Goal: Information Seeking & Learning: Compare options

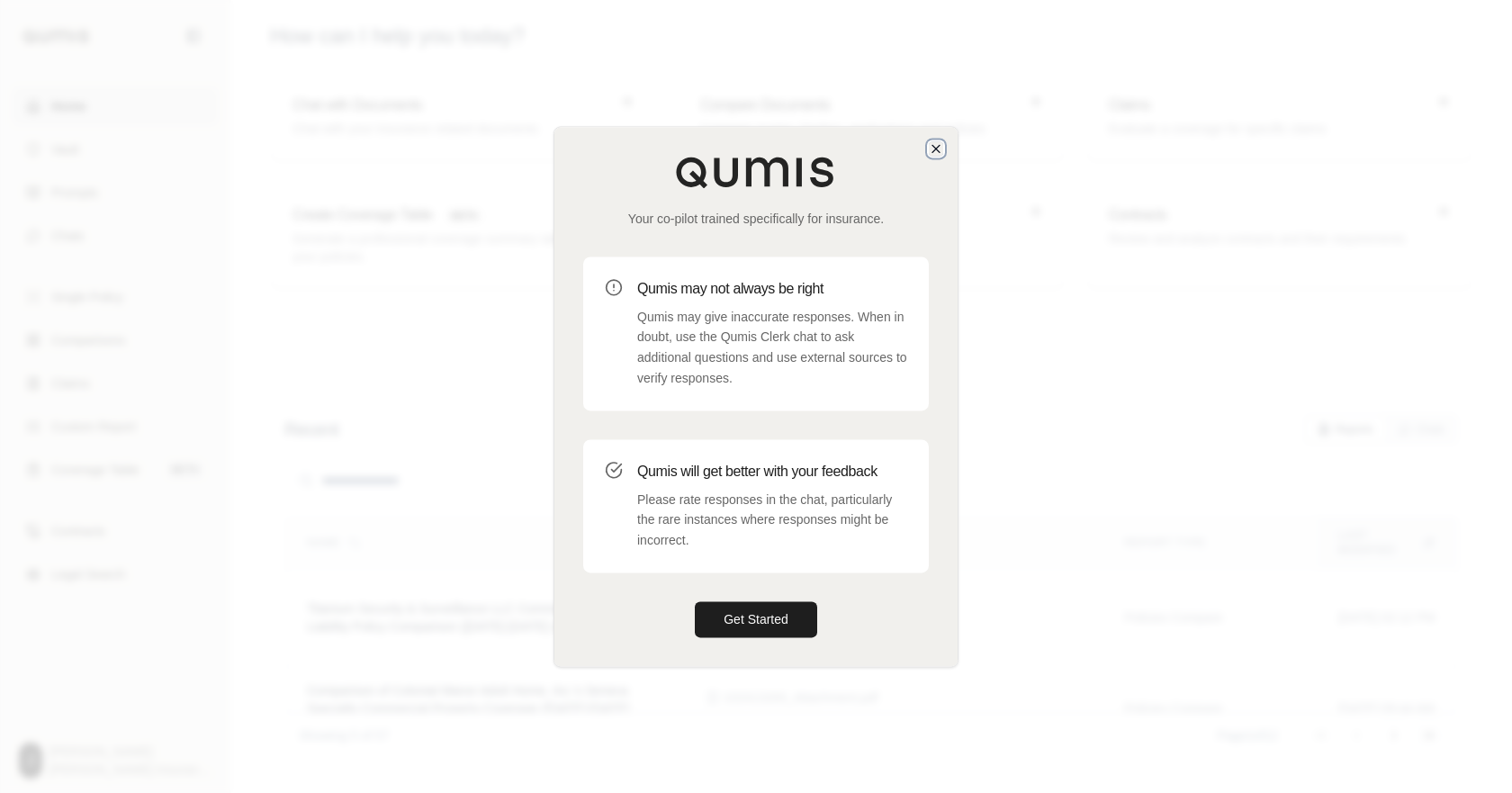
click at [929, 141] on icon "button" at bounding box center [936, 148] width 14 height 14
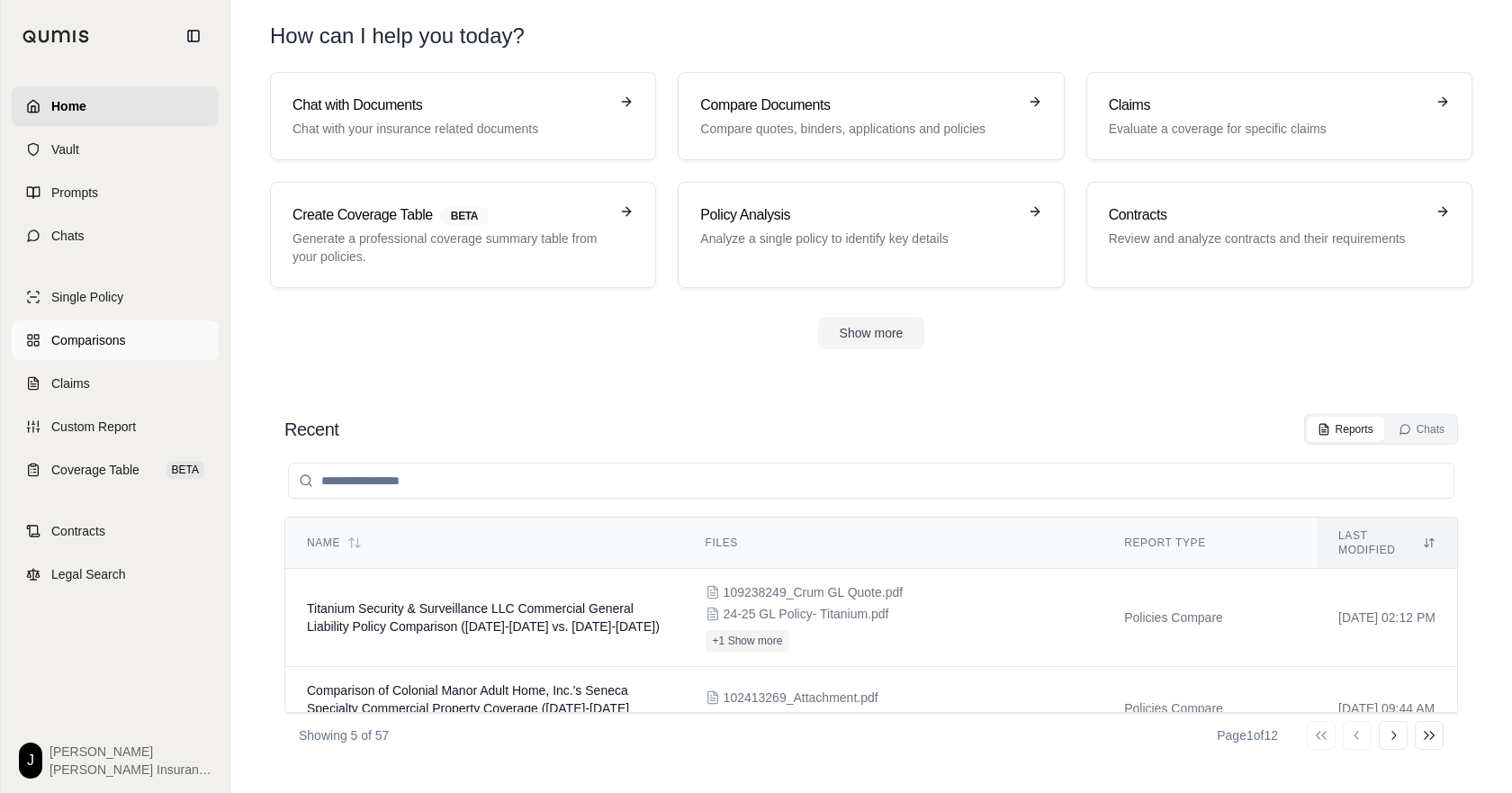
click at [111, 349] on span "Comparisons" at bounding box center [88, 340] width 73 height 18
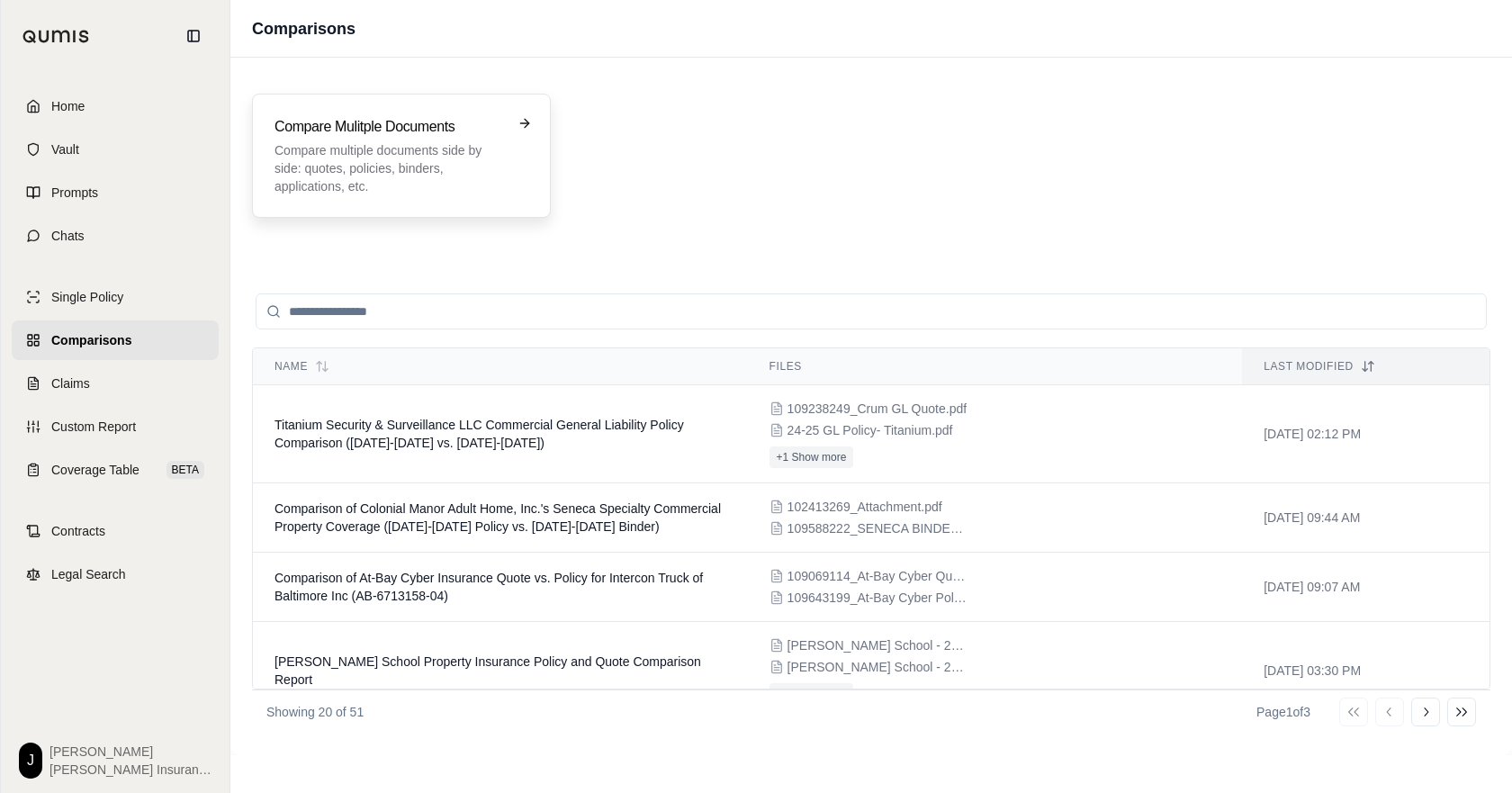
click at [407, 195] on p "Compare multiple documents side by side: quotes, policies, binders, application…" at bounding box center [389, 168] width 229 height 54
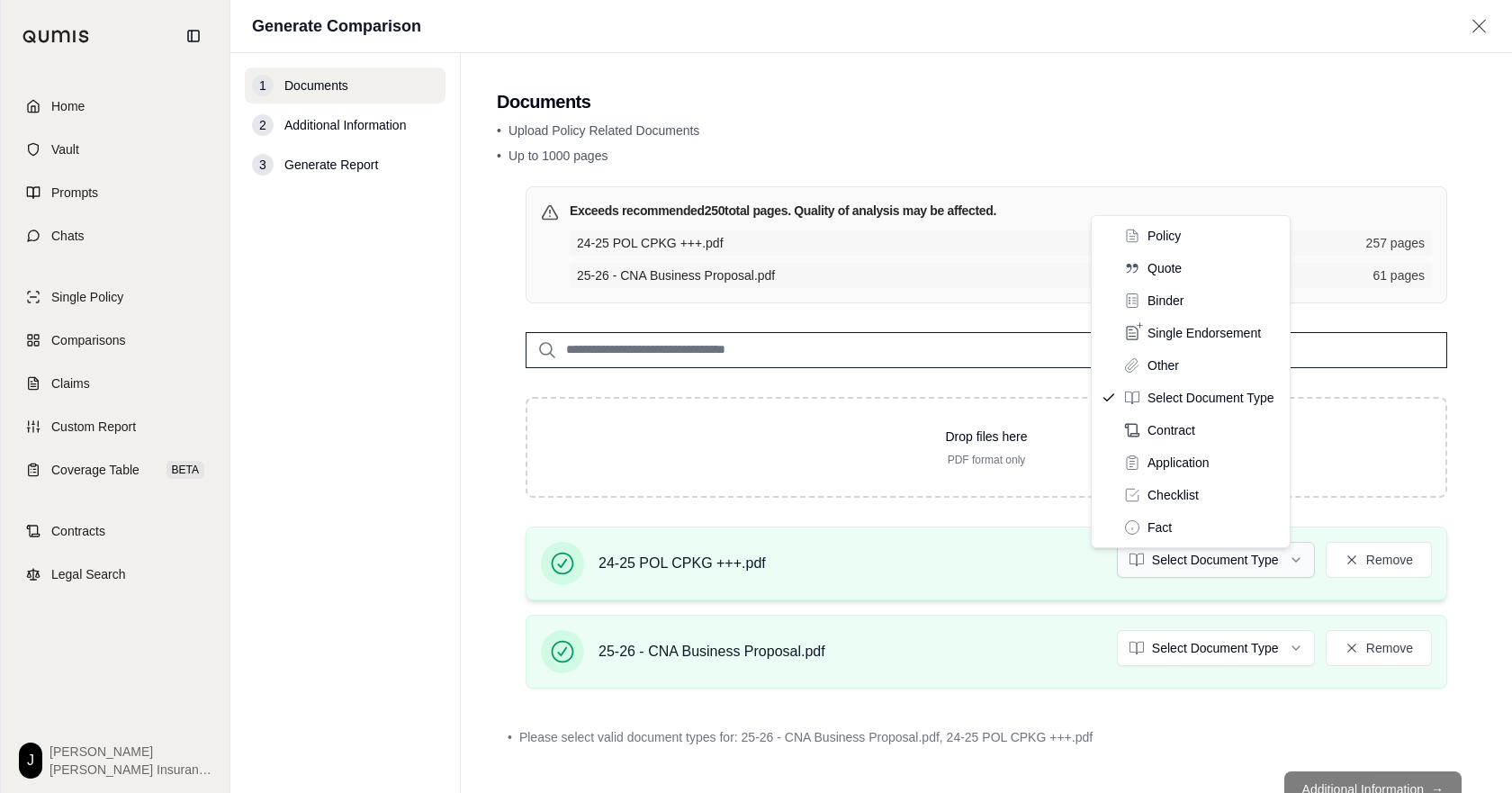
click at [1209, 595] on html "Home Vault Prompts Chats Single Policy Comparisons Claims Custom Report Coverag…" at bounding box center [756, 396] width 1512 height 793
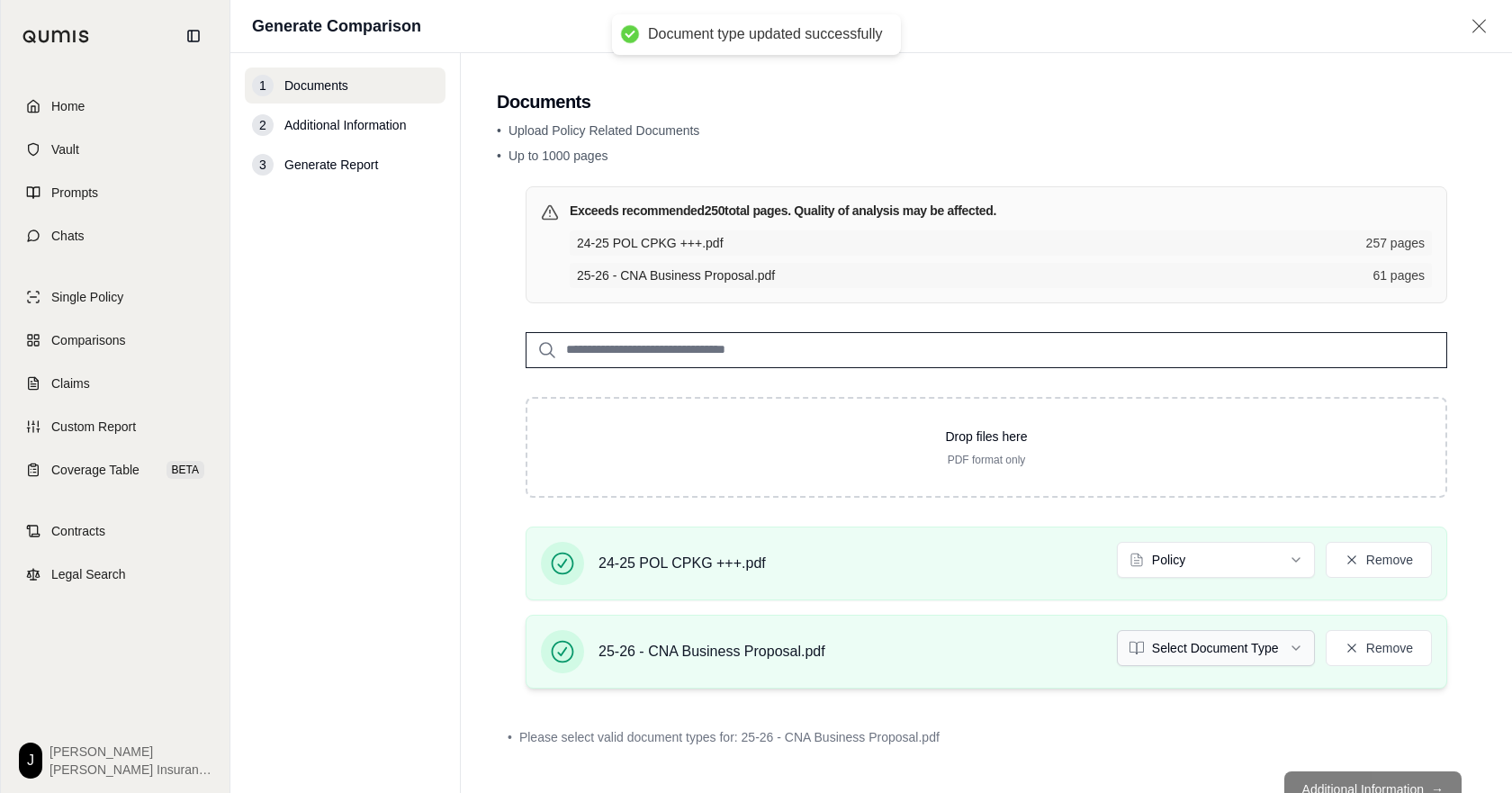
click at [1179, 678] on html "Document type updated successfully Home Vault Prompts Chats Single Policy Compa…" at bounding box center [756, 396] width 1512 height 793
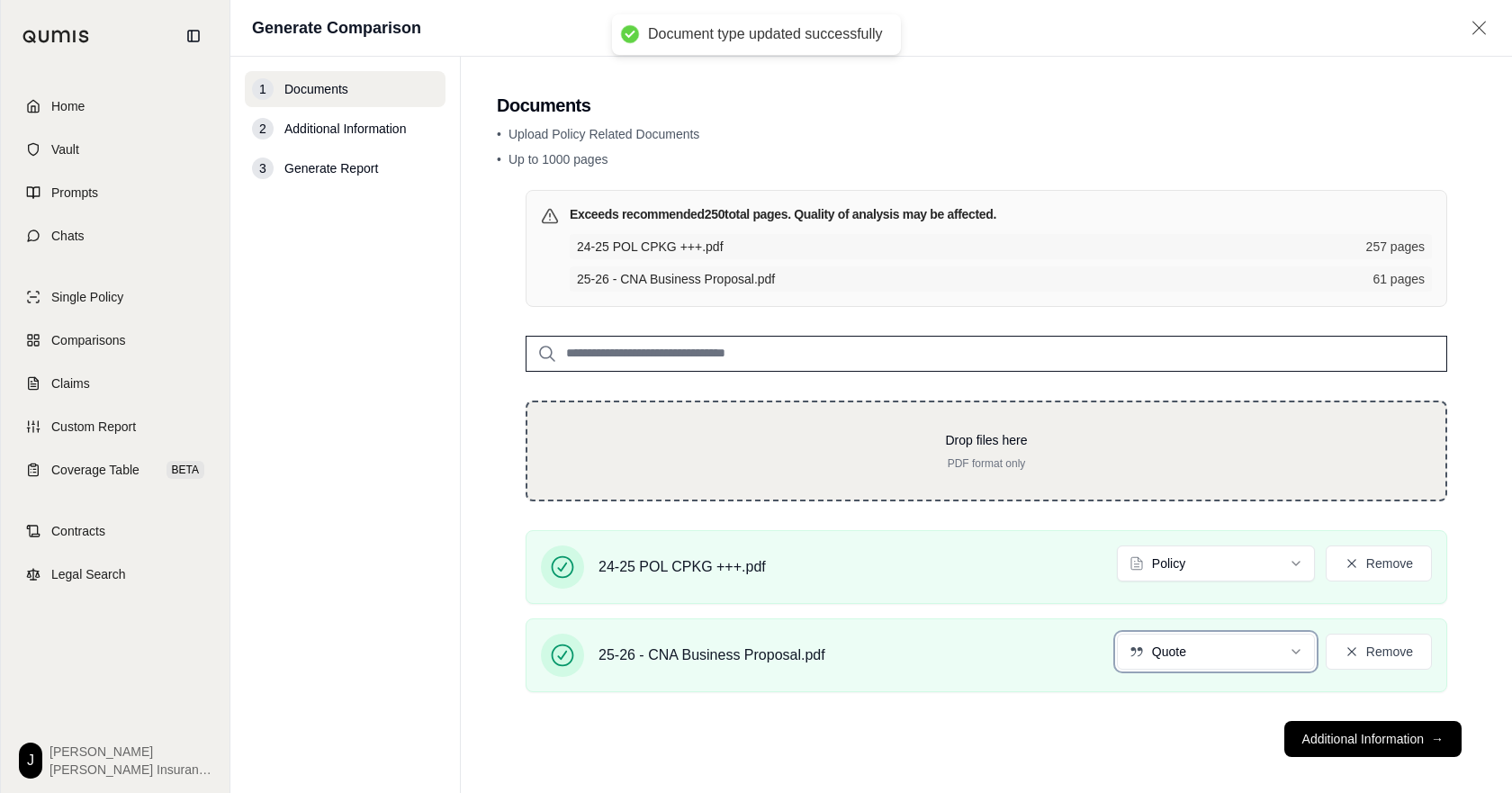
scroll to position [60, 0]
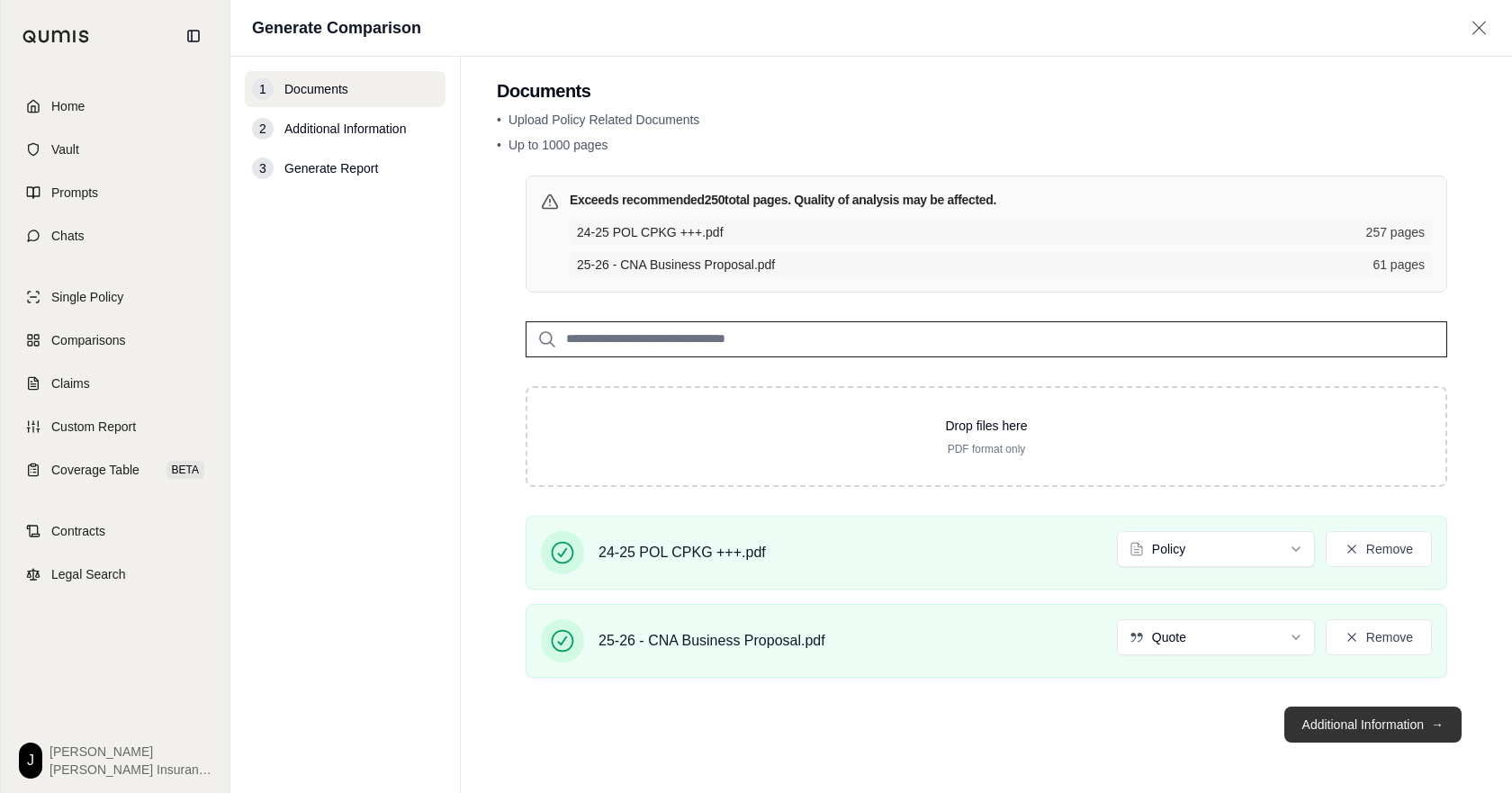
click at [1356, 726] on button "Additional Information →" at bounding box center [1373, 724] width 177 height 36
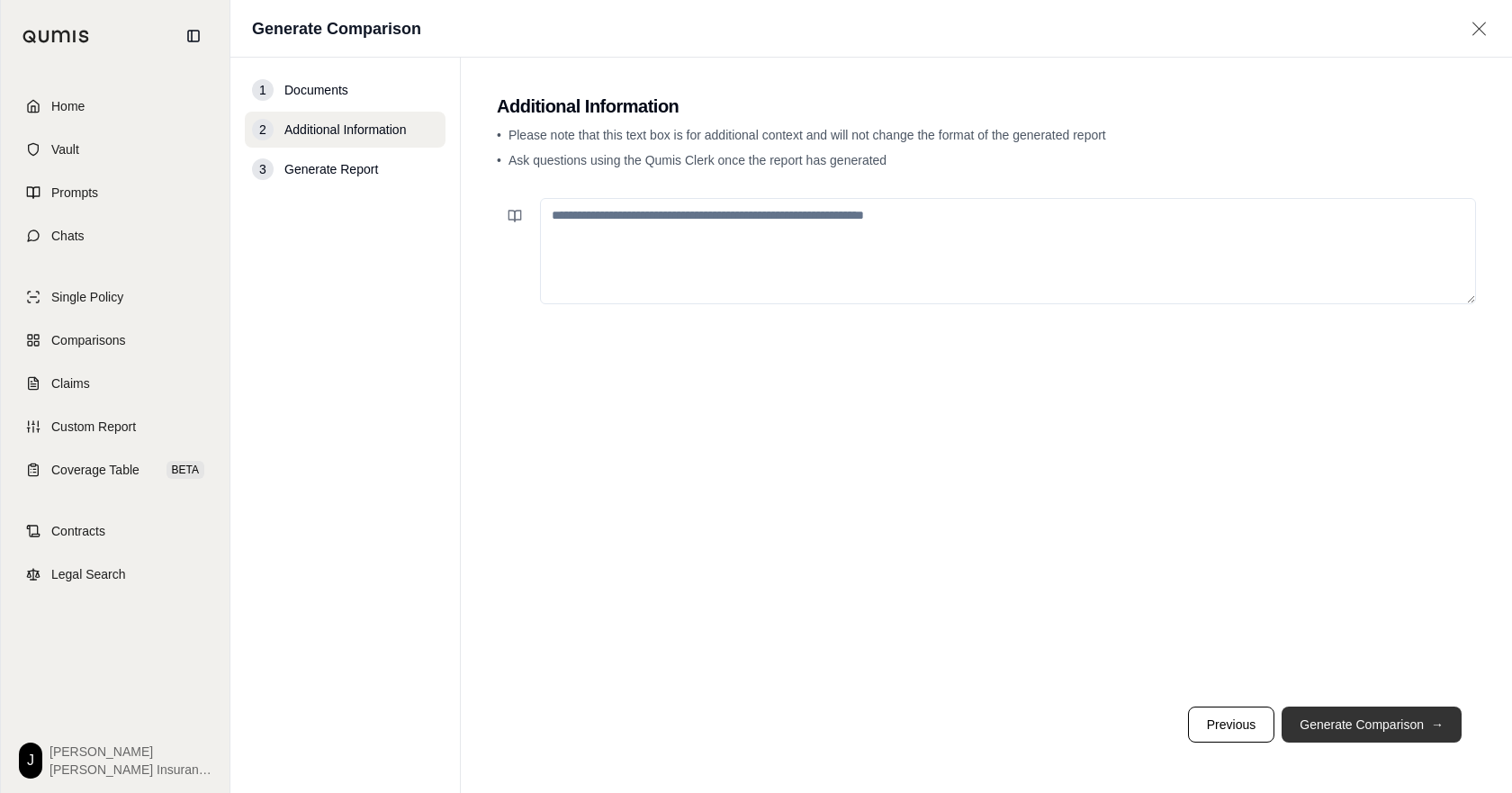
scroll to position [0, 0]
click at [894, 230] on textarea at bounding box center [1008, 251] width 936 height 106
click at [1212, 710] on button "Previous" at bounding box center [1231, 724] width 87 height 36
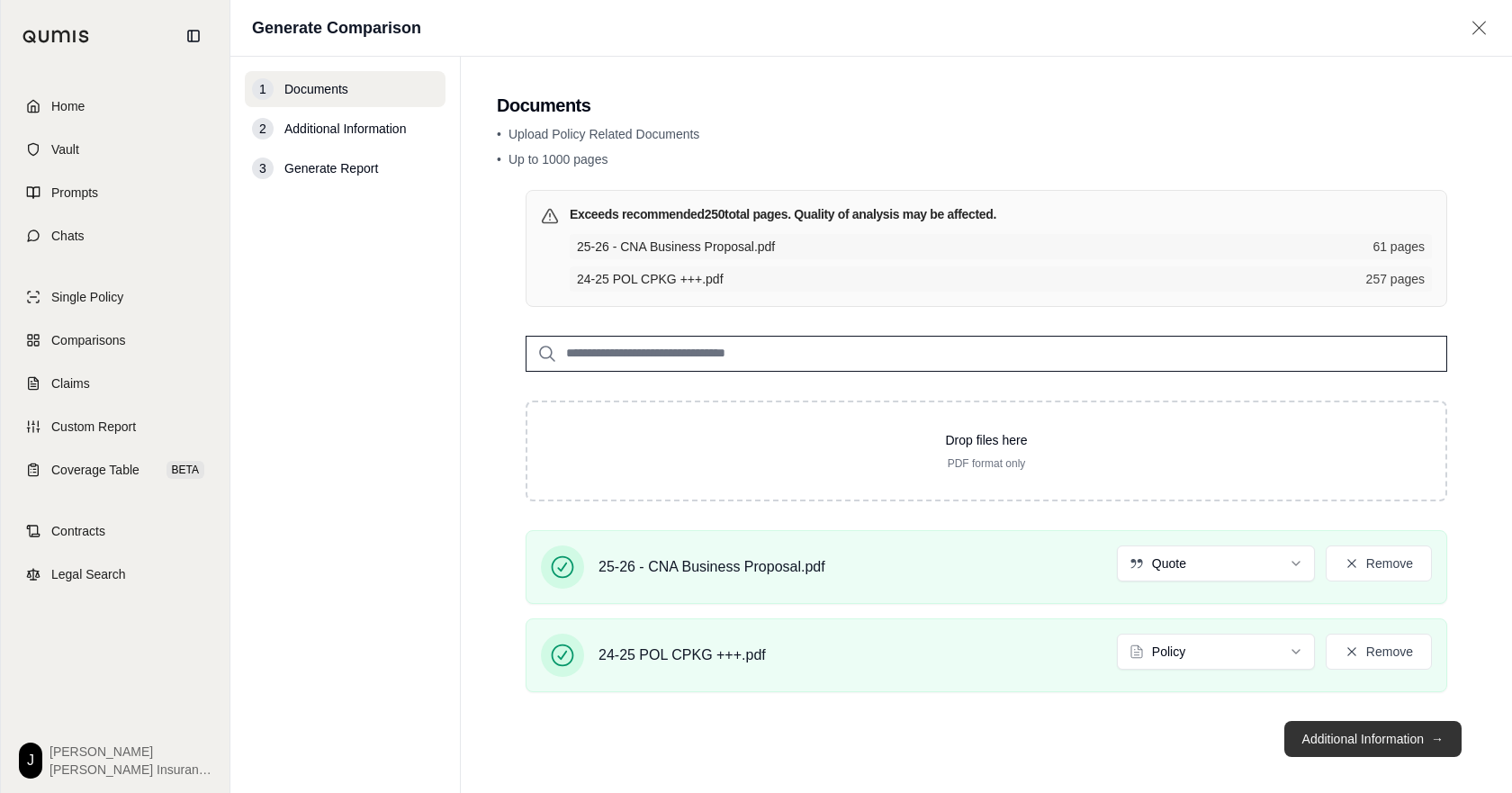
scroll to position [60, 0]
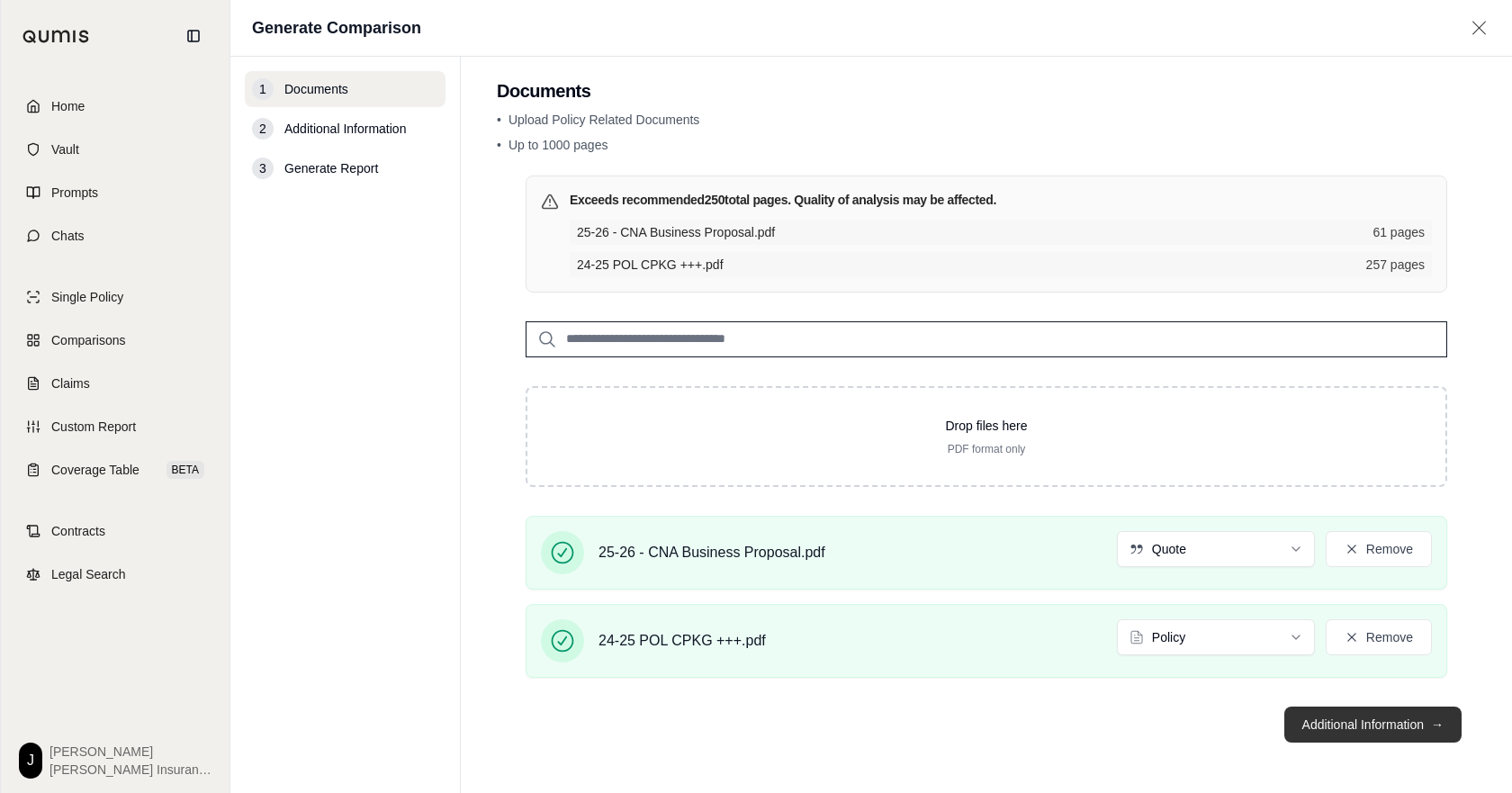
click at [1296, 732] on button "Additional Information →" at bounding box center [1373, 724] width 177 height 36
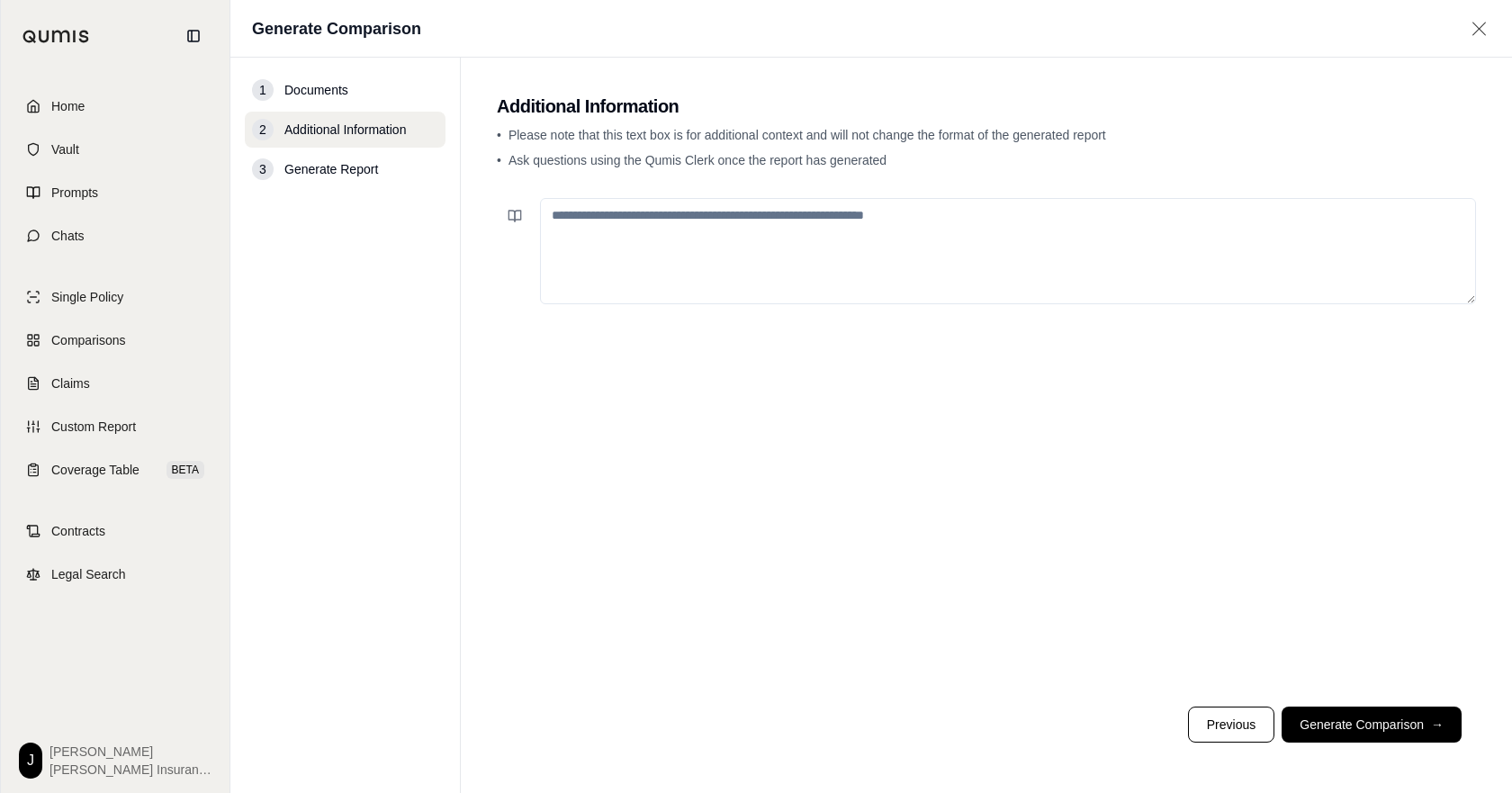
scroll to position [0, 0]
click at [771, 245] on textarea at bounding box center [1008, 251] width 936 height 106
type textarea "**********"
click at [1338, 732] on button "Generate Comparison →" at bounding box center [1371, 724] width 180 height 36
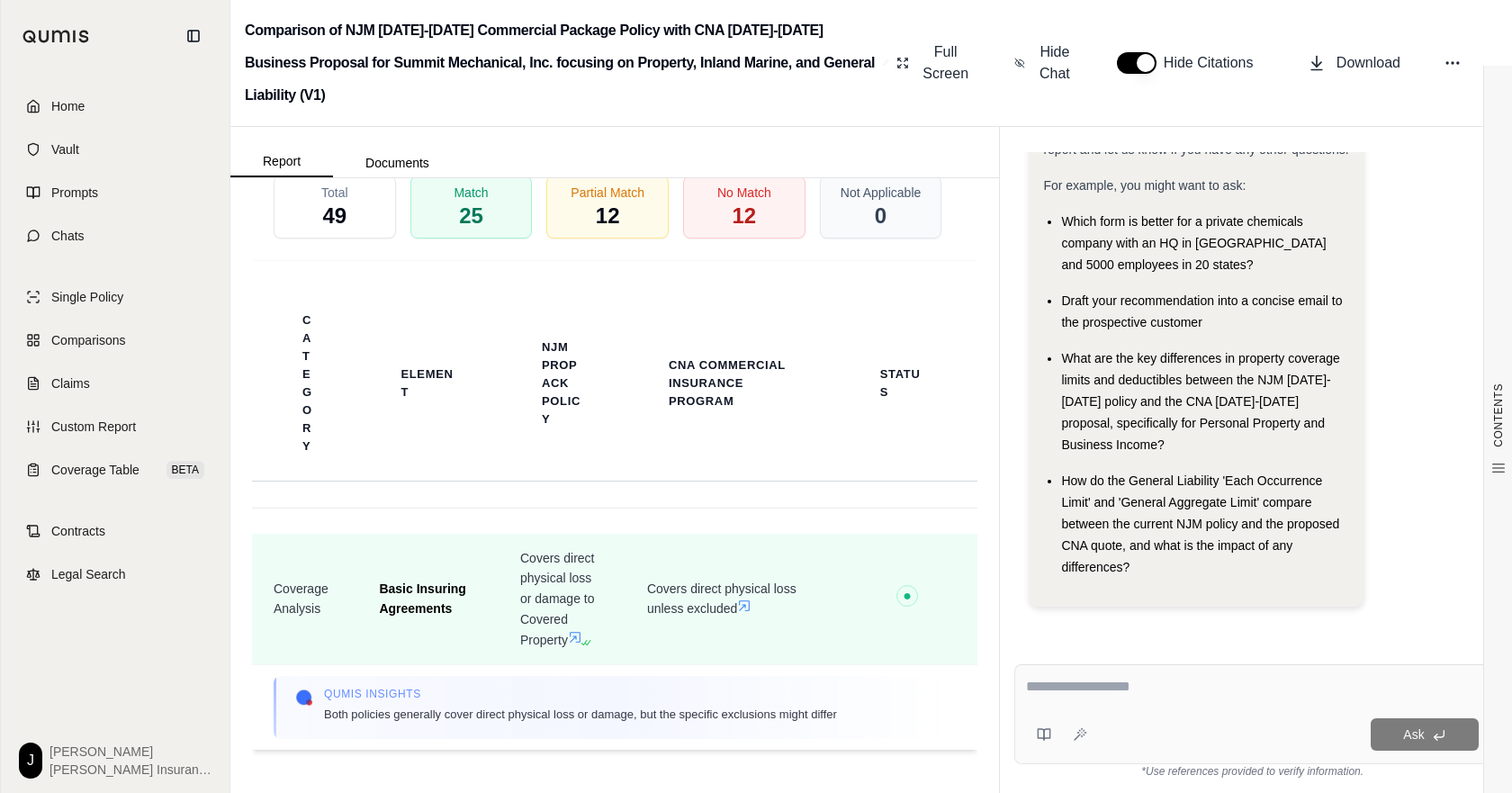
scroll to position [4033, 0]
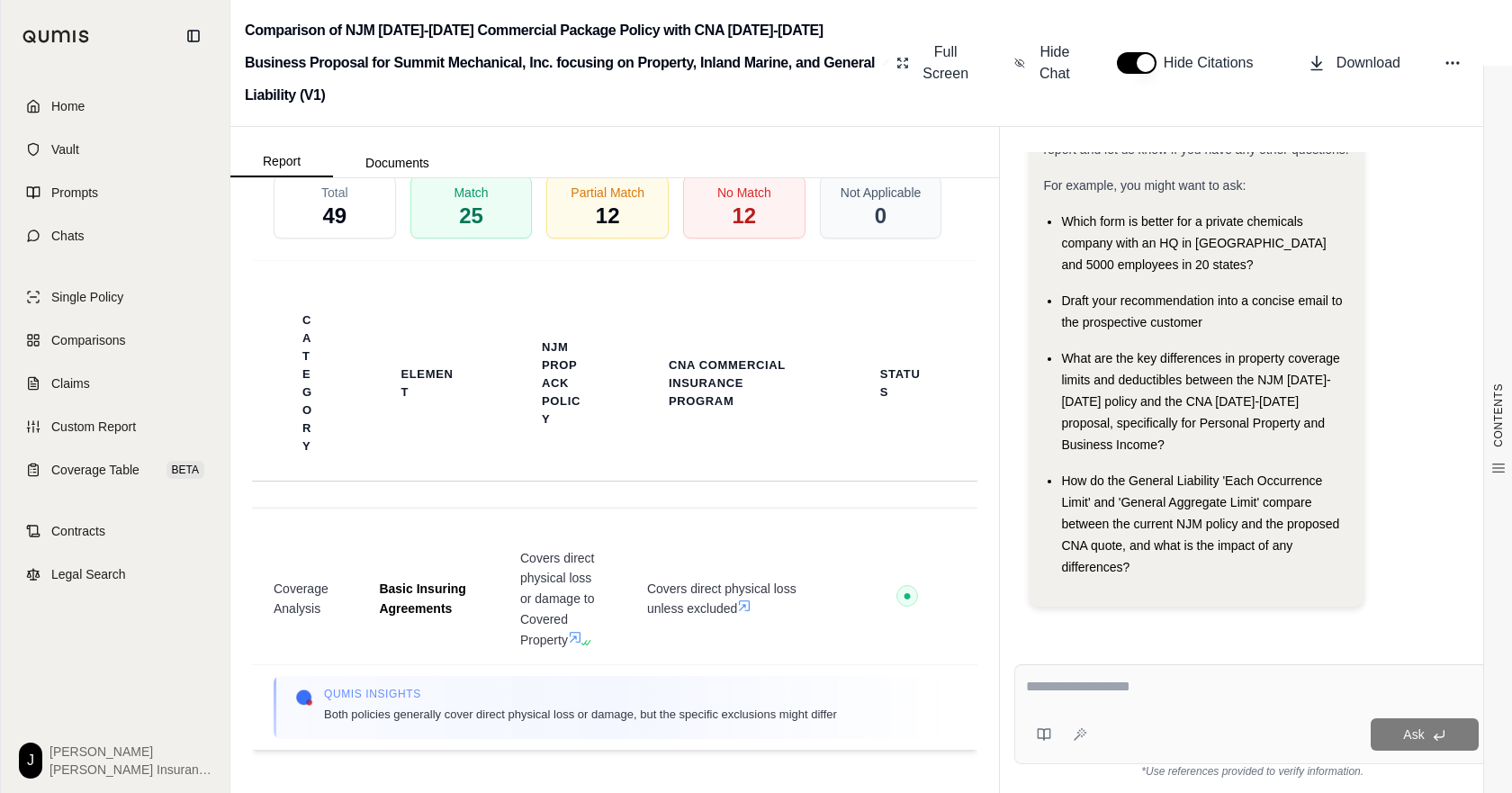
click at [753, 117] on span "Download Excel" at bounding box center [754, 98] width 90 height 38
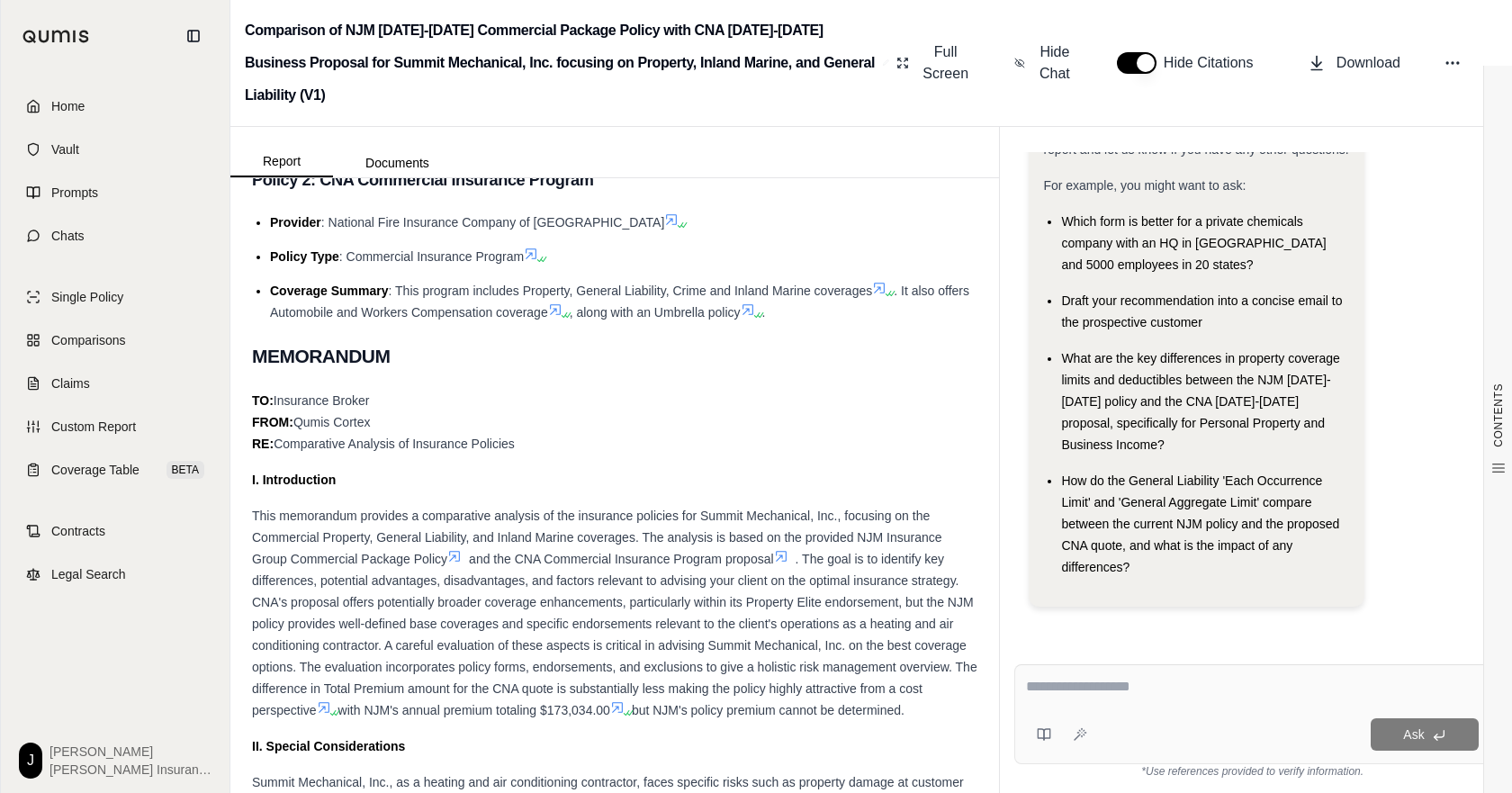
scroll to position [0, 0]
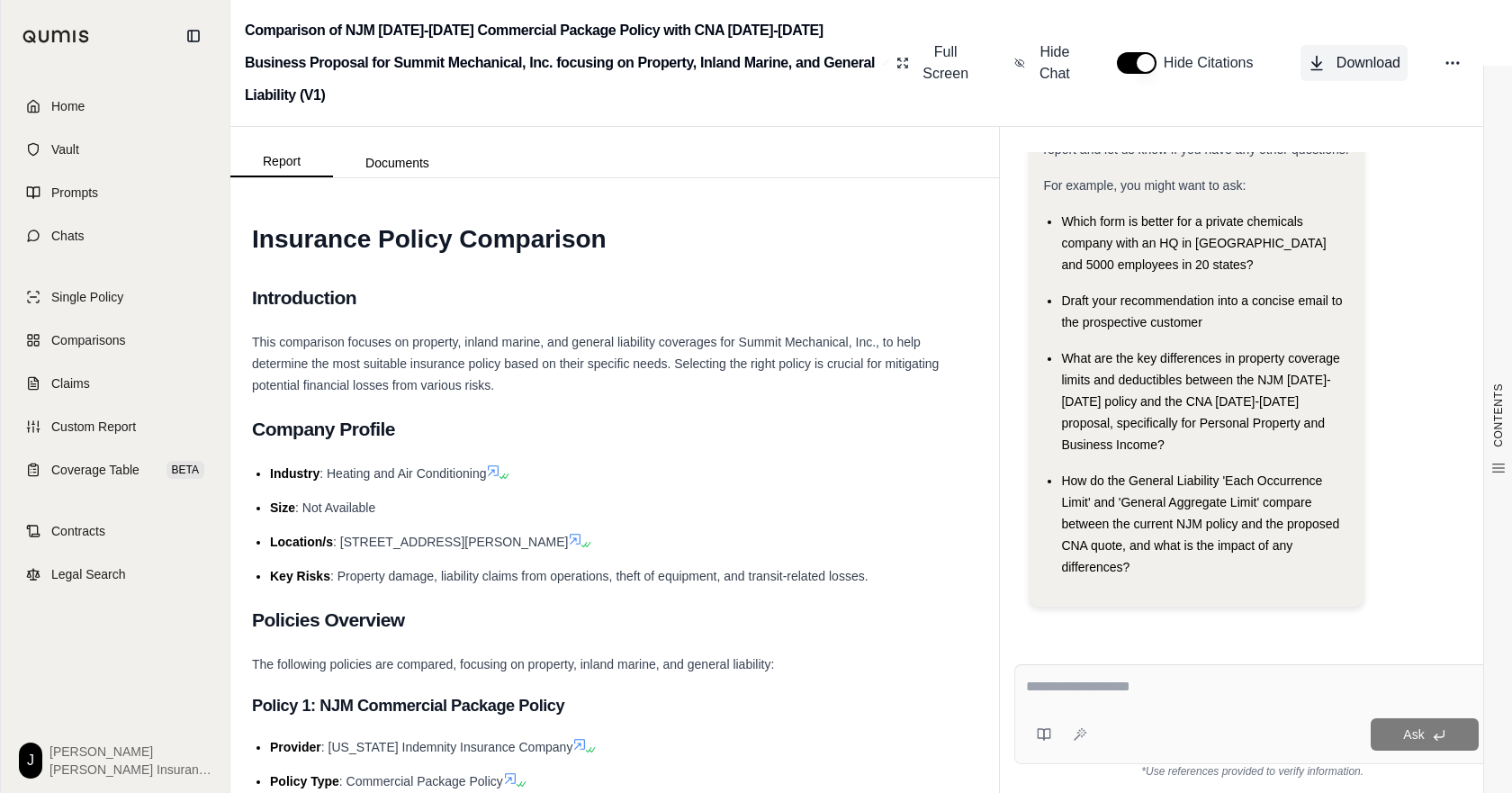
click at [1347, 68] on span "Download" at bounding box center [1368, 63] width 64 height 22
click at [531, 262] on h1 "Insurance Policy Comparison" at bounding box center [614, 239] width 725 height 51
click at [102, 349] on span "Comparisons" at bounding box center [88, 340] width 73 height 18
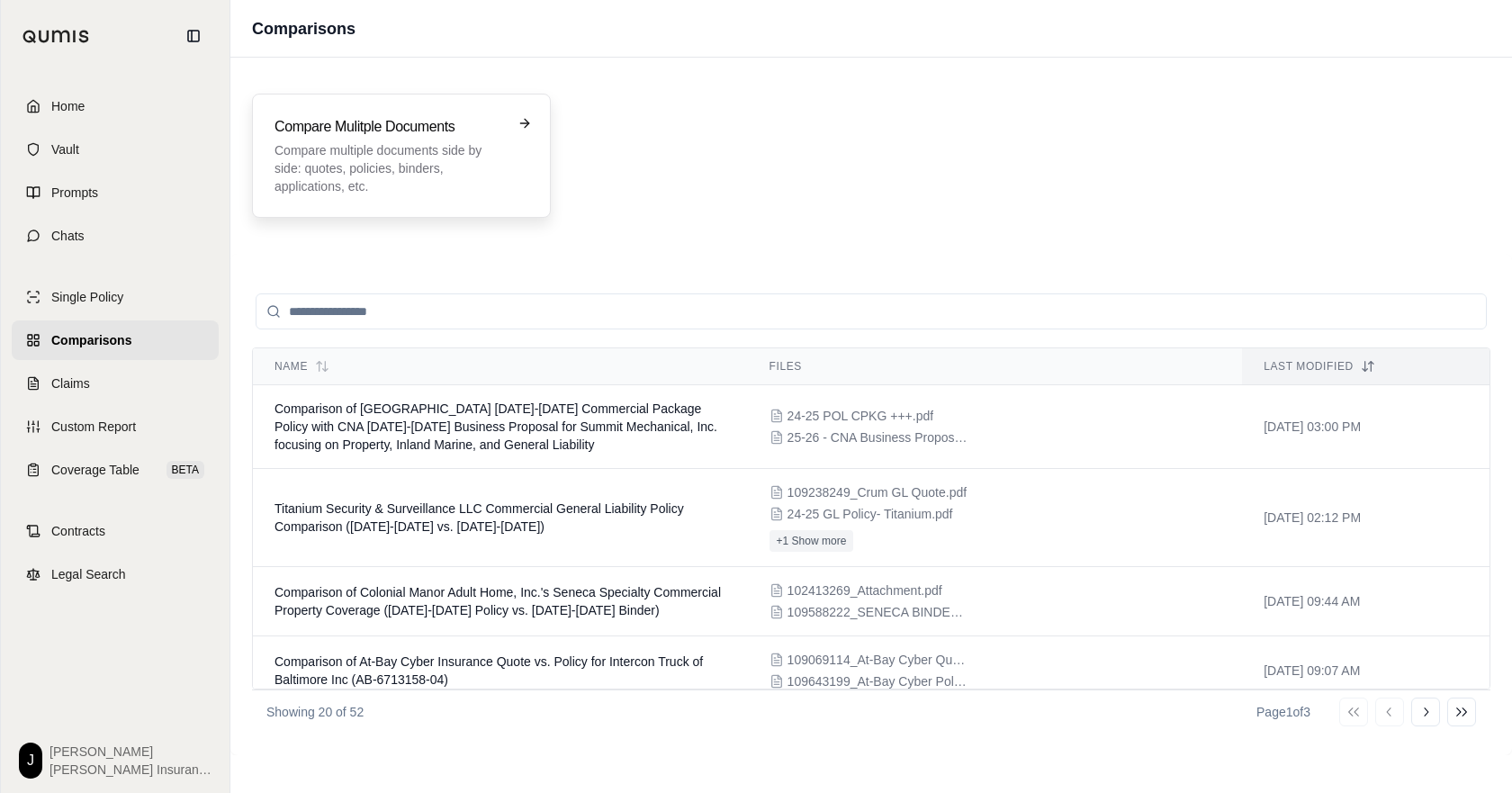
click at [386, 168] on p "Compare multiple documents side by side: quotes, policies, binders, application…" at bounding box center [389, 168] width 229 height 54
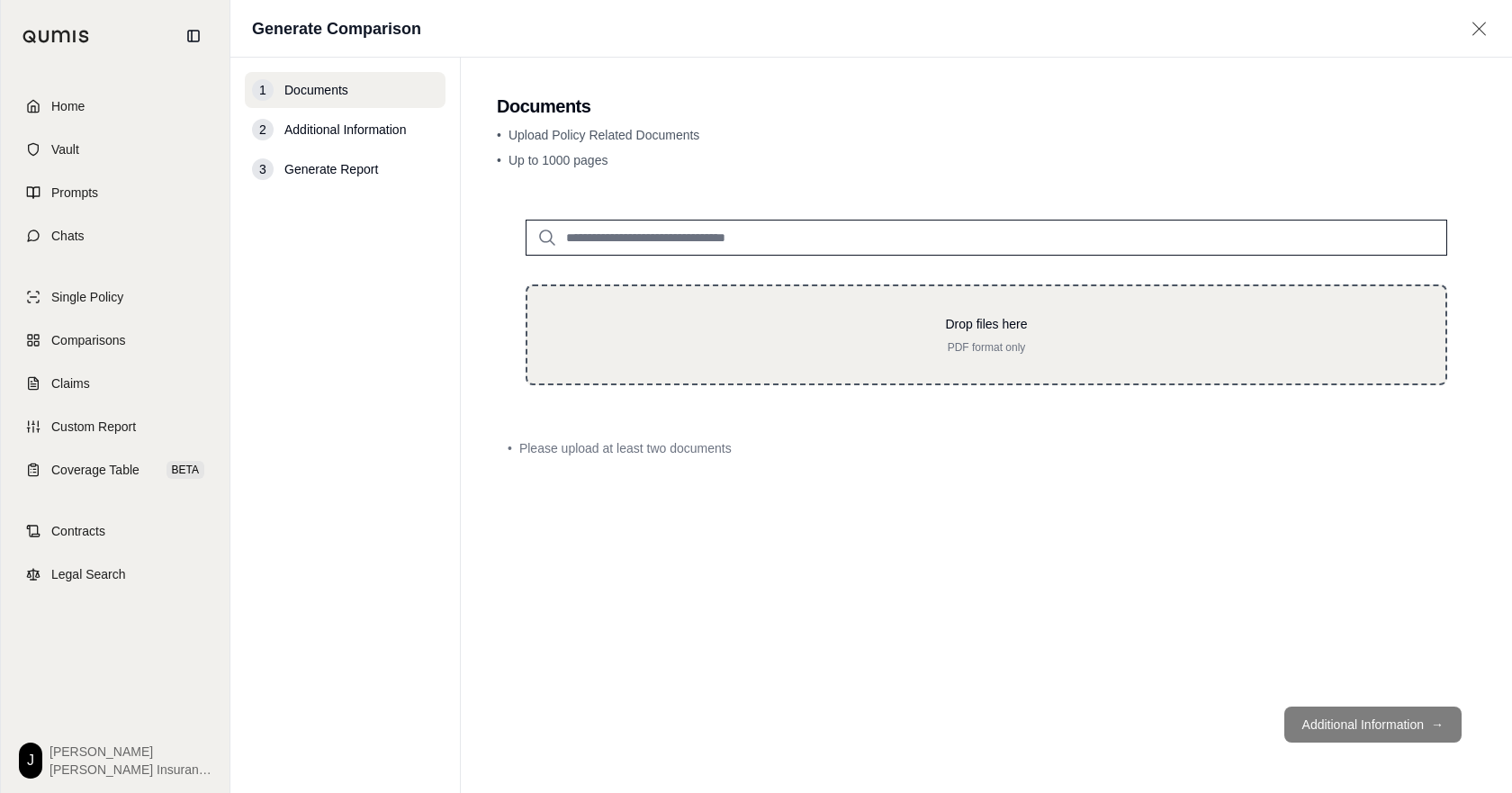
click at [993, 355] on div "Drop files here PDF format only" at bounding box center [986, 336] width 860 height 40
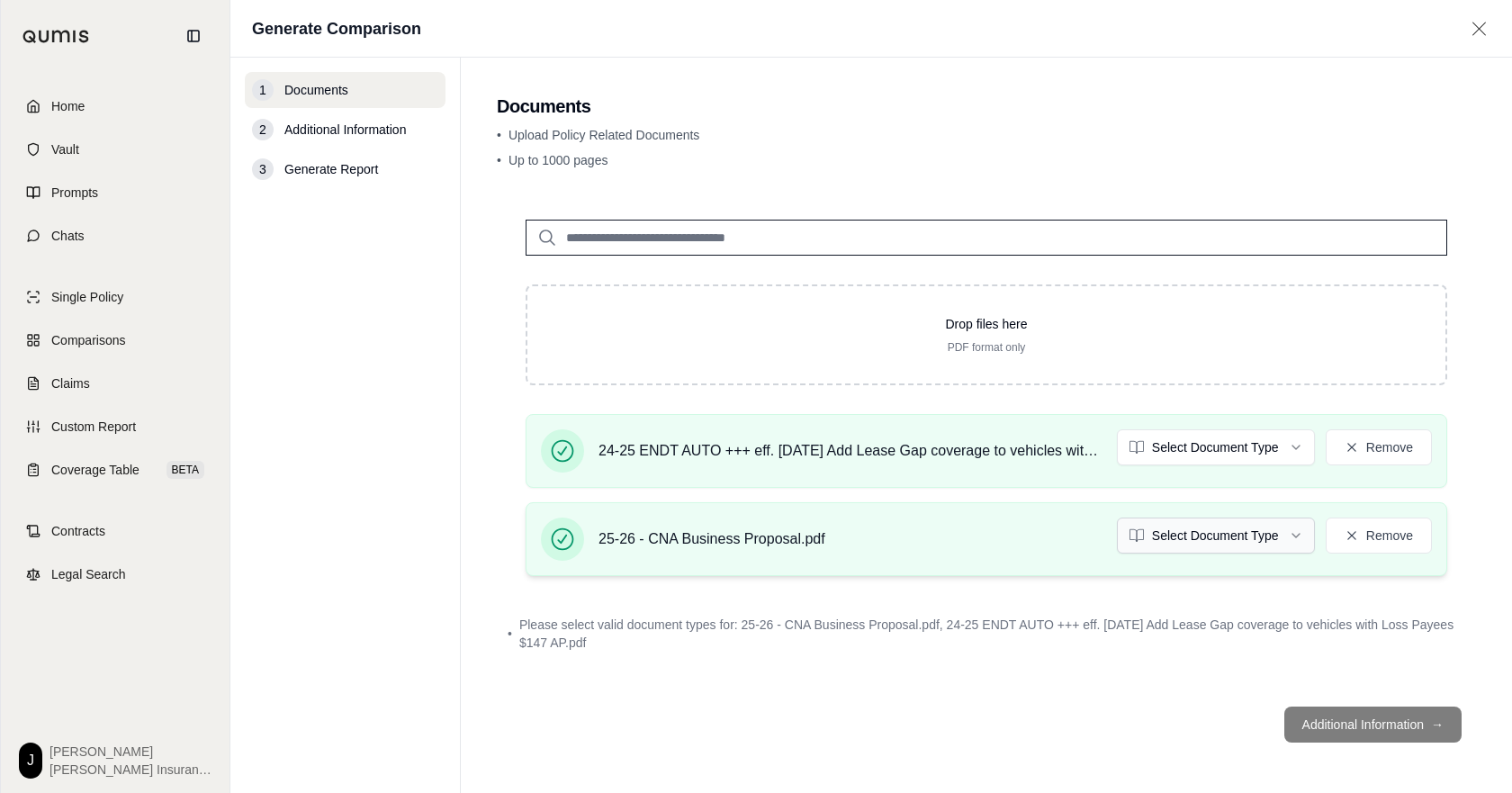
click at [1211, 565] on html "Home Vault Prompts Chats Single Policy Comparisons Claims Custom Report Coverag…" at bounding box center [756, 396] width 1512 height 793
click at [1230, 478] on html "Document type updated successfully Home Vault Prompts Chats Single Policy Compa…" at bounding box center [756, 396] width 1512 height 793
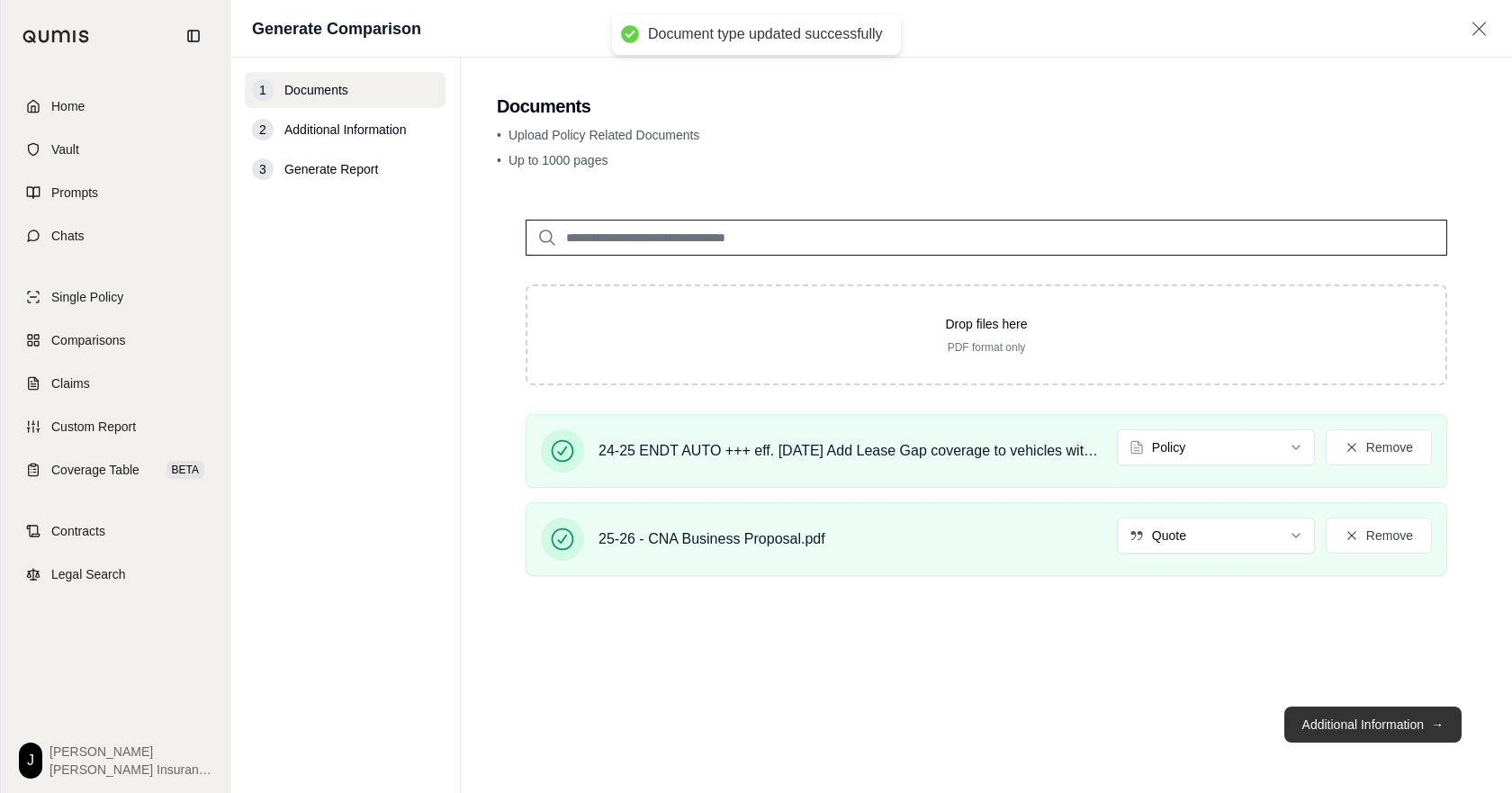
click at [1361, 730] on button "Additional Information →" at bounding box center [1373, 724] width 177 height 36
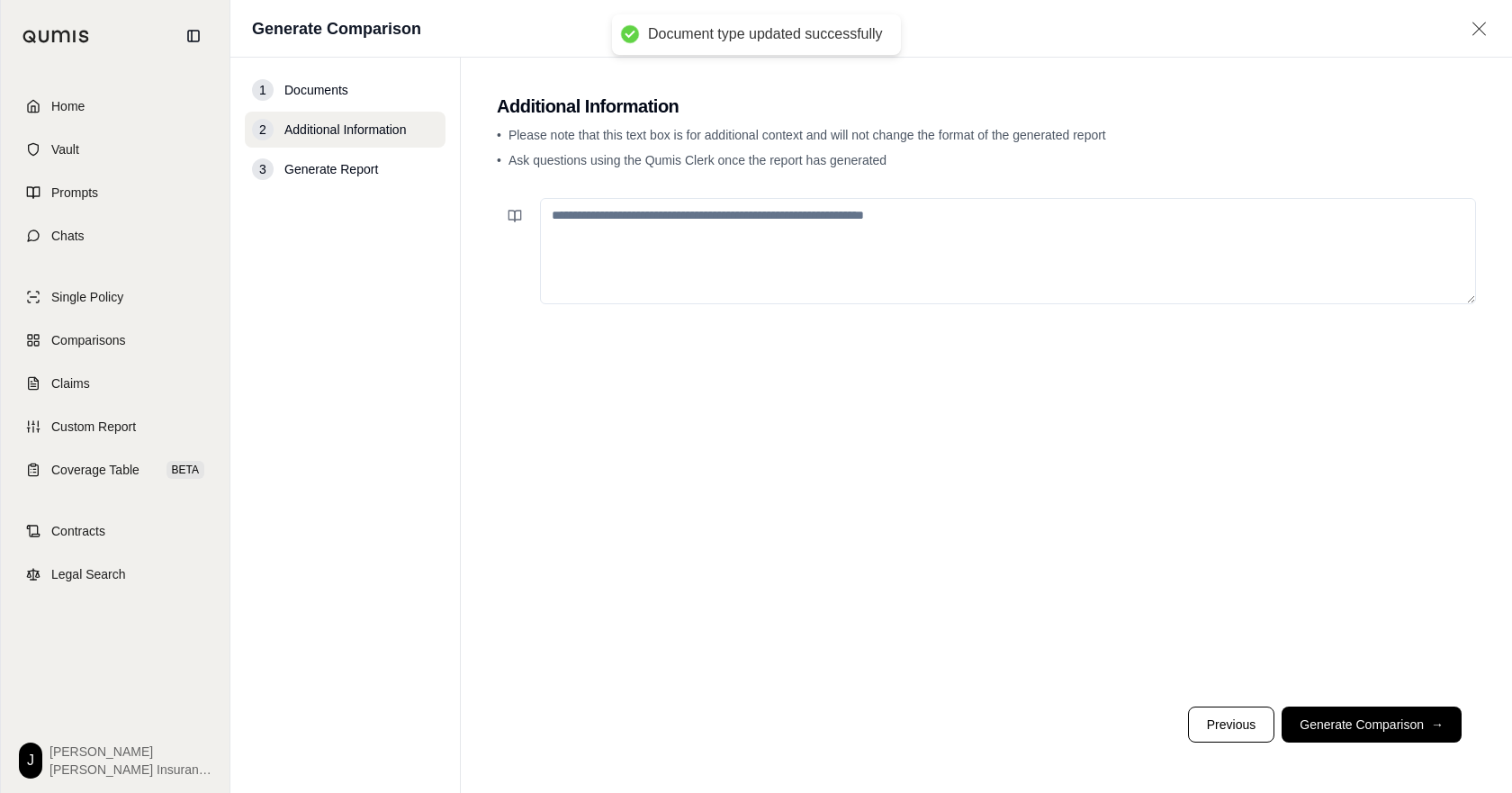
click at [896, 270] on textarea at bounding box center [1008, 251] width 936 height 106
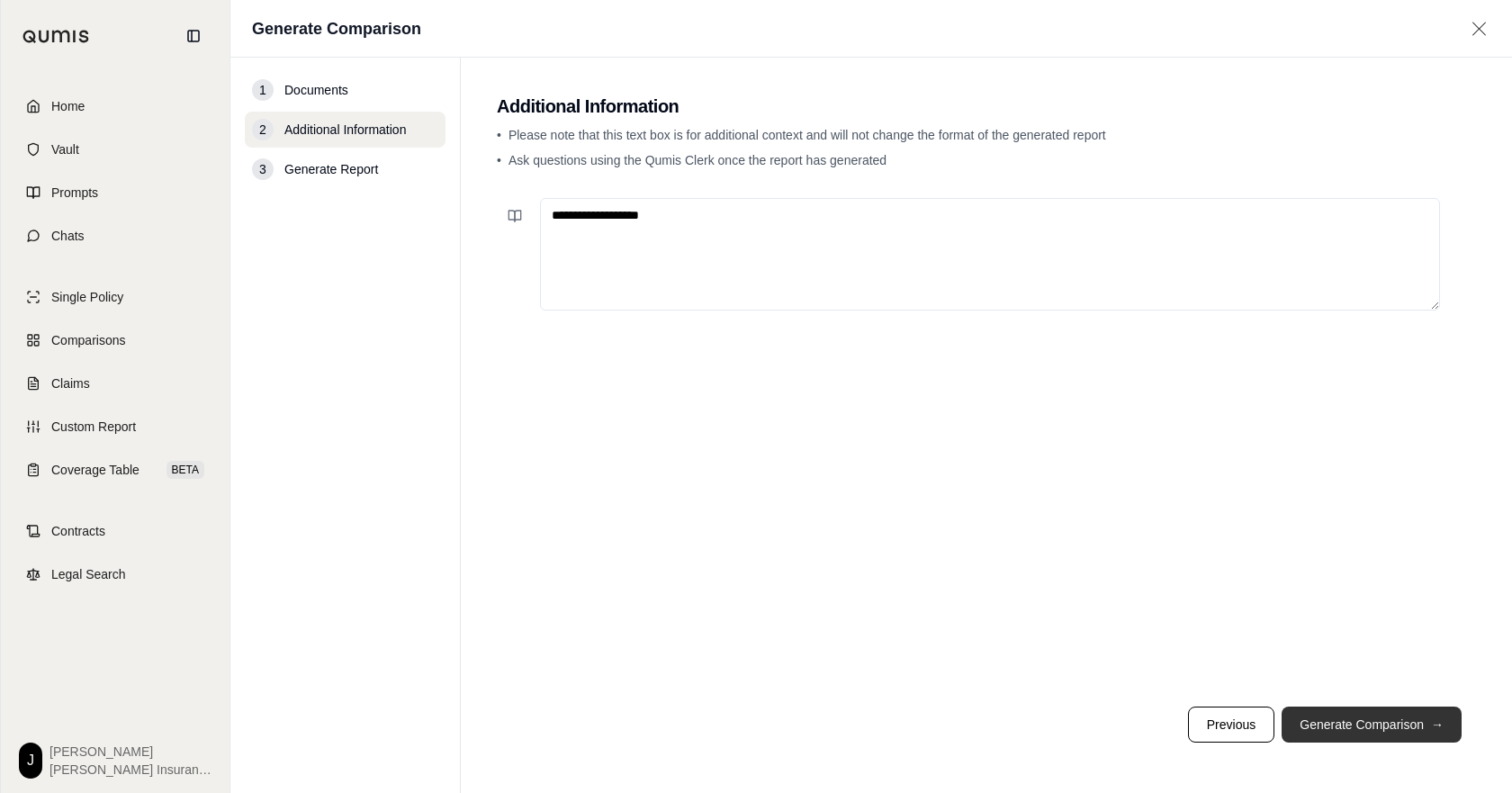
type textarea "**********"
click at [1341, 720] on button "Generate Comparison →" at bounding box center [1371, 724] width 180 height 36
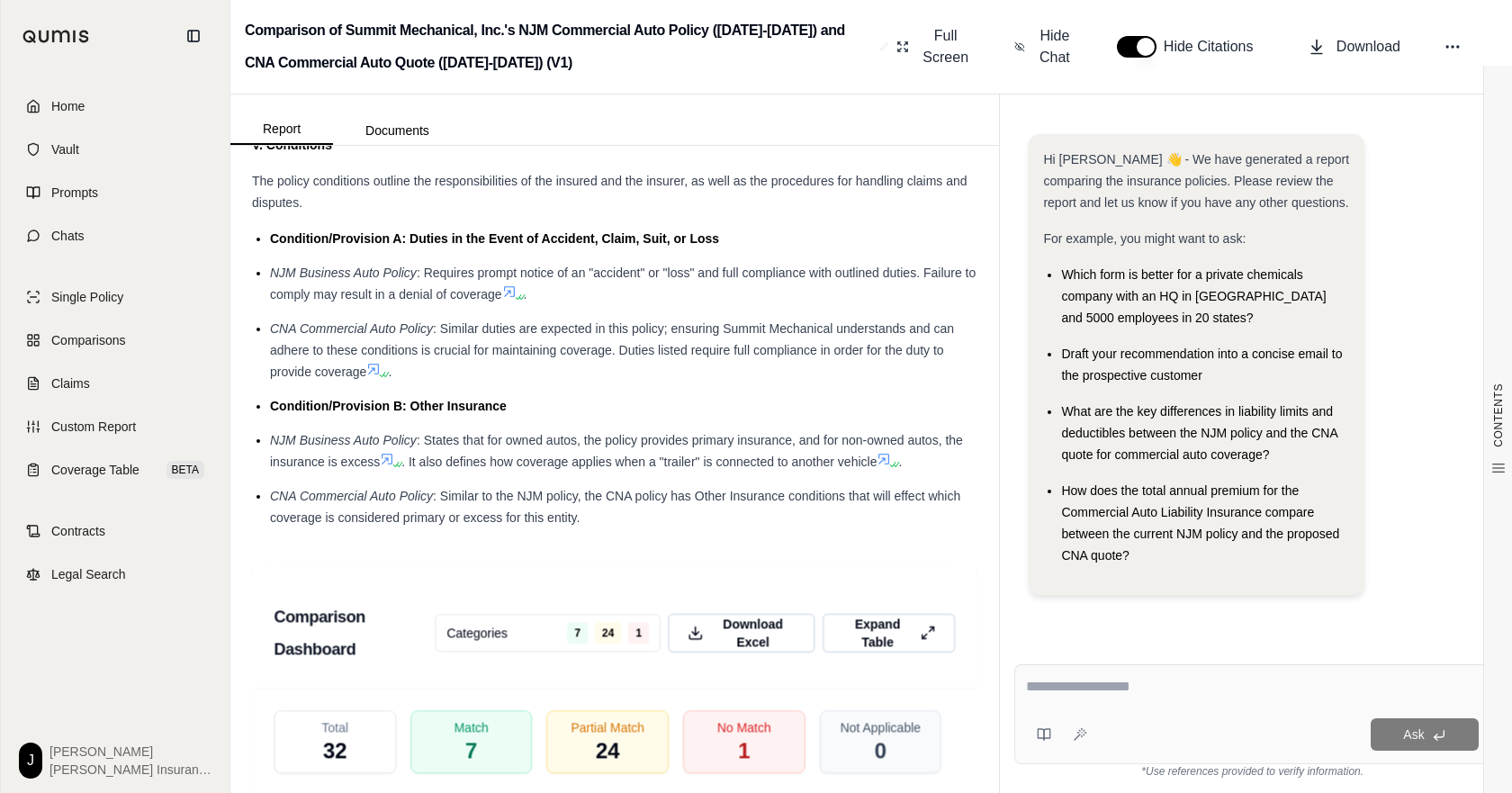
scroll to position [3781, 0]
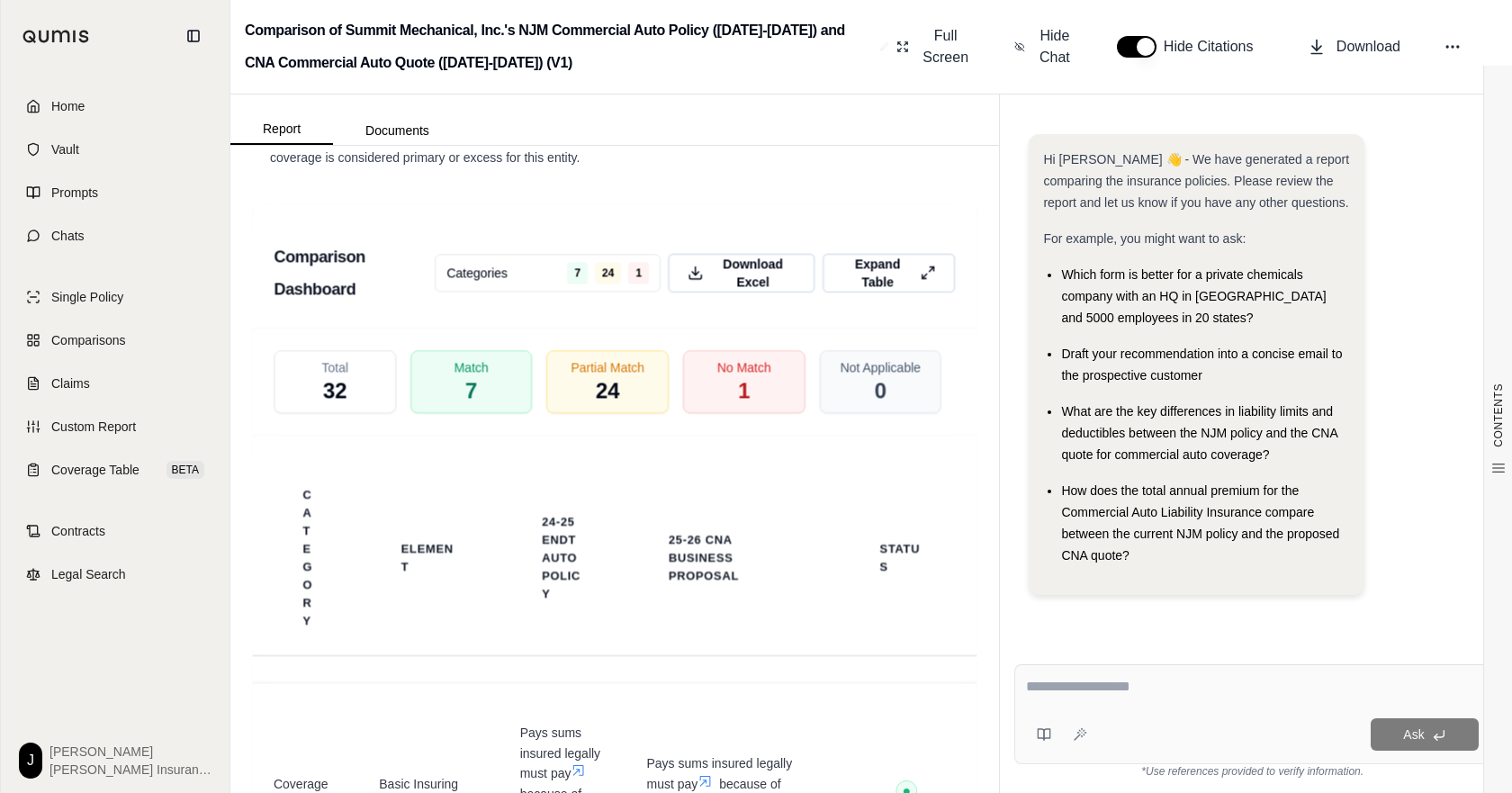
click at [1203, 691] on textarea at bounding box center [1252, 687] width 453 height 24
type textarea "**********"
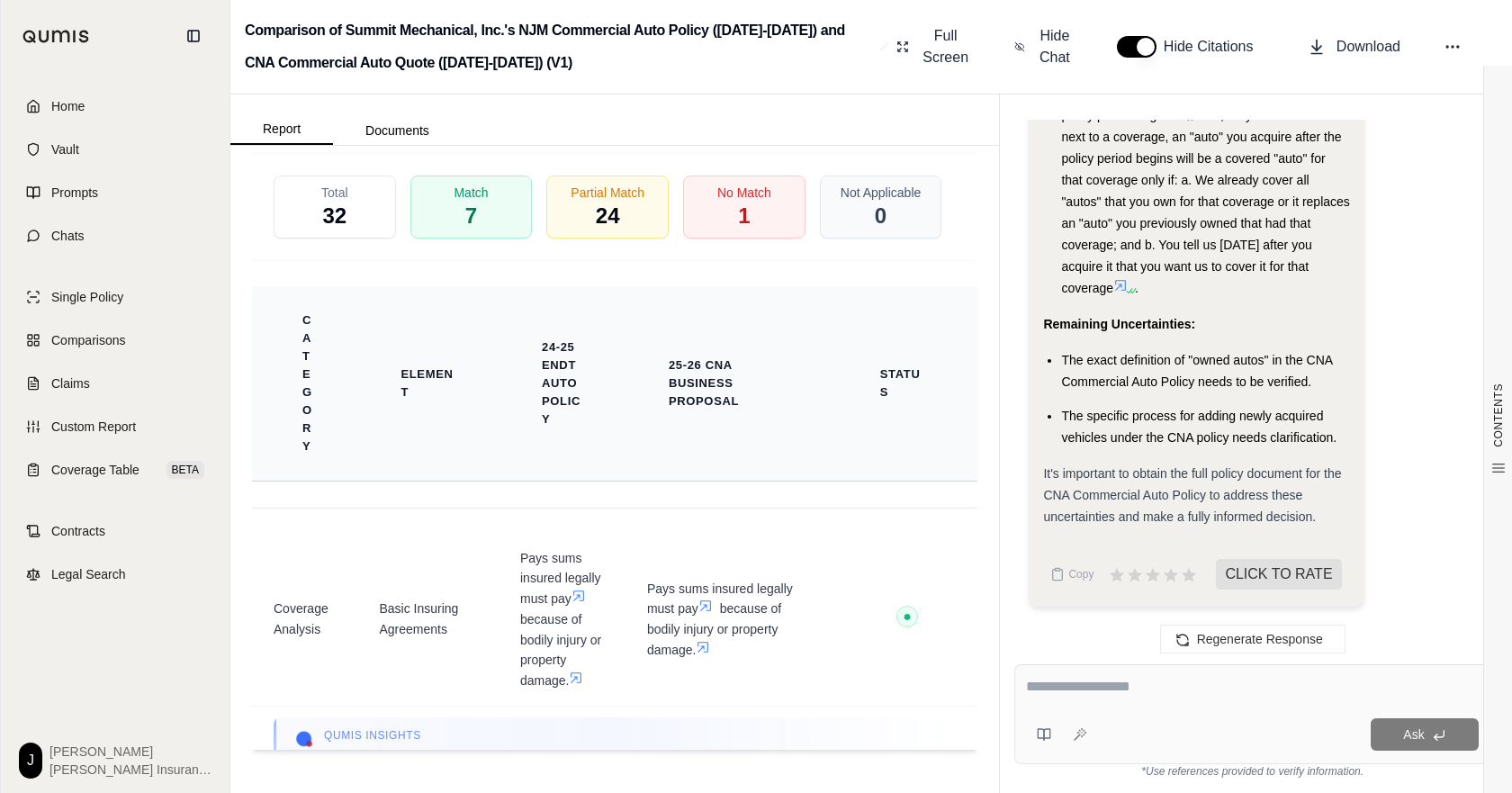
scroll to position [4390, 0]
click at [726, 235] on div "No Match 1" at bounding box center [744, 207] width 128 height 67
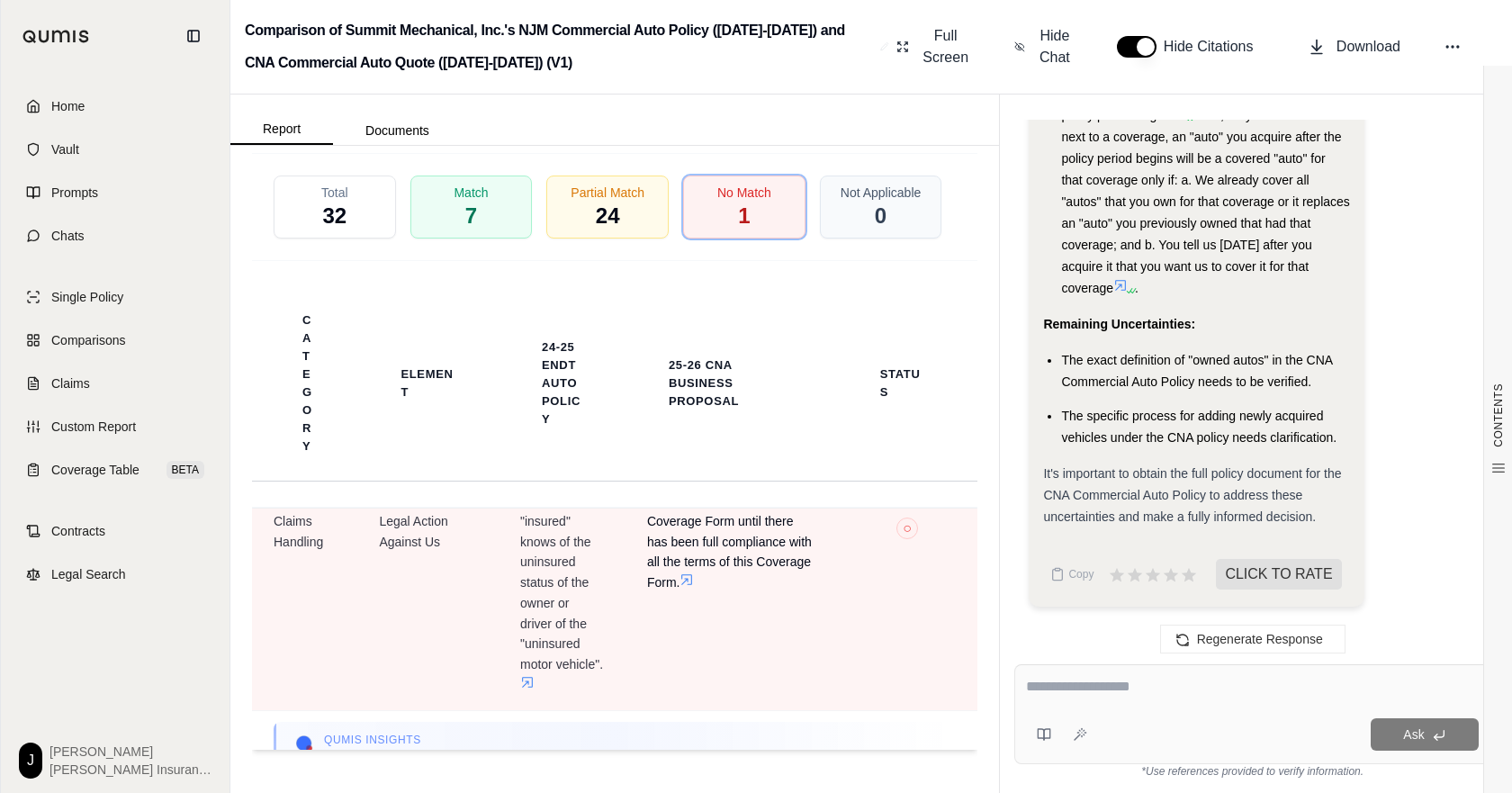
scroll to position [0, 0]
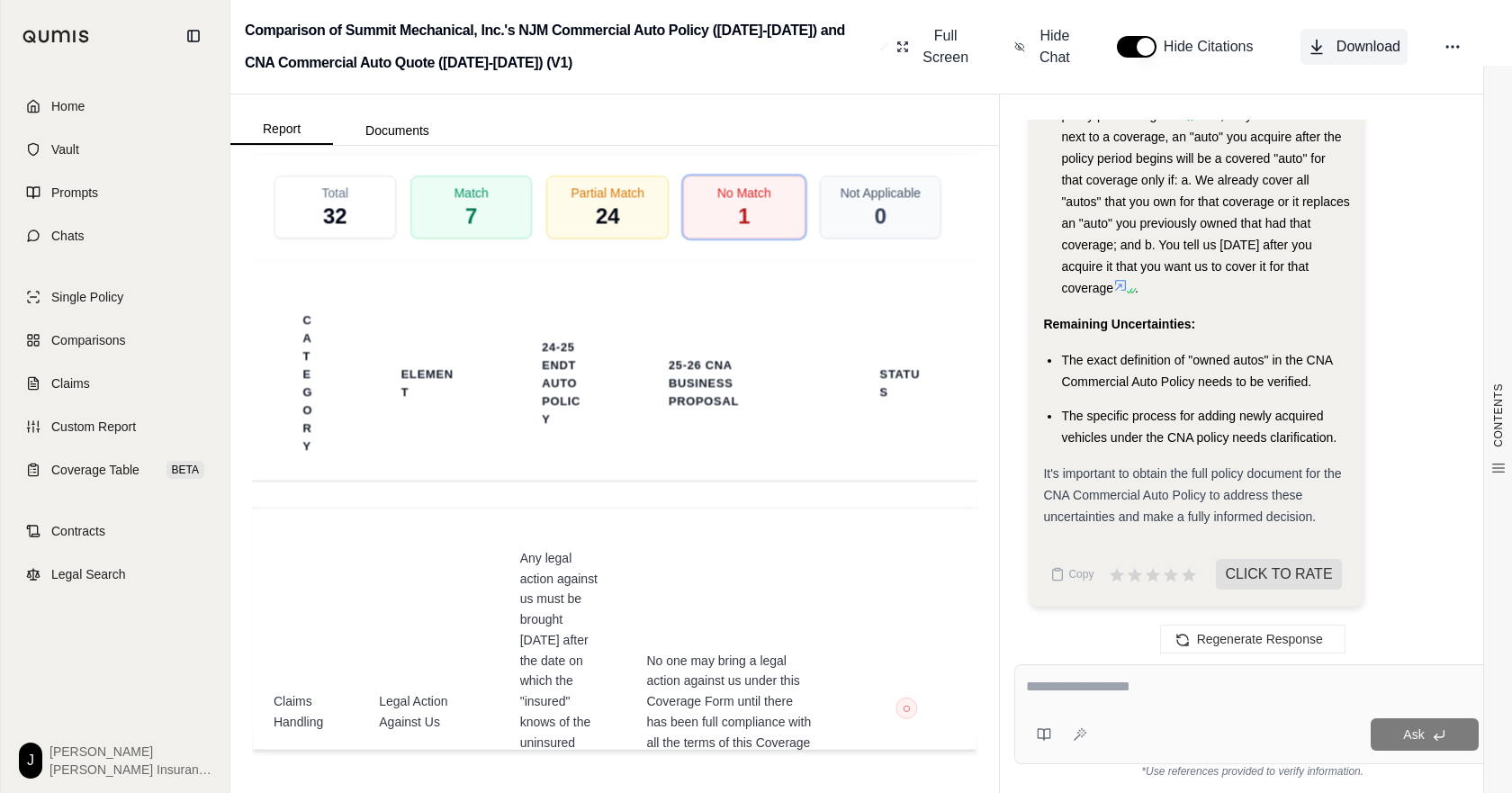
click at [1337, 44] on span "Download" at bounding box center [1368, 47] width 64 height 22
click at [524, 397] on th "24-25 ENDT AUTO Policy" at bounding box center [561, 383] width 127 height 195
click at [761, 117] on span "Download Excel" at bounding box center [754, 98] width 90 height 38
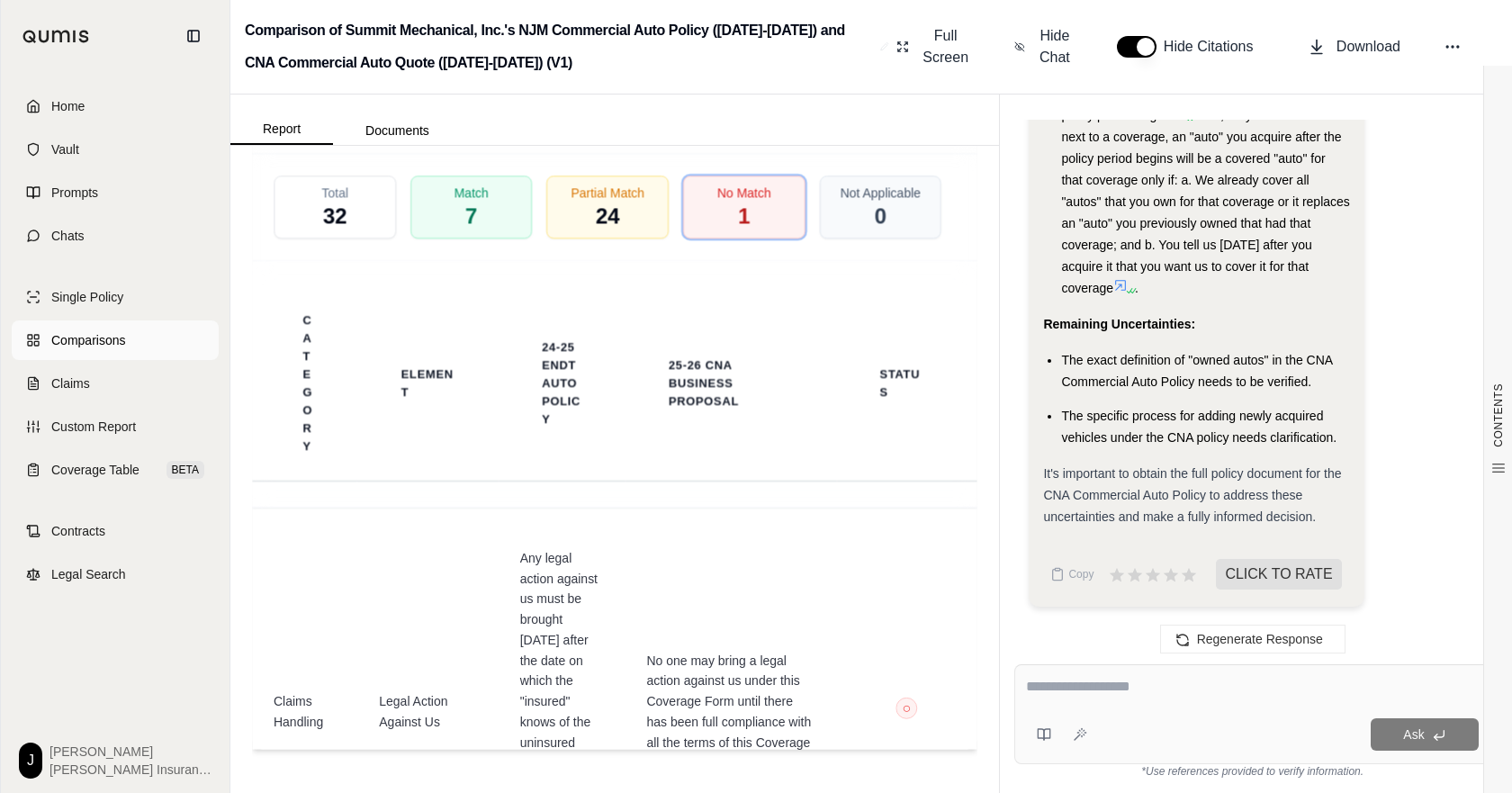
click at [141, 360] on link "Comparisons" at bounding box center [114, 340] width 207 height 40
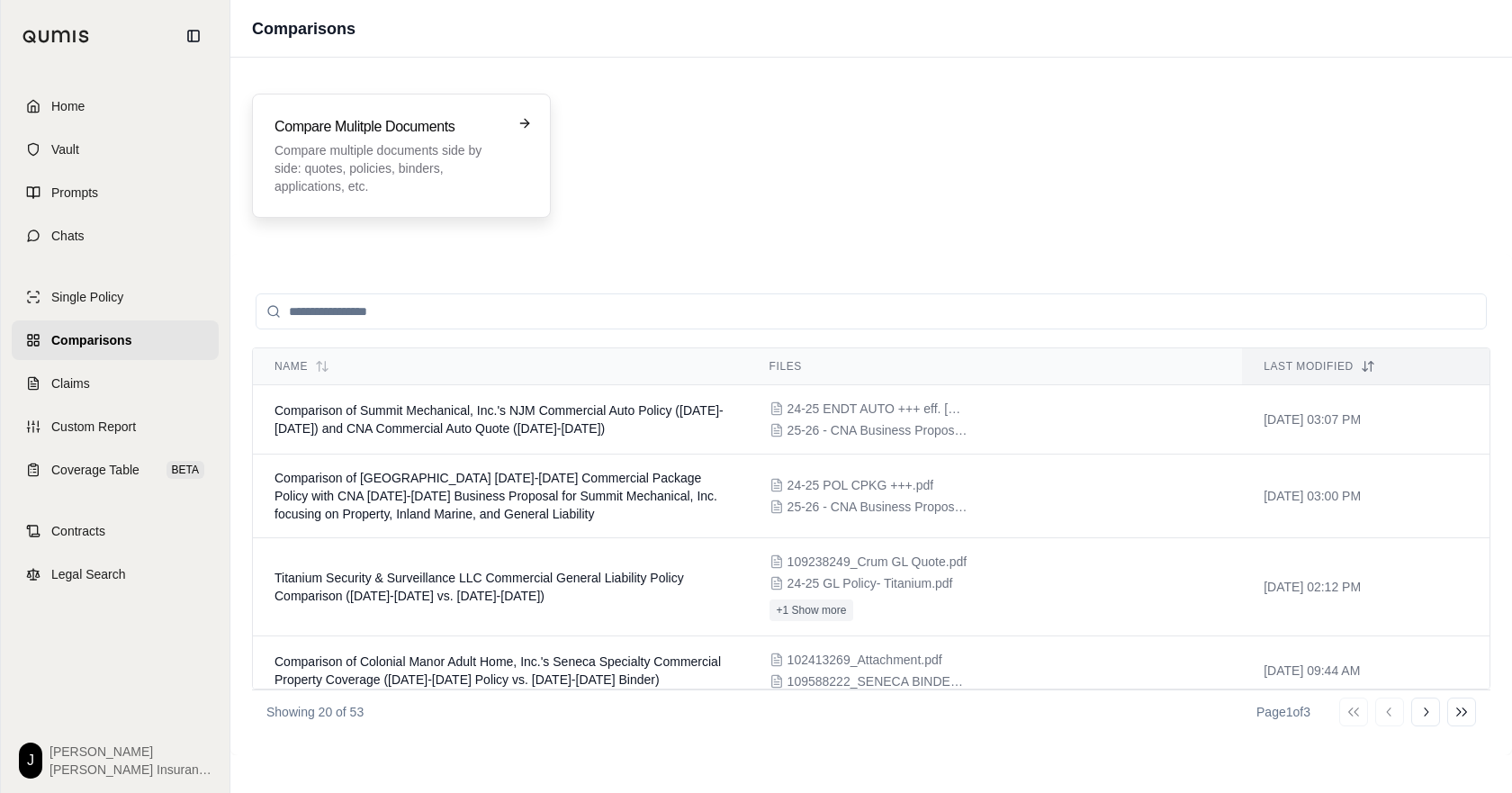
click at [428, 166] on p "Compare multiple documents side by side: quotes, policies, binders, application…" at bounding box center [389, 168] width 229 height 54
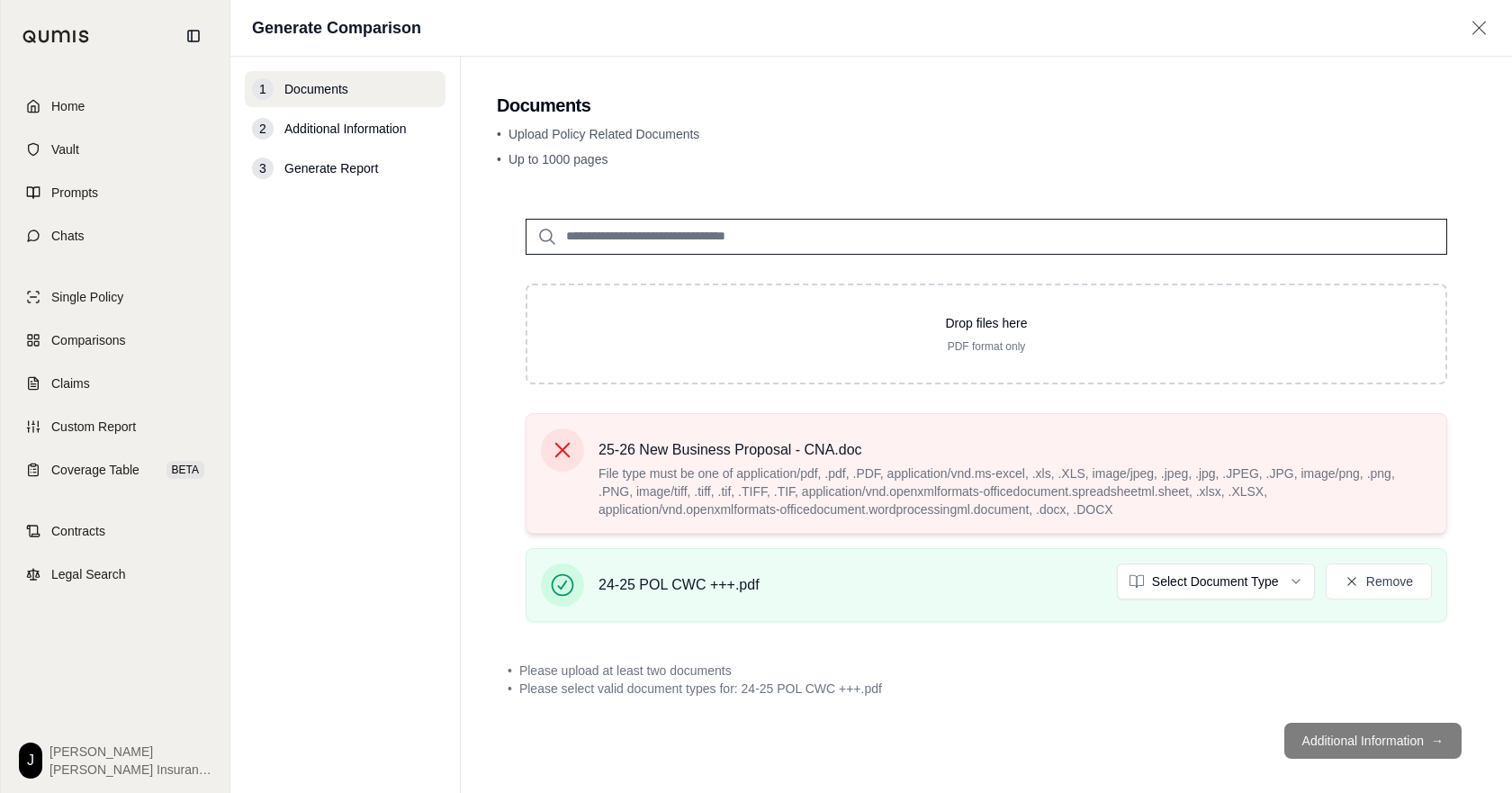
click at [575, 462] on icon at bounding box center [562, 450] width 25 height 25
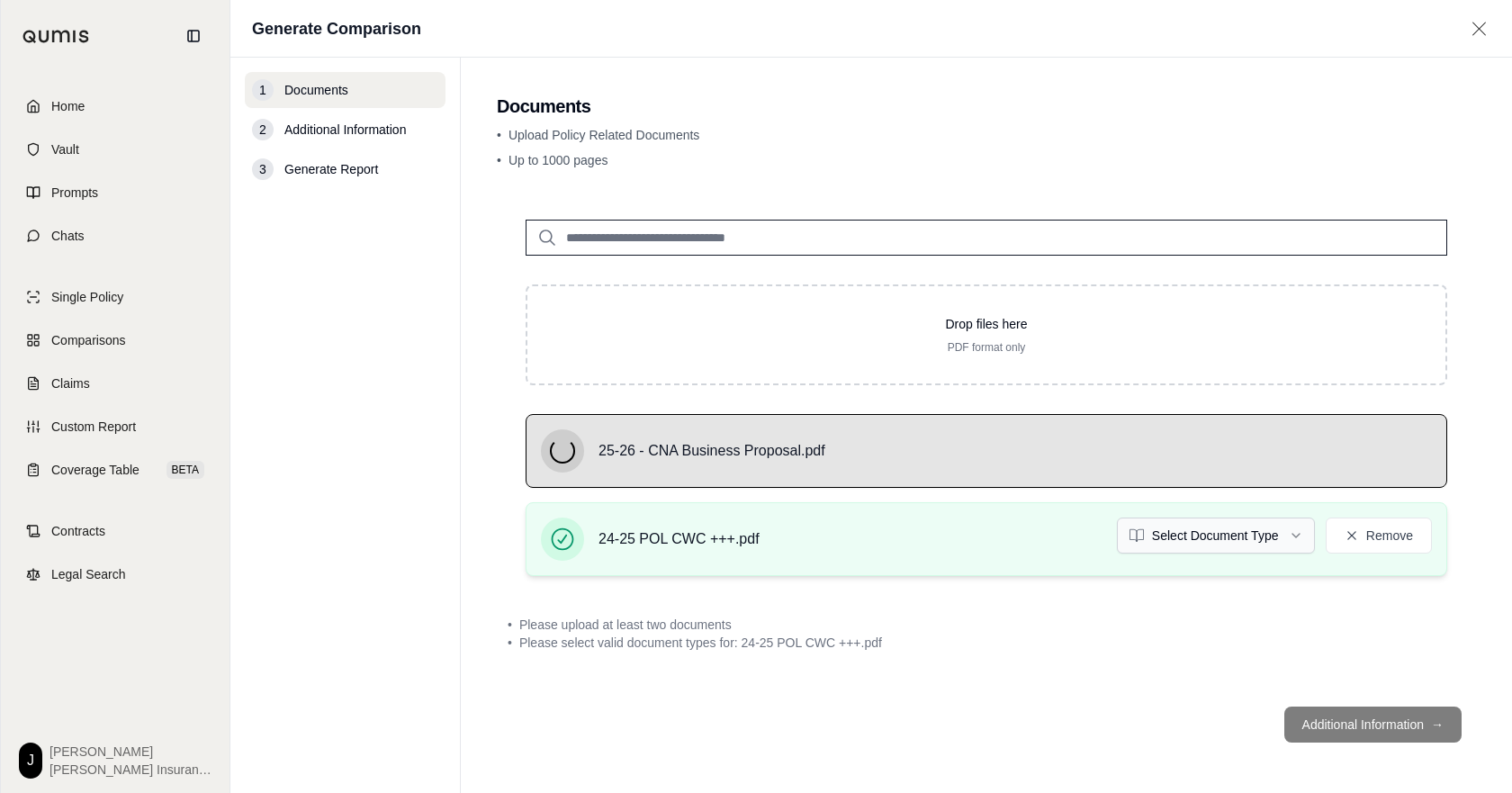
click at [1200, 572] on html "Home Vault Prompts Chats Single Policy Comparisons Claims Custom Report Coverag…" at bounding box center [756, 396] width 1512 height 793
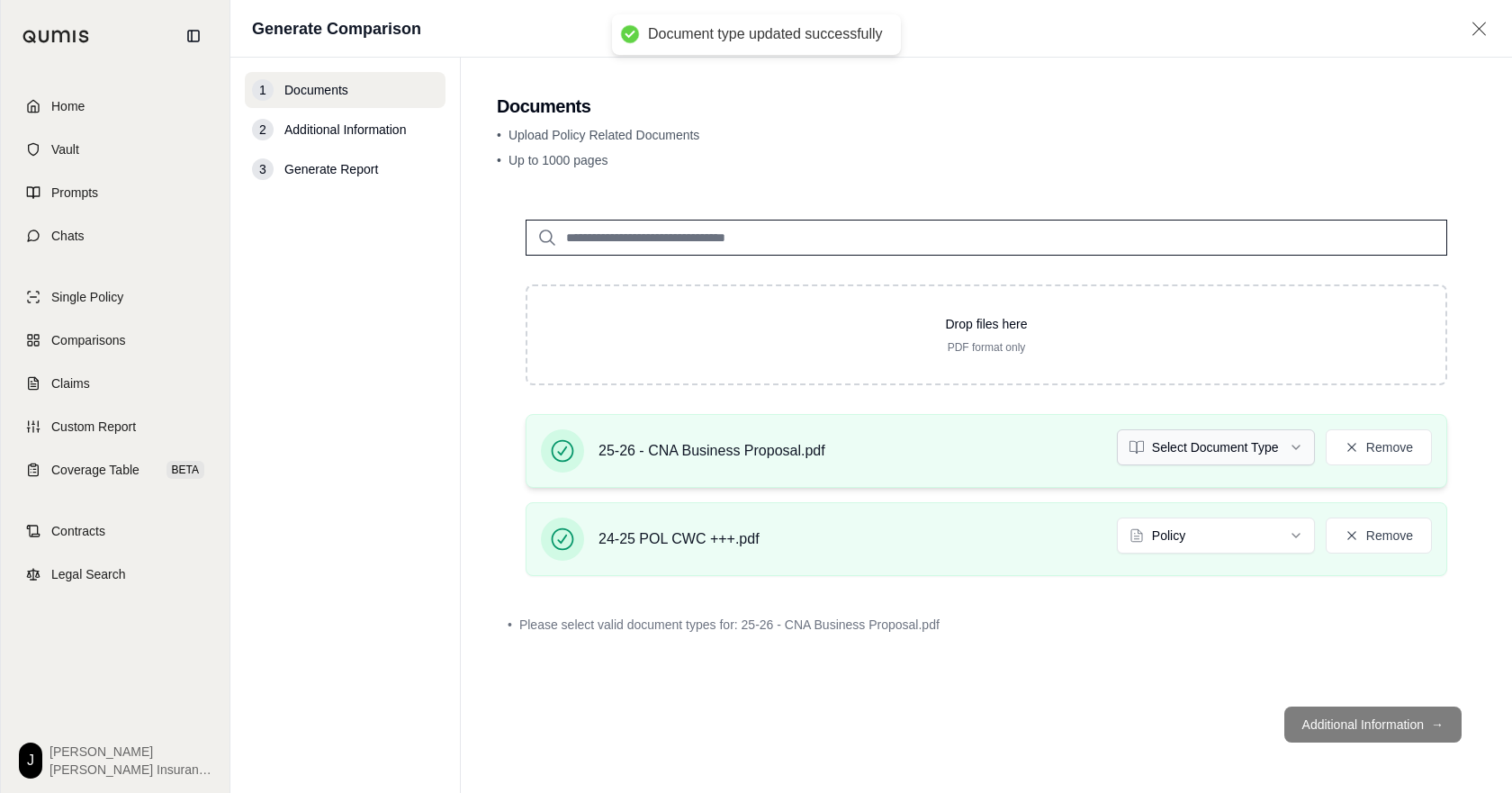
click at [1210, 469] on html "Document type updated successfully Home Vault Prompts Chats Single Policy Compa…" at bounding box center [756, 396] width 1512 height 793
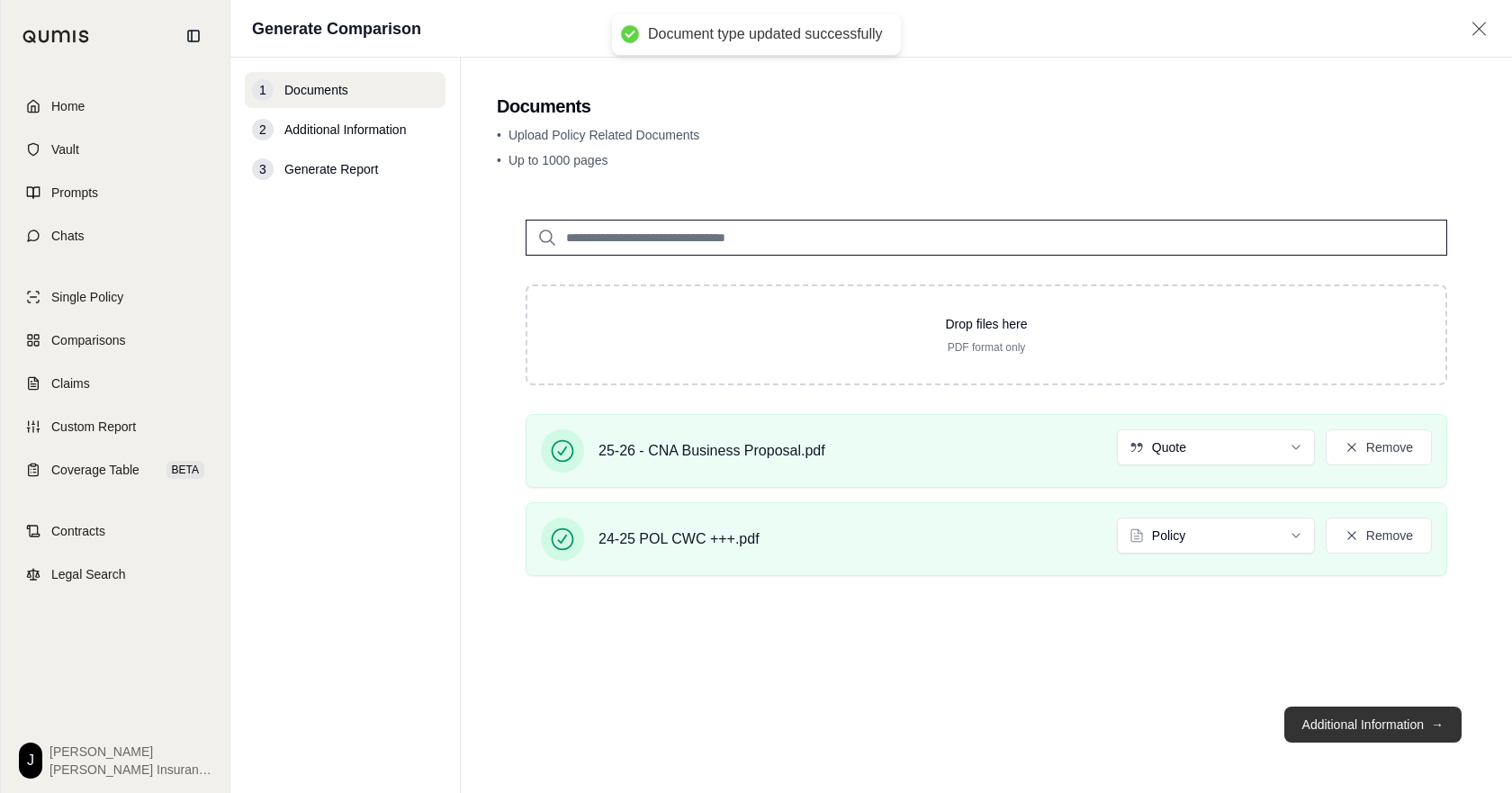
click at [1342, 729] on button "Additional Information →" at bounding box center [1373, 724] width 177 height 36
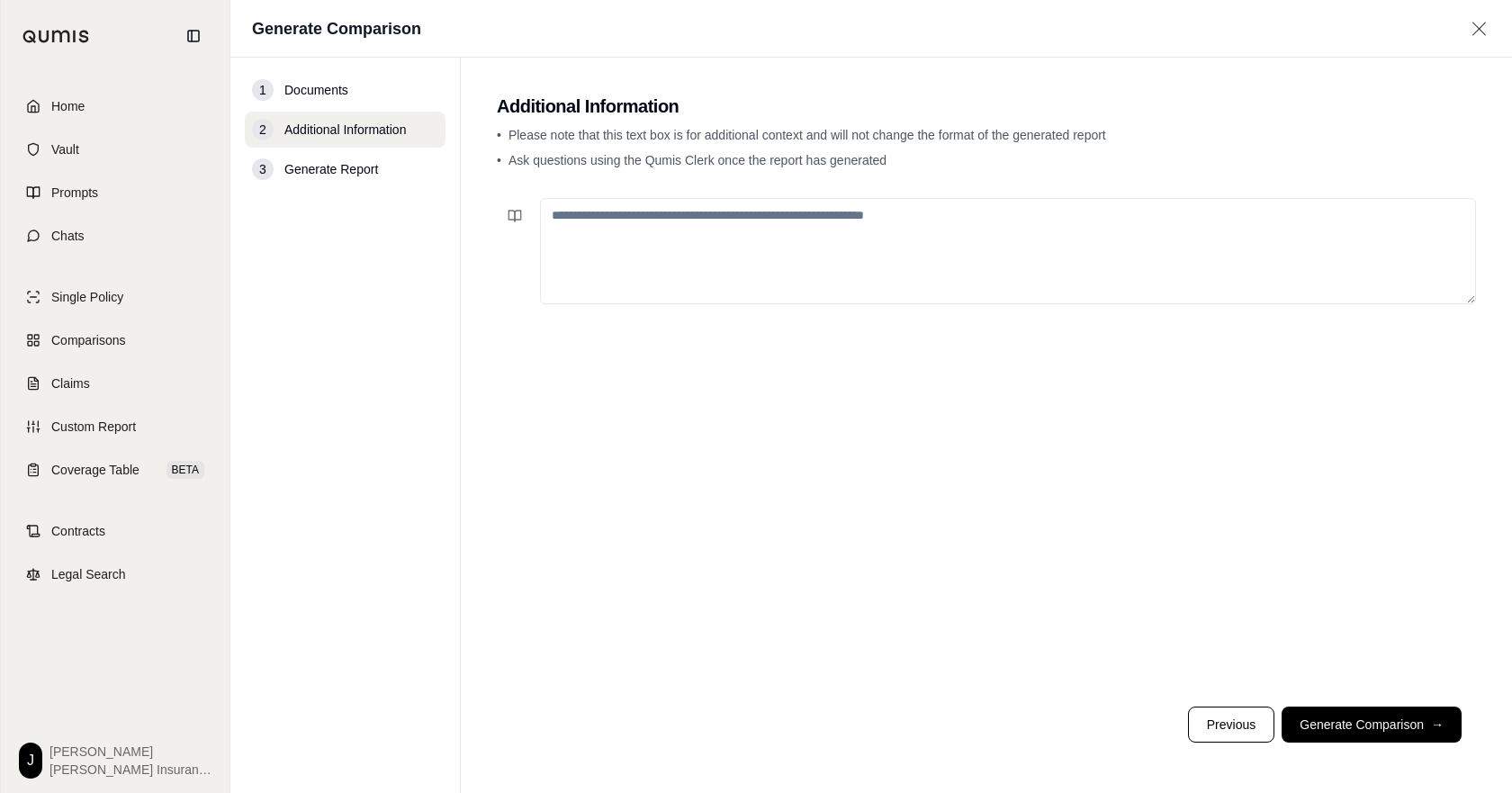
click at [931, 280] on textarea at bounding box center [1008, 251] width 936 height 106
type textarea "**********"
click at [1306, 721] on button "Generate Comparison →" at bounding box center [1371, 724] width 180 height 36
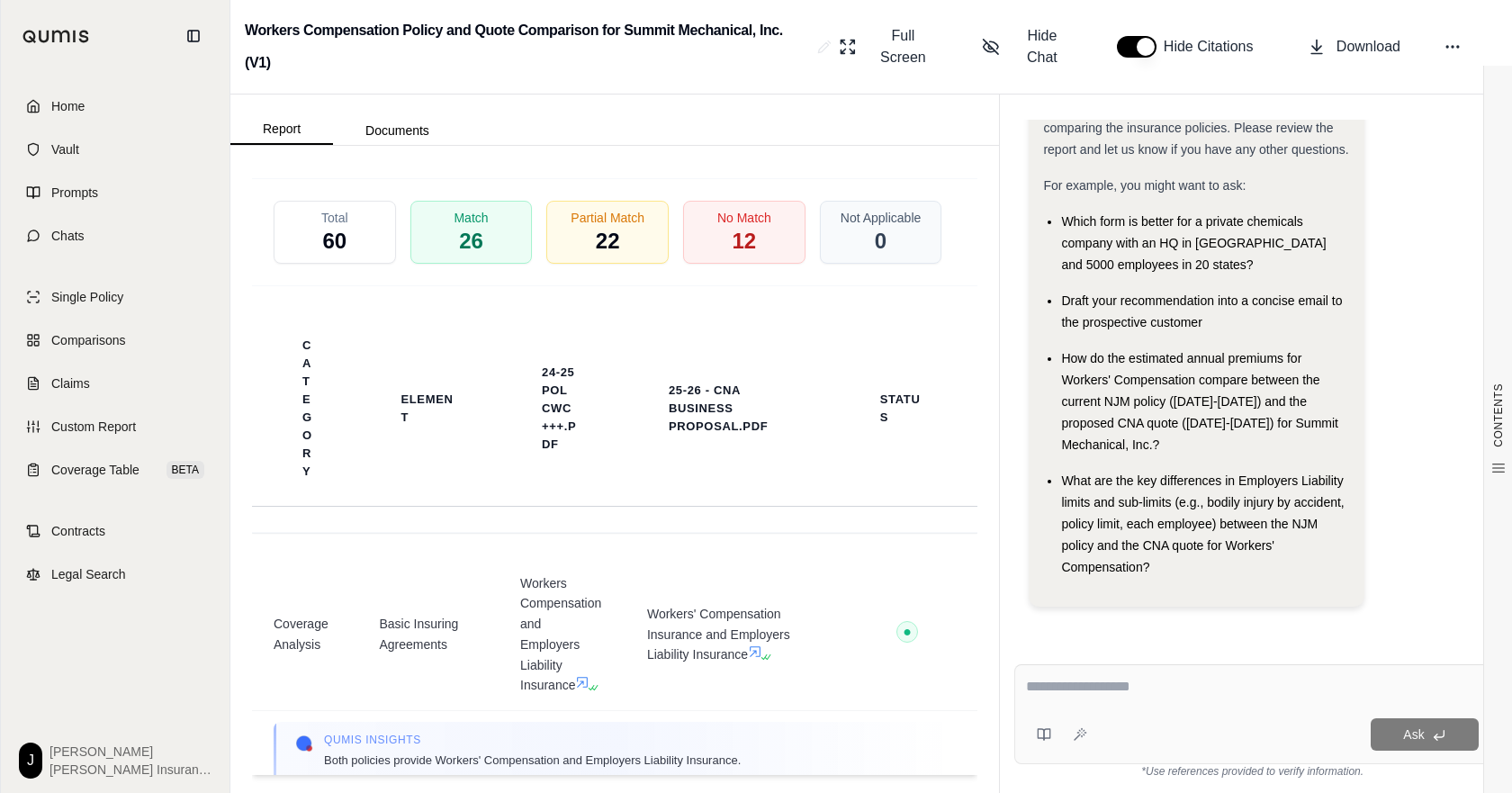
scroll to position [3421, 0]
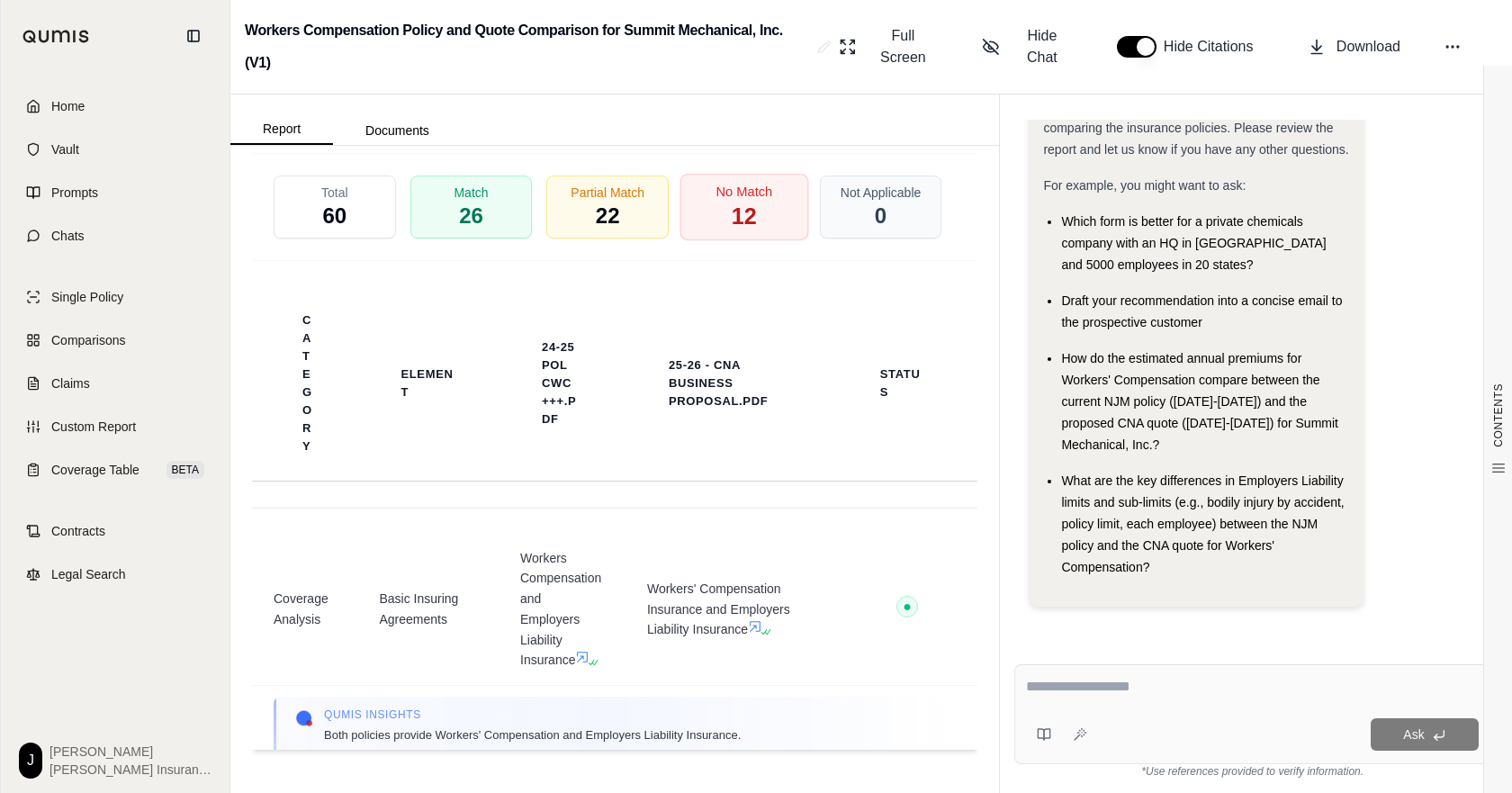
click at [765, 201] on span "No Match" at bounding box center [744, 192] width 57 height 19
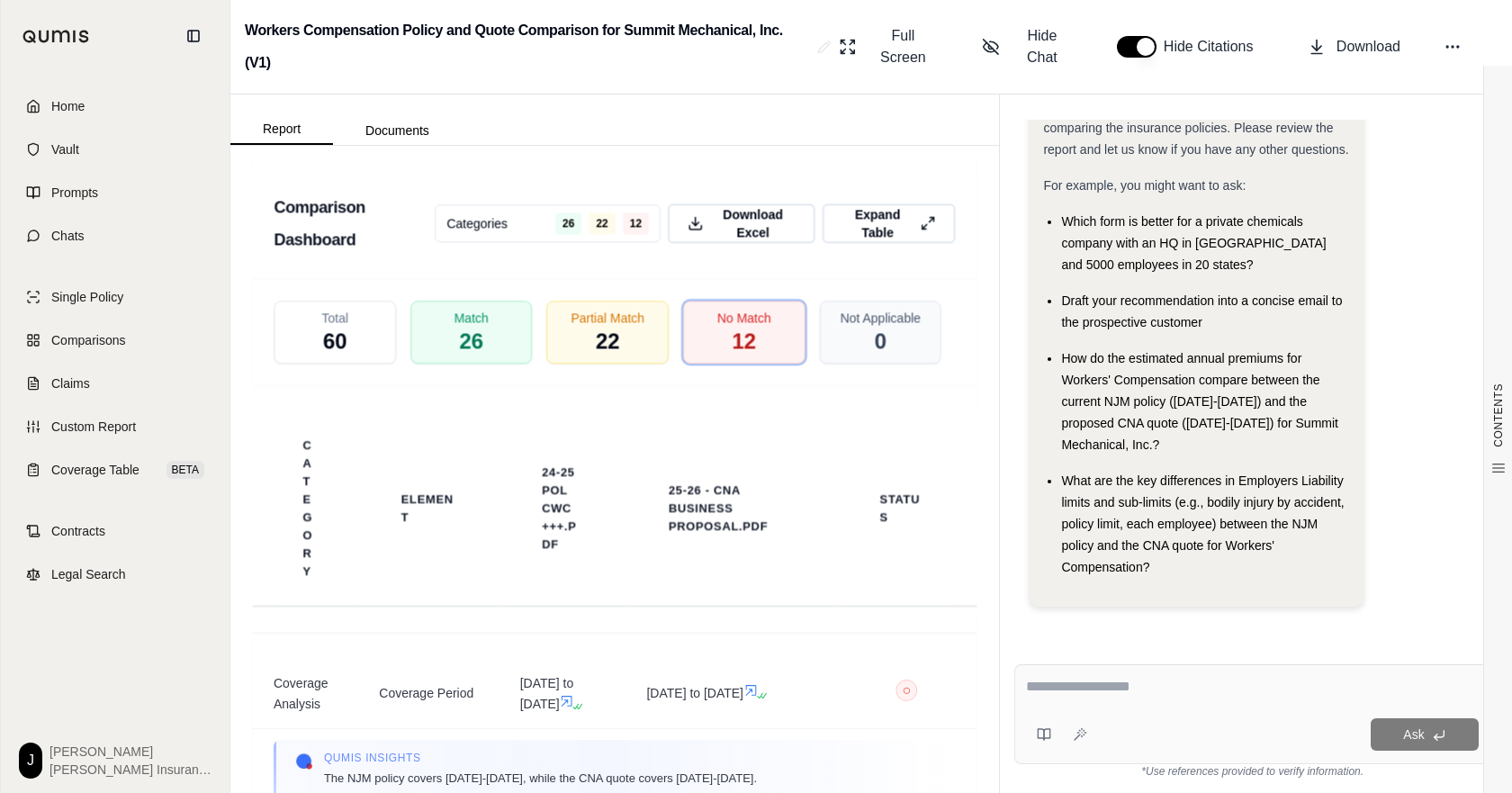
scroll to position [2241, 0]
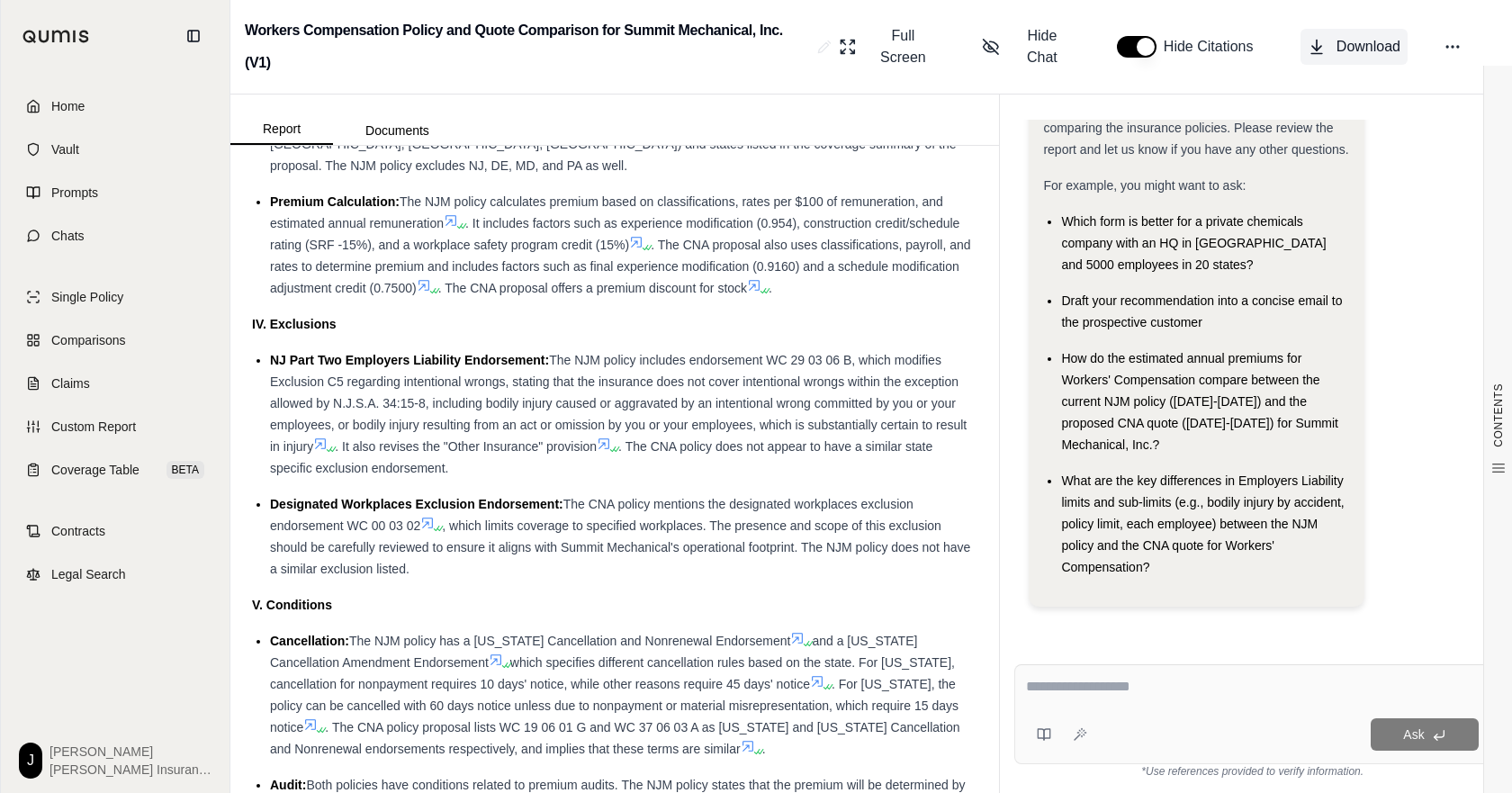
click at [1318, 56] on button "Download" at bounding box center [1354, 47] width 107 height 36
click at [432, 176] on div "Other States Insurance (Part Three): Both policies include other states insuran…" at bounding box center [623, 132] width 707 height 87
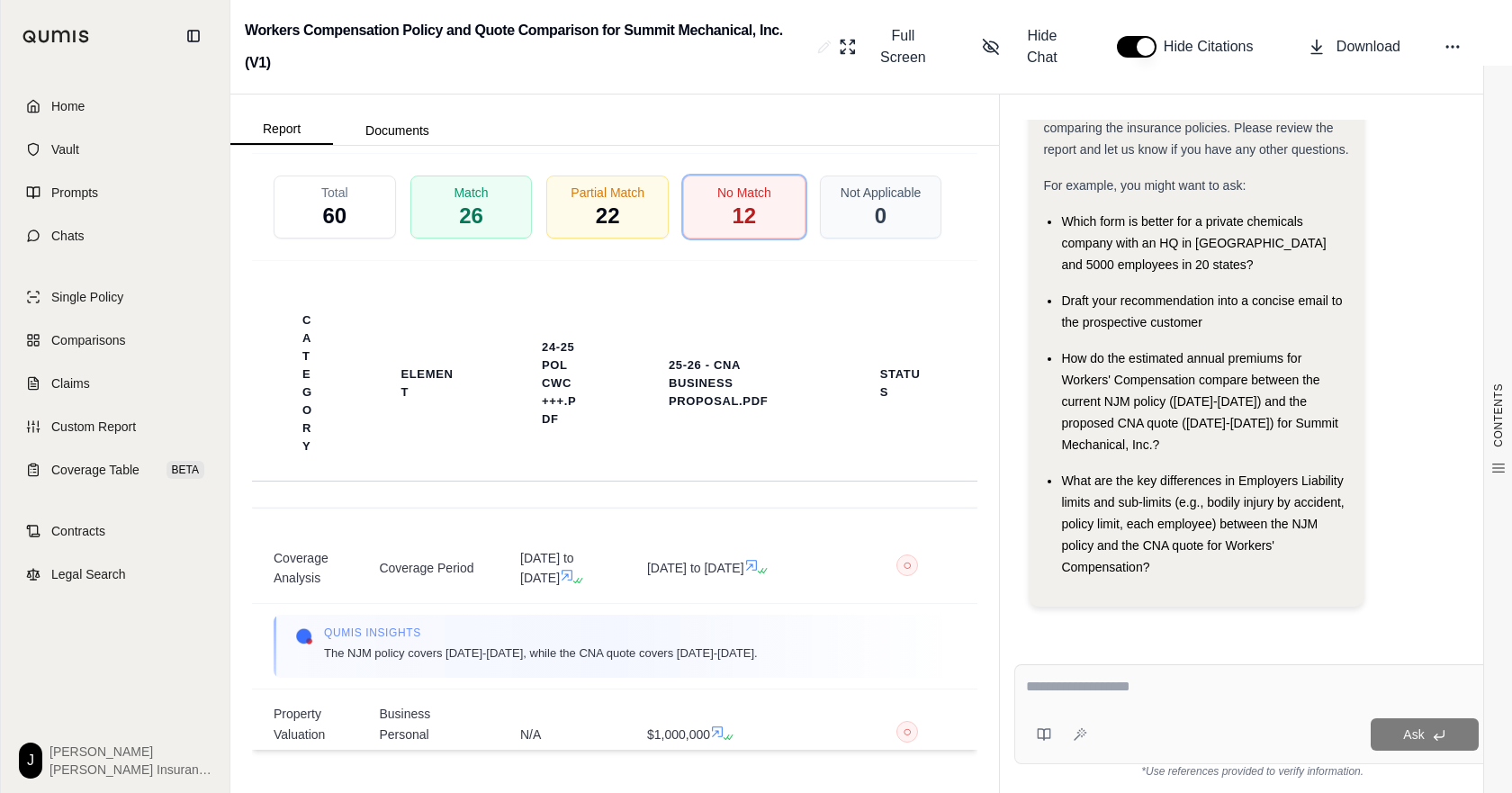
scroll to position [3321, 0]
click at [711, 117] on span "Download Excel" at bounding box center [754, 98] width 90 height 38
click at [90, 349] on span "Comparisons" at bounding box center [88, 340] width 73 height 18
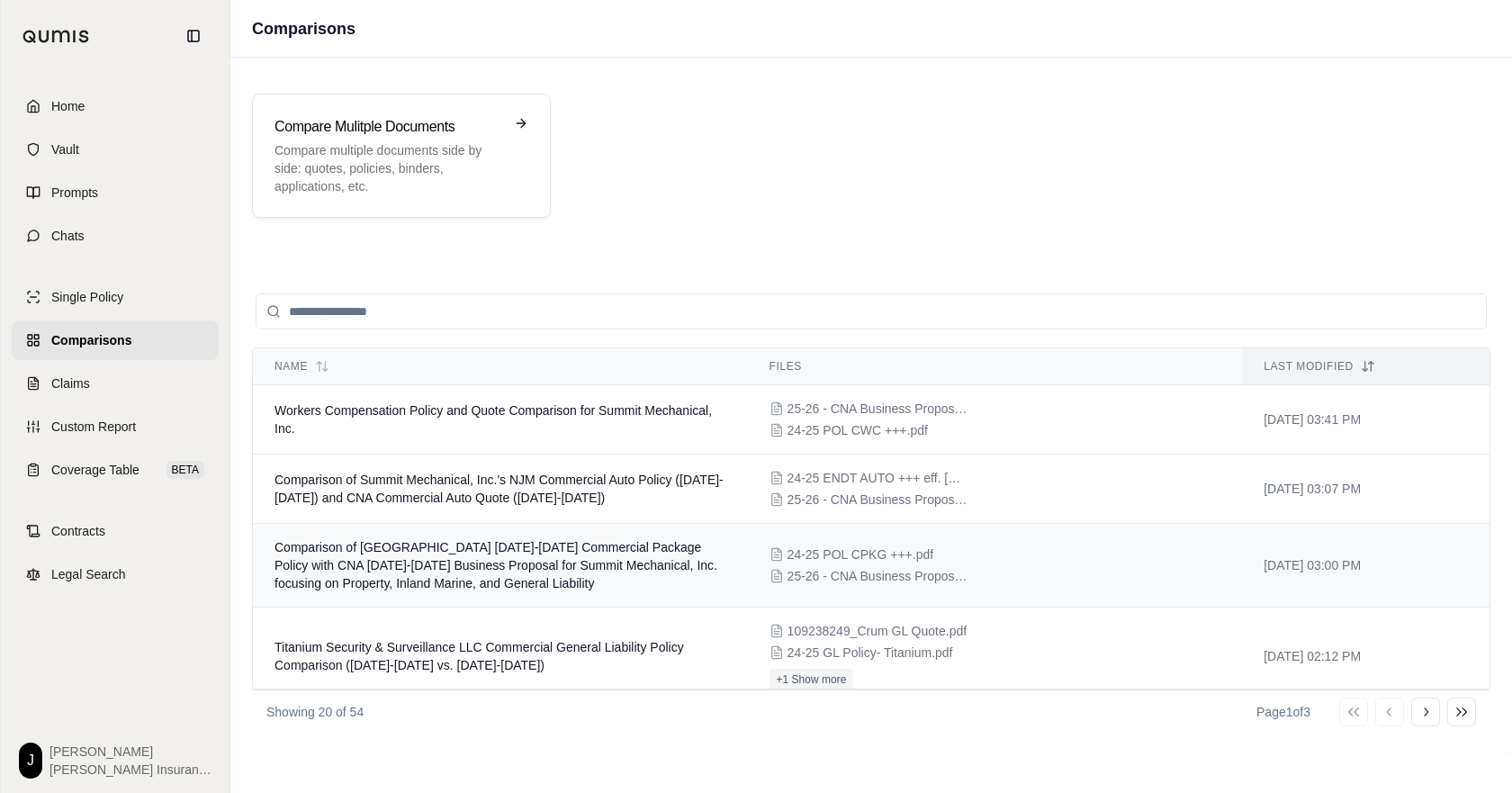
click at [487, 591] on span "Comparison of [GEOGRAPHIC_DATA] [DATE]-[DATE] Commercial Package Policy with CN…" at bounding box center [495, 565] width 443 height 51
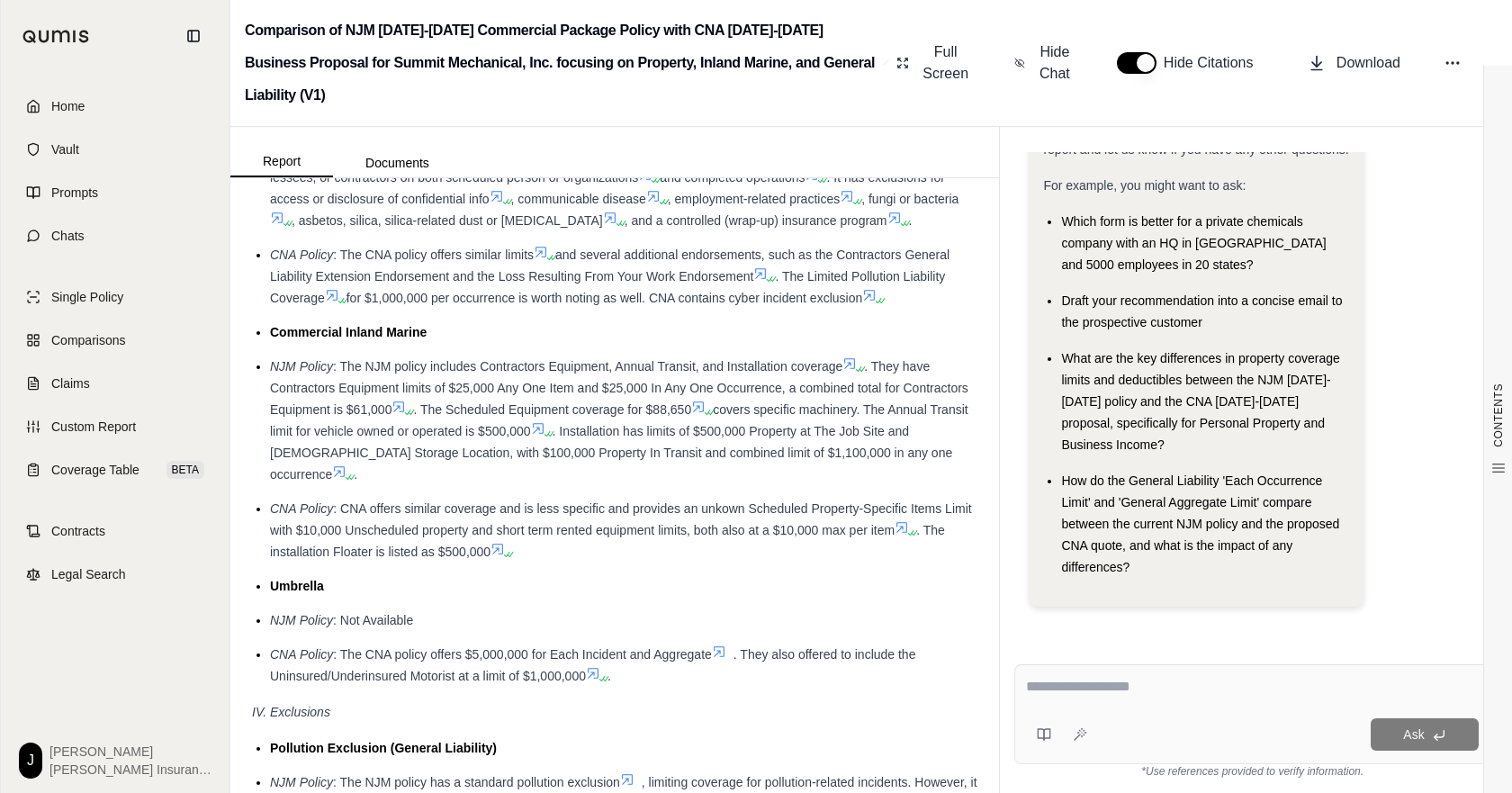
scroll to position [2521, 0]
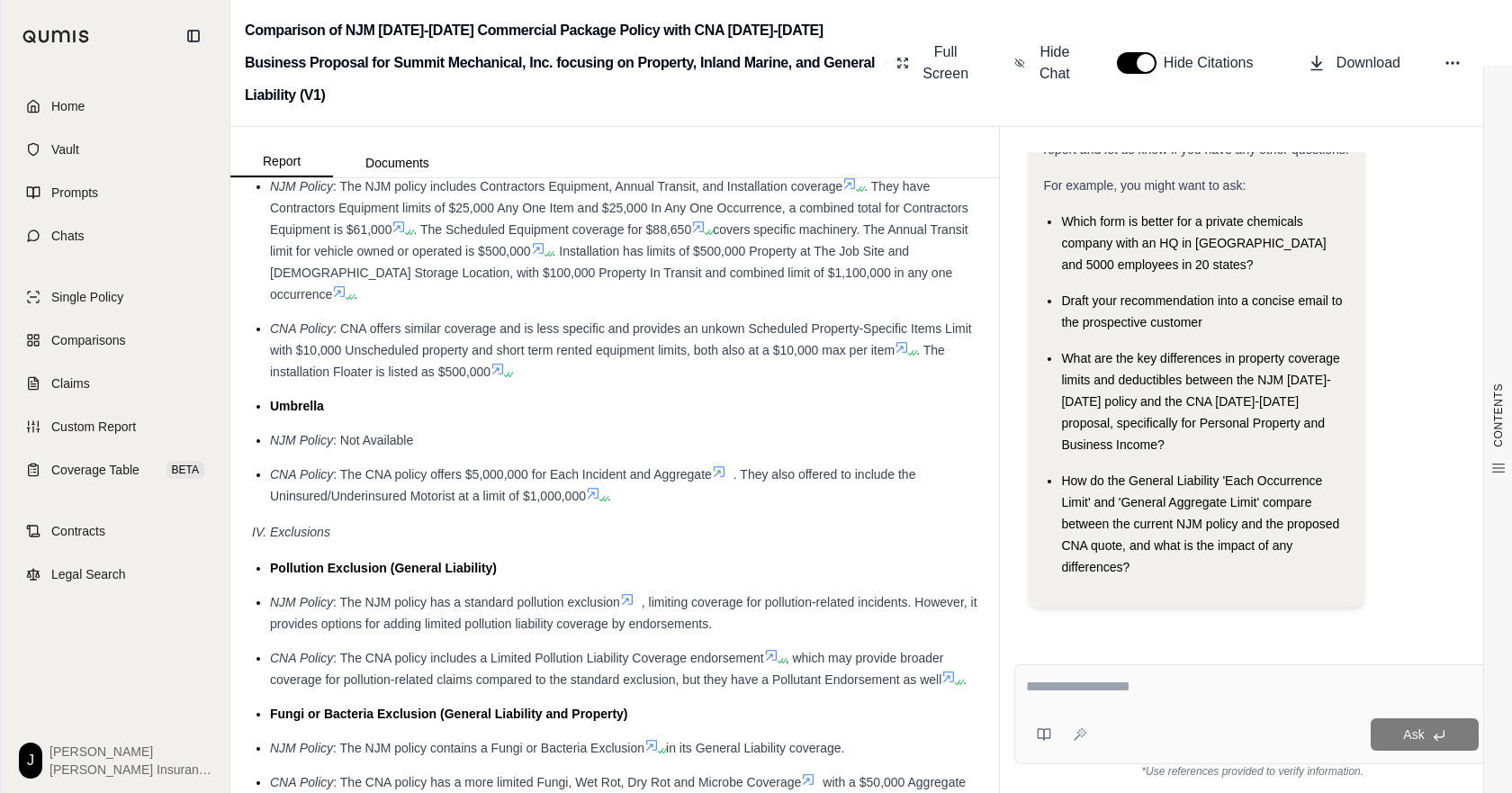
drag, startPoint x: 657, startPoint y: 642, endPoint x: 316, endPoint y: 517, distance: 363.2
click at [316, 507] on ul "Commercial Property NJM Policy : The NJM policy provides $900,000 for Improveme…" at bounding box center [614, 81] width 725 height 852
drag, startPoint x: 284, startPoint y: 446, endPoint x: 652, endPoint y: 641, distance: 416.5
click at [652, 507] on ul "Commercial Property NJM Policy : The NJM policy provides $900,000 for Improveme…" at bounding box center [614, 81] width 725 height 852
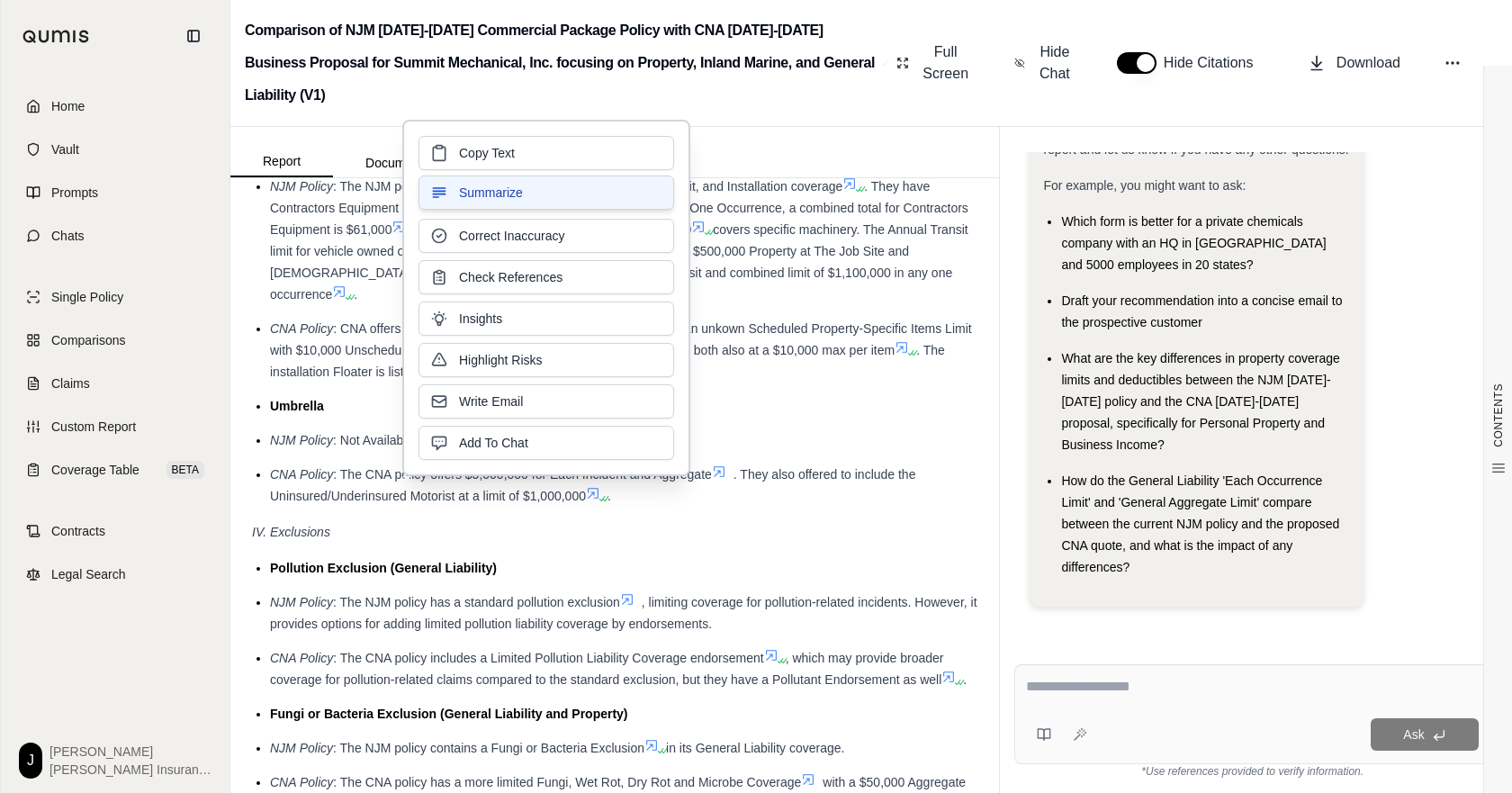
click at [559, 202] on button "Summarize" at bounding box center [546, 193] width 255 height 34
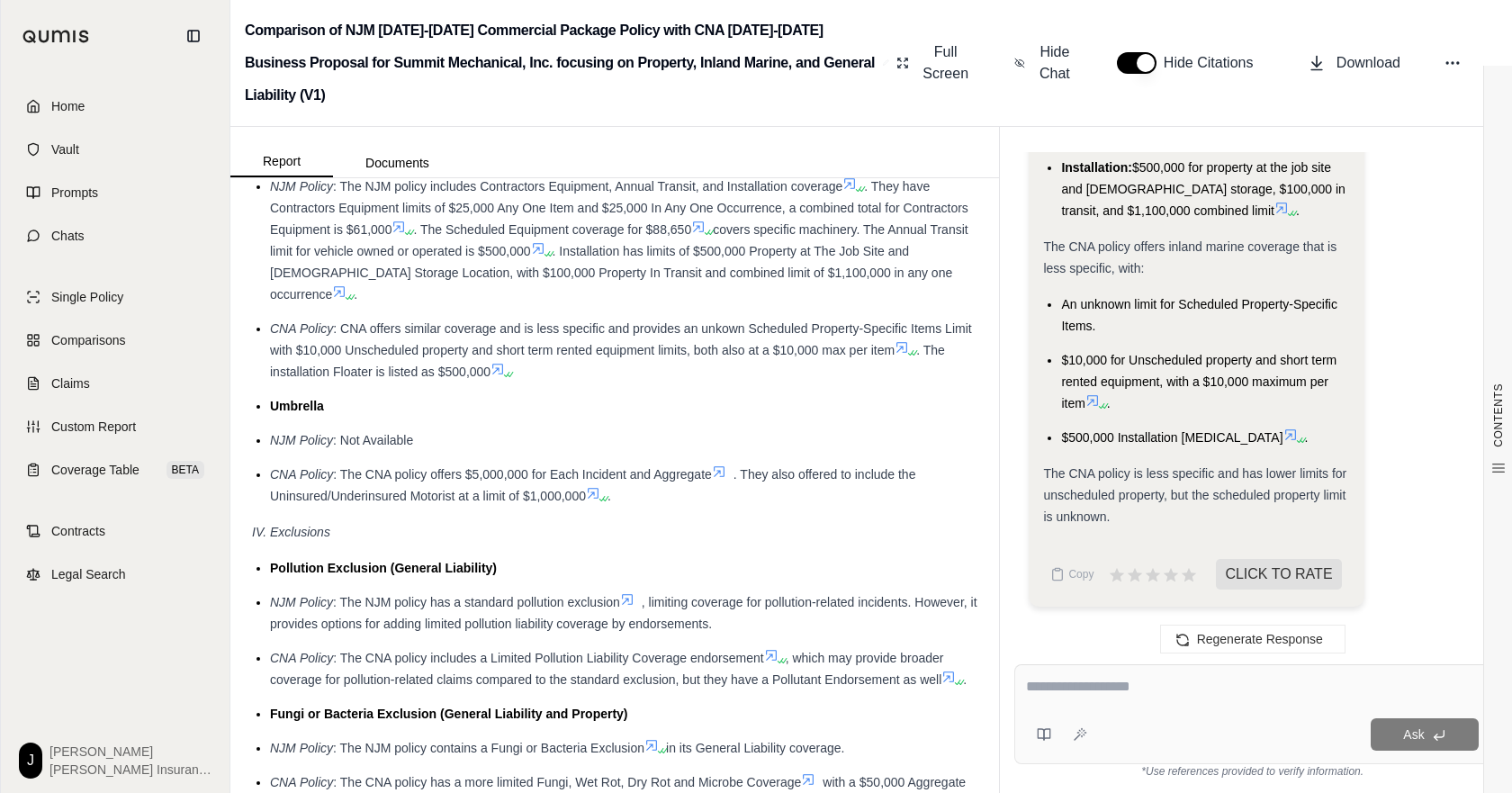
scroll to position [2816, 0]
click at [109, 349] on span "Comparisons" at bounding box center [88, 340] width 73 height 18
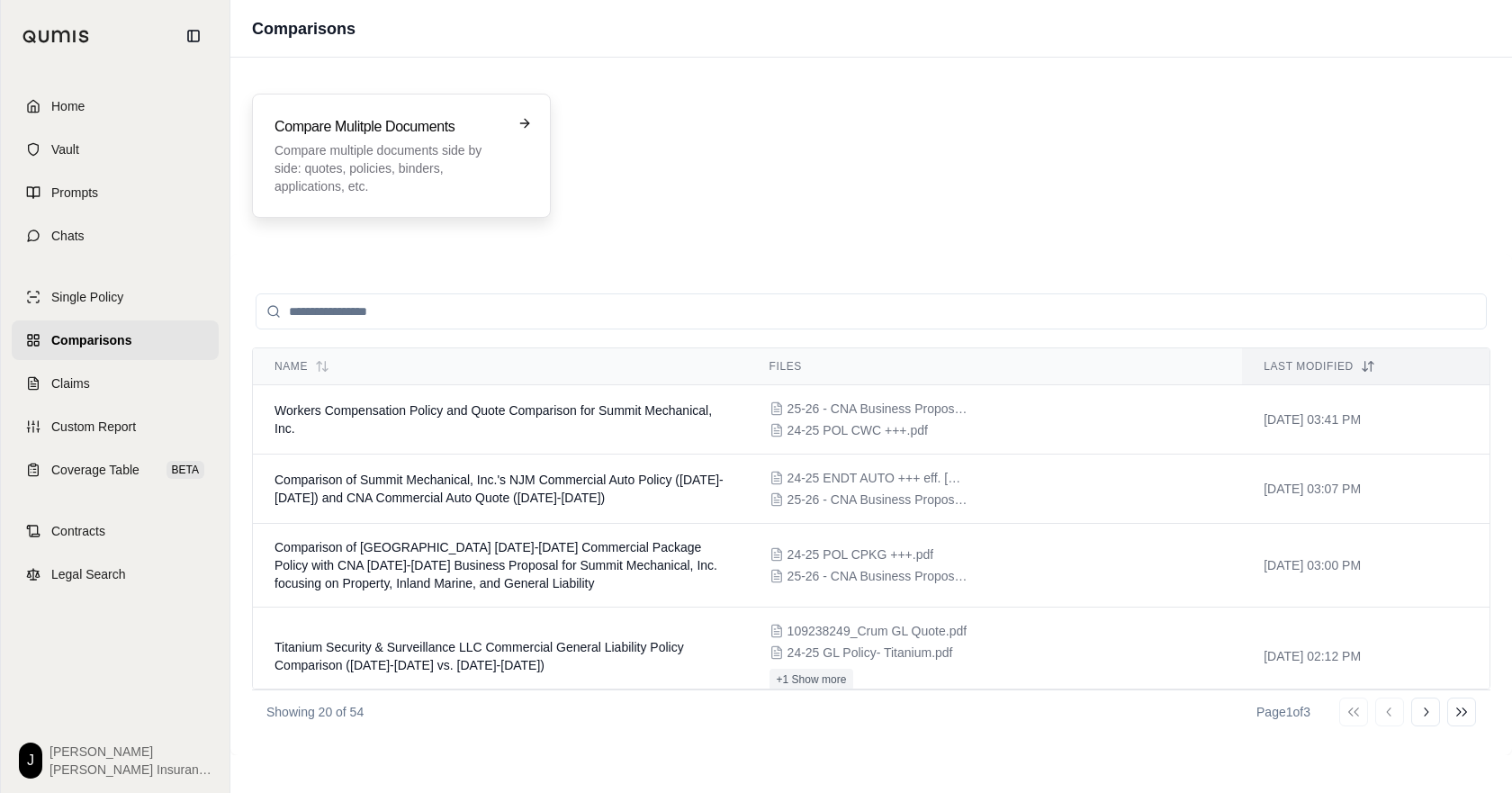
click at [467, 153] on p "Compare multiple documents side by side: quotes, policies, binders, application…" at bounding box center [389, 168] width 229 height 54
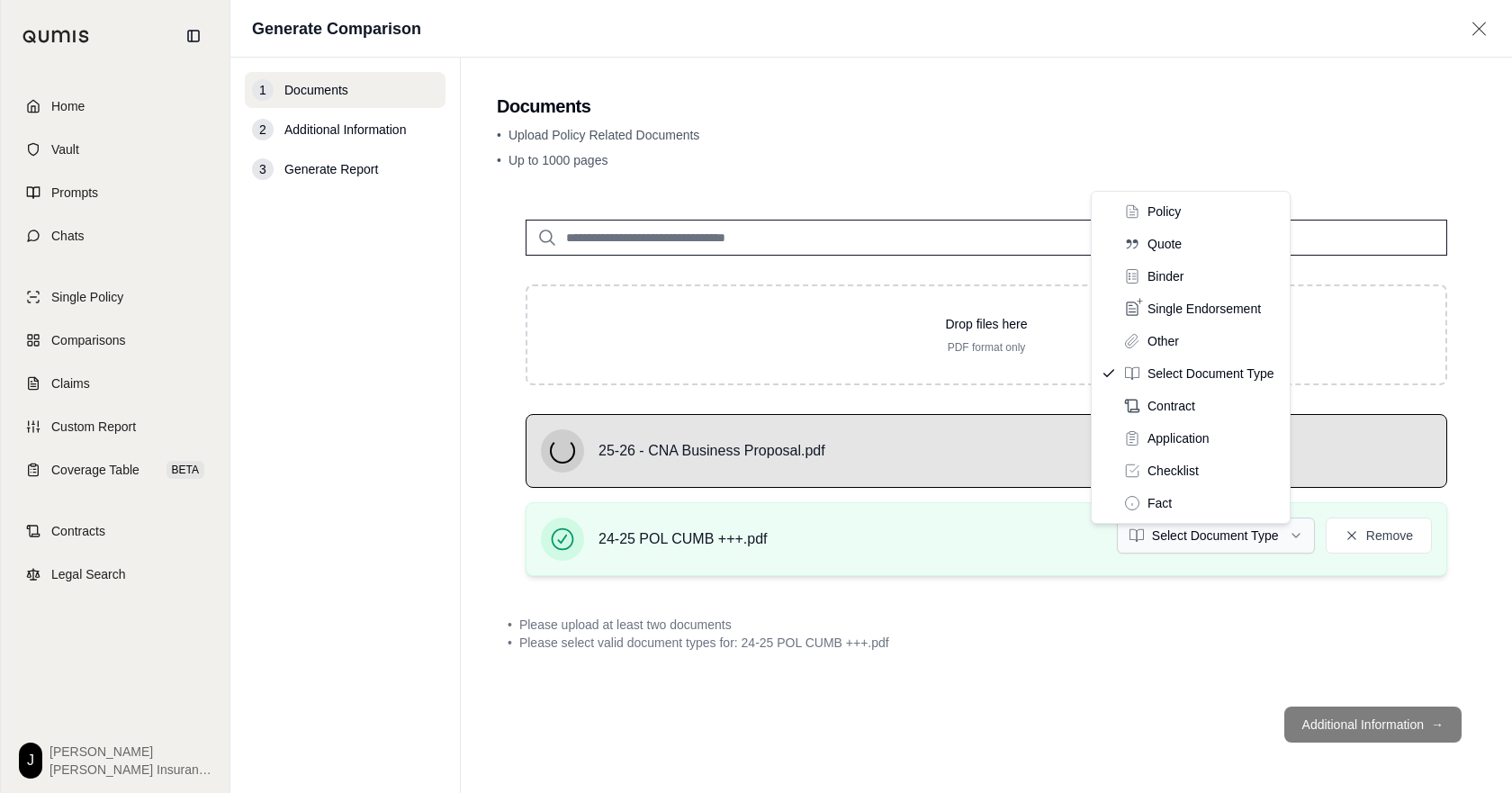
click at [1155, 567] on html "Home Vault Prompts Chats Single Policy Comparisons Claims Custom Report Coverag…" at bounding box center [756, 396] width 1512 height 793
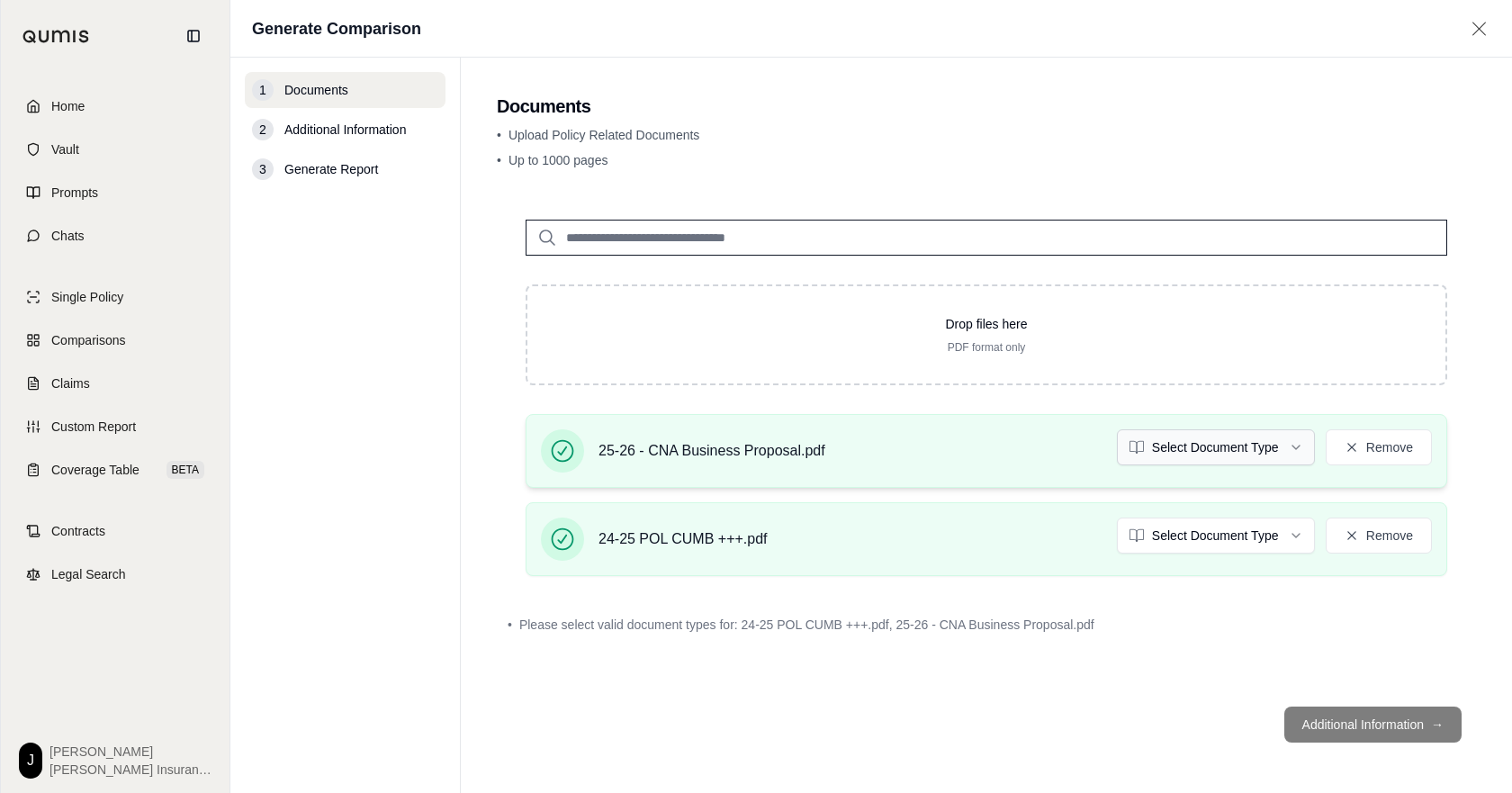
click at [1200, 471] on html "Home Vault Prompts Chats Single Policy Comparisons Claims Custom Report Coverag…" at bounding box center [756, 396] width 1512 height 793
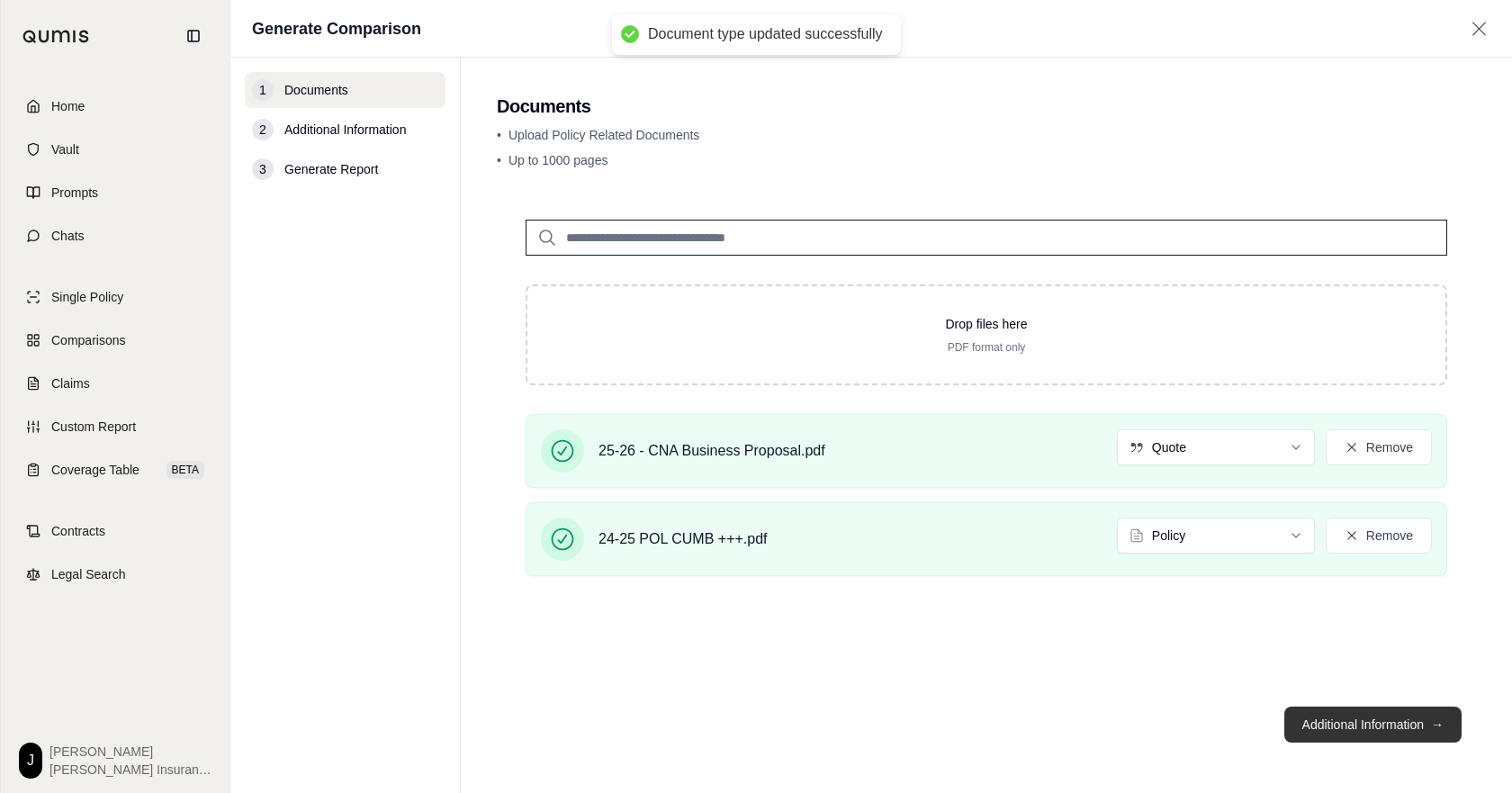
click at [1335, 732] on button "Additional Information →" at bounding box center [1373, 724] width 177 height 36
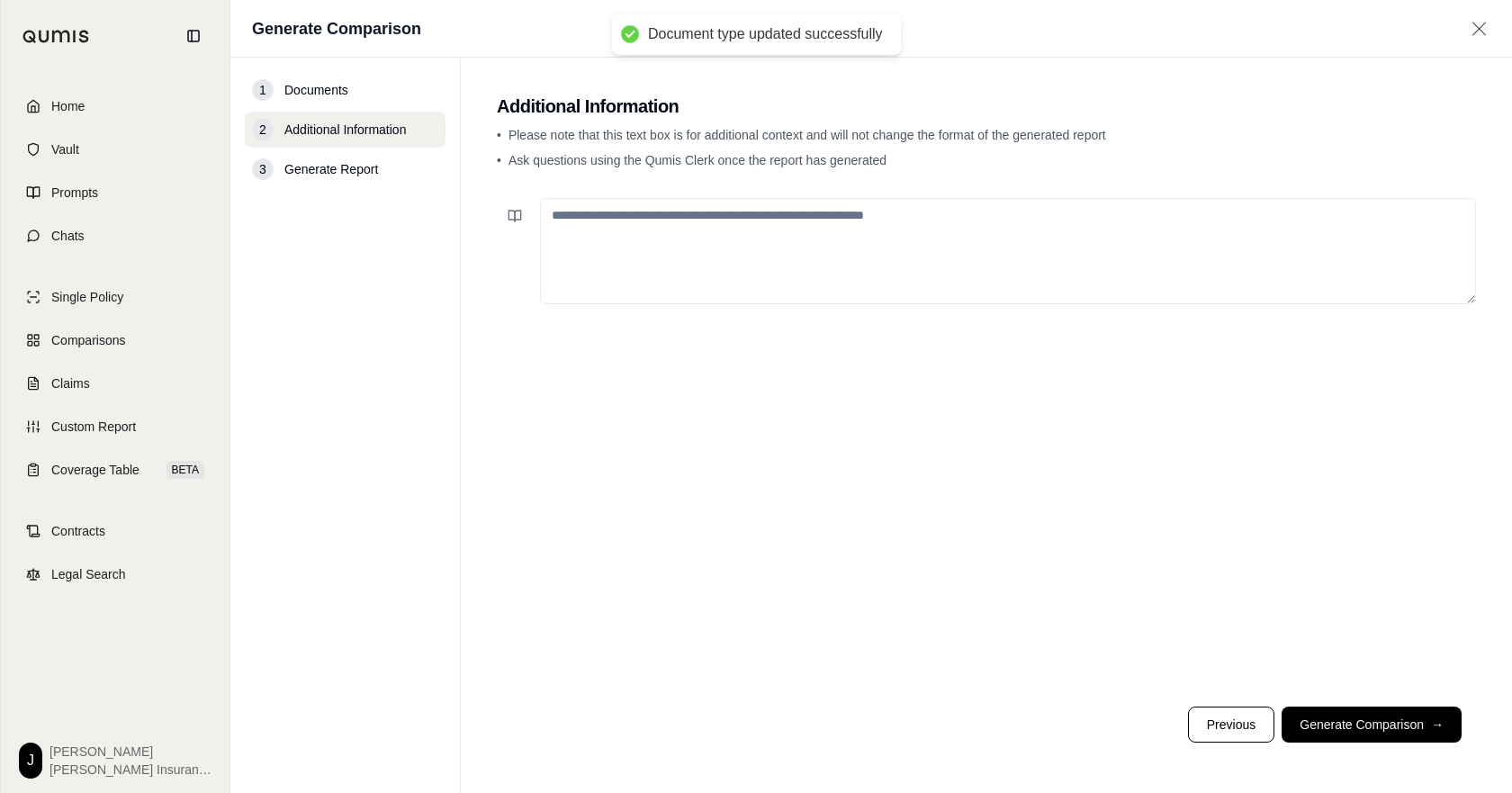
drag, startPoint x: 798, startPoint y: 354, endPoint x: 794, endPoint y: 336, distance: 18.4
click at [796, 347] on div at bounding box center [986, 441] width 979 height 501
click at [786, 304] on textarea at bounding box center [1008, 251] width 936 height 106
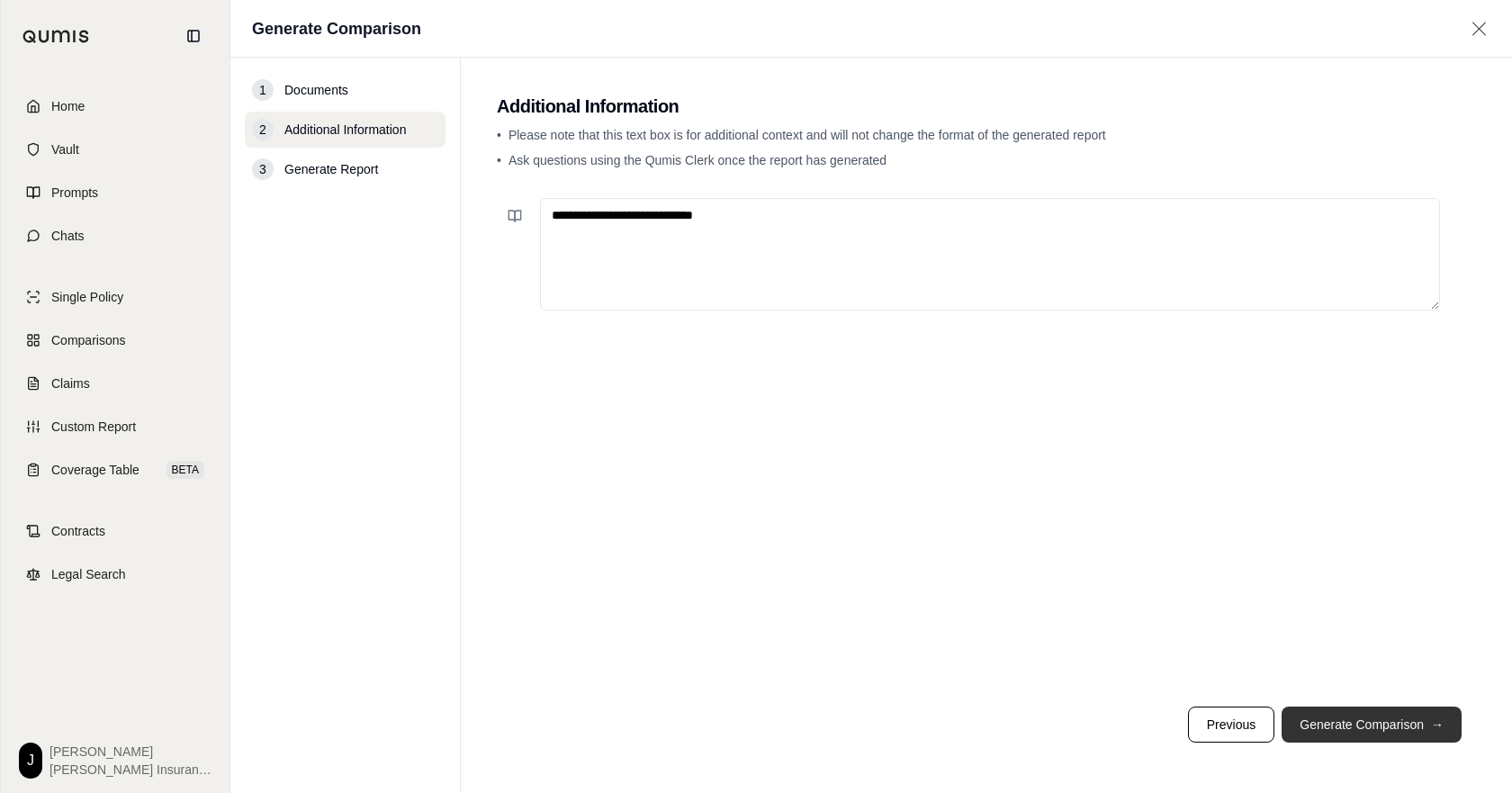
type textarea "**********"
click at [1394, 715] on button "Generate Comparison →" at bounding box center [1371, 724] width 180 height 36
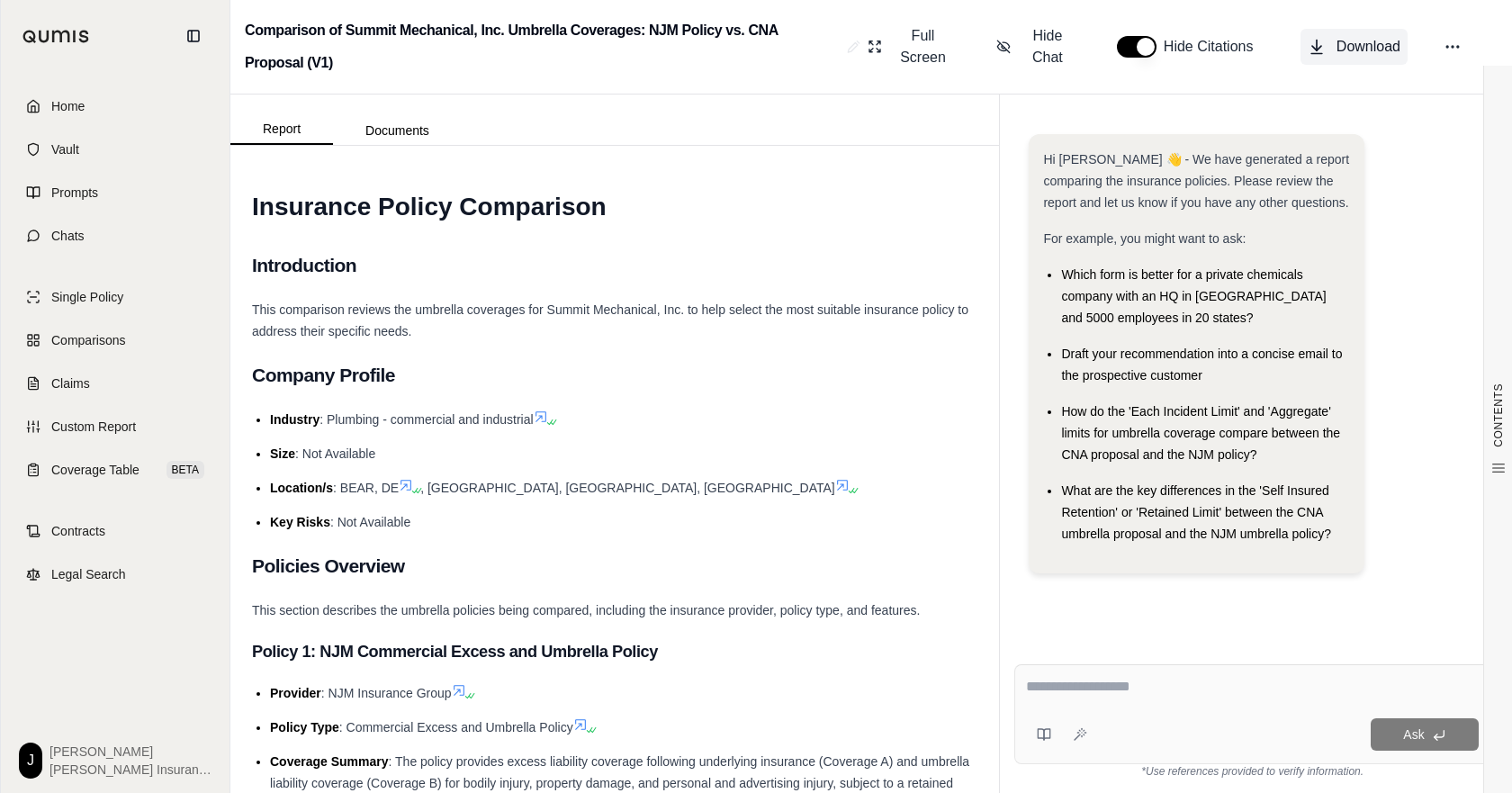
click at [1340, 57] on span "Download" at bounding box center [1368, 47] width 64 height 22
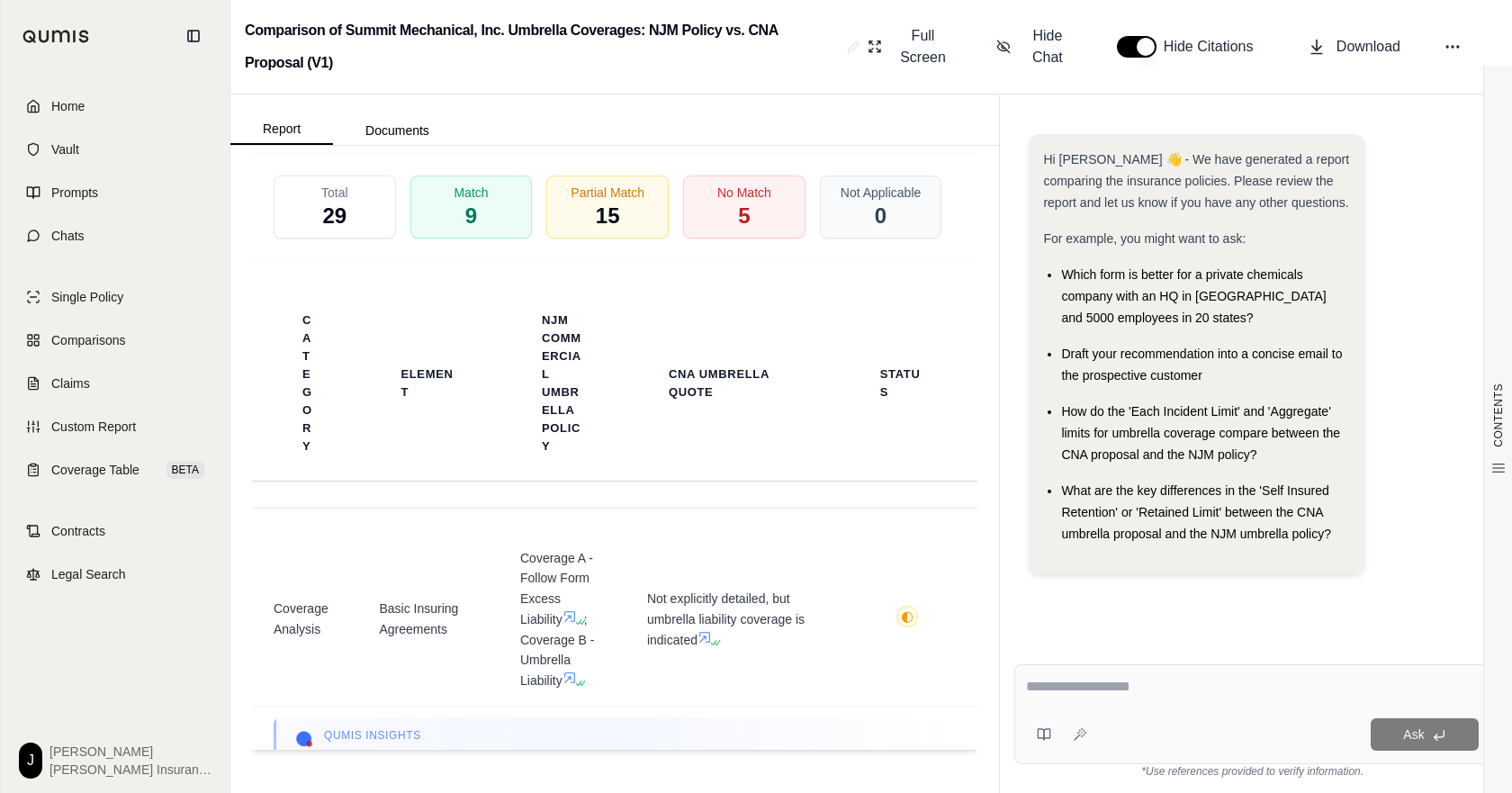
scroll to position [4153, 0]
click at [744, 117] on span "Download Excel" at bounding box center [754, 98] width 90 height 38
click at [116, 349] on span "Comparisons" at bounding box center [88, 340] width 73 height 18
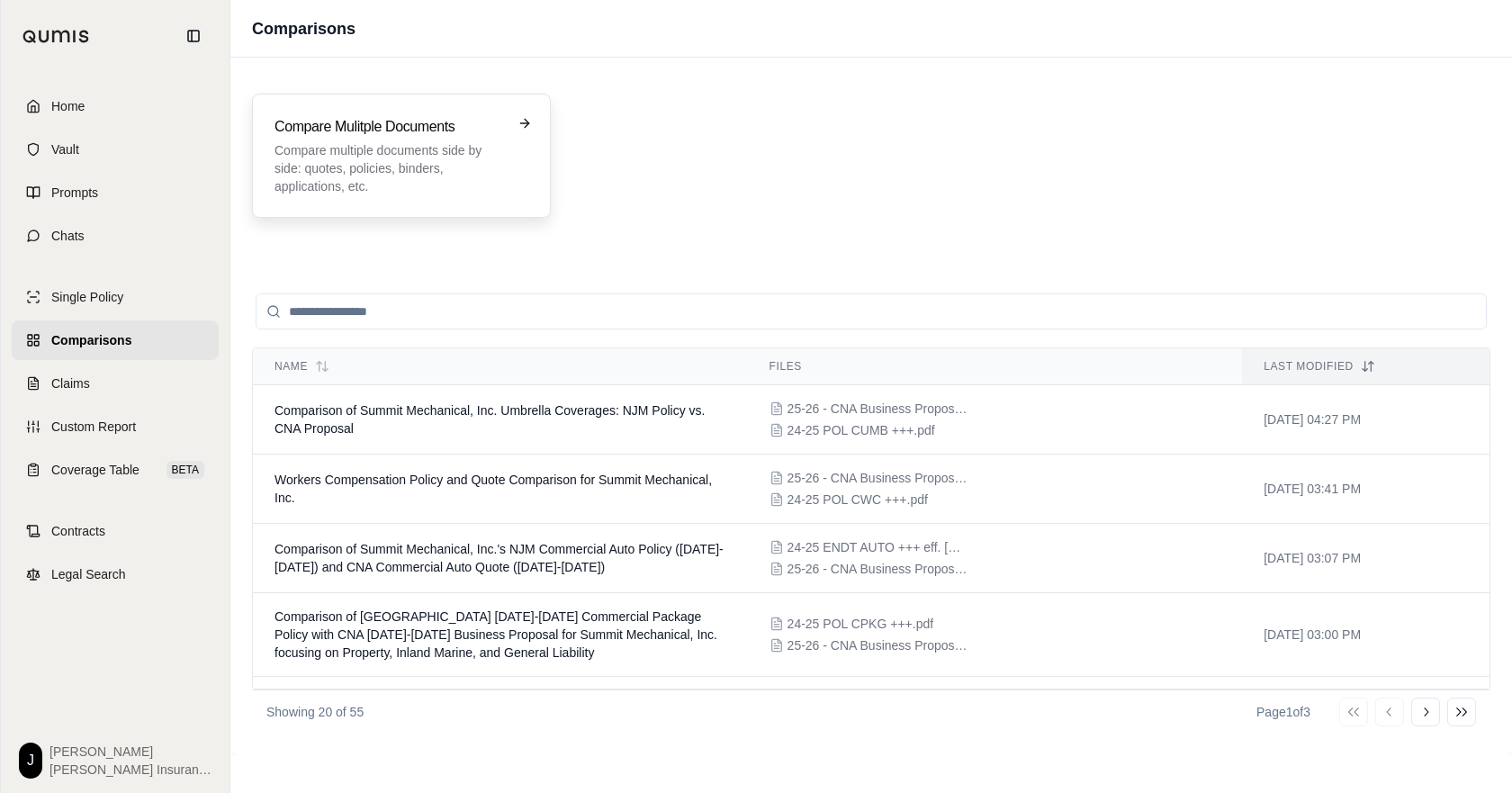
click at [435, 162] on p "Compare multiple documents side by side: quotes, policies, binders, application…" at bounding box center [389, 168] width 229 height 54
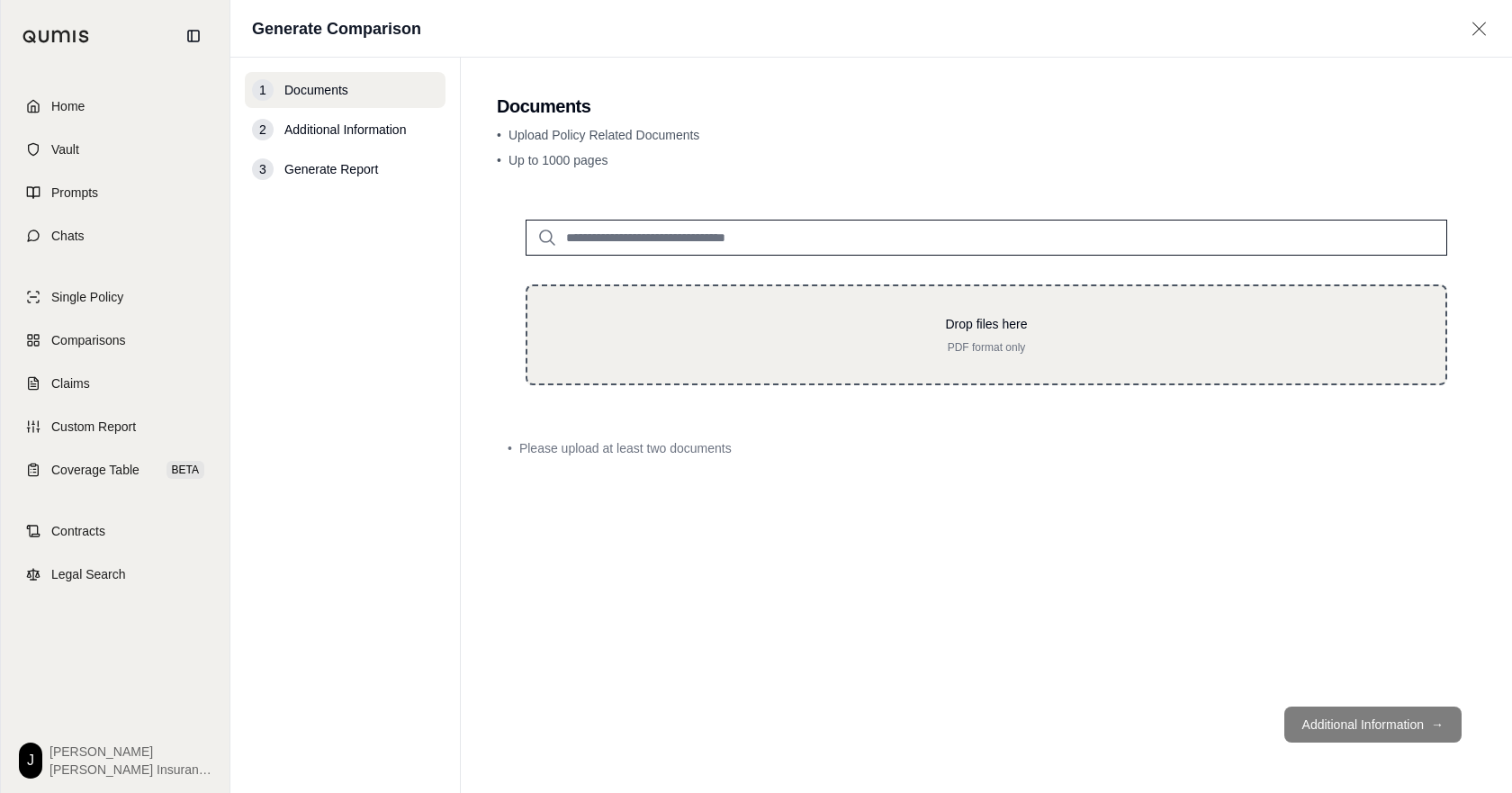
click at [996, 355] on div "Drop files here PDF format only" at bounding box center [986, 336] width 860 height 40
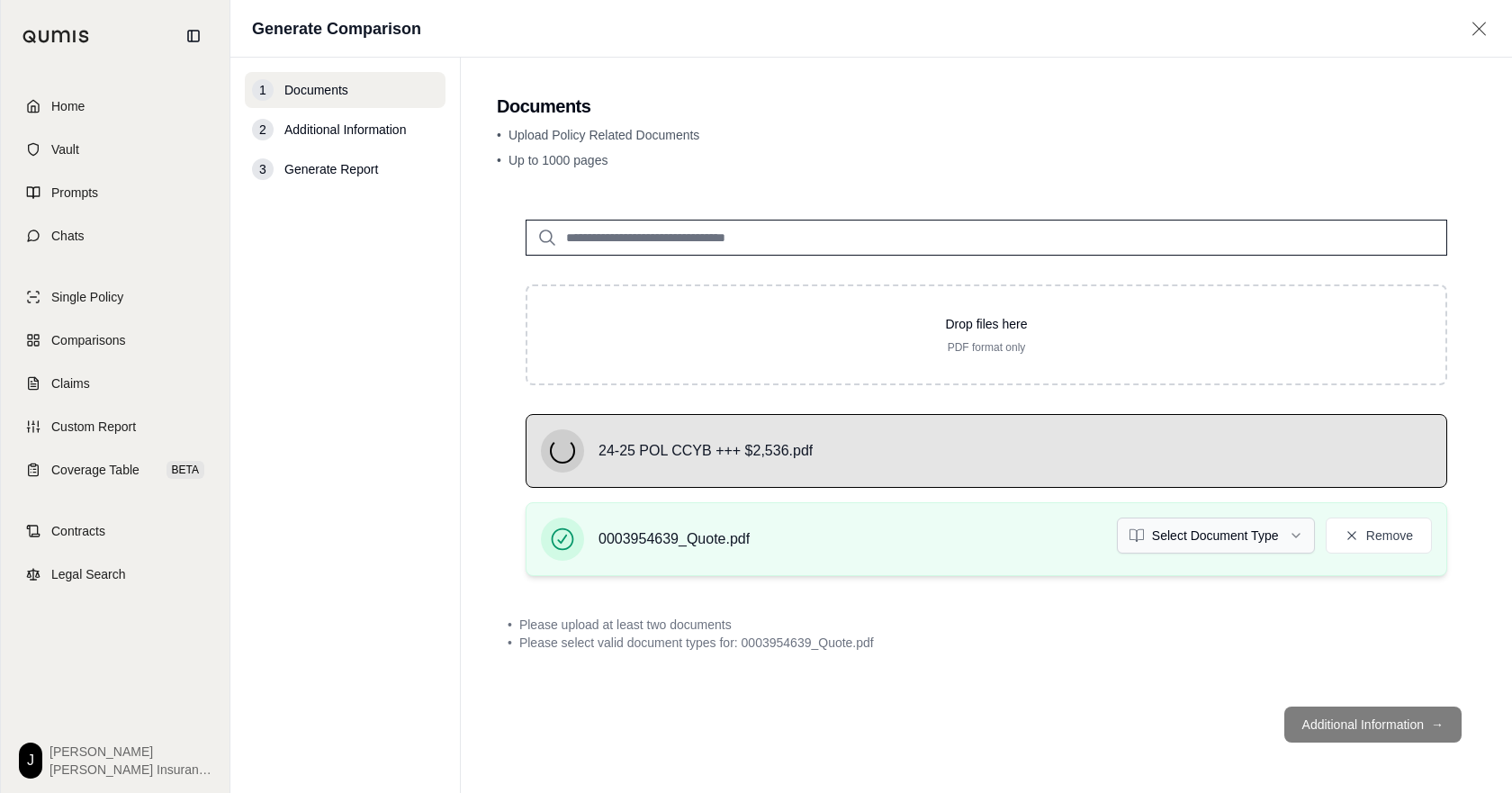
click at [1178, 563] on html "Home Vault Prompts Chats Single Policy Comparisons Claims Custom Report Coverag…" at bounding box center [756, 396] width 1512 height 793
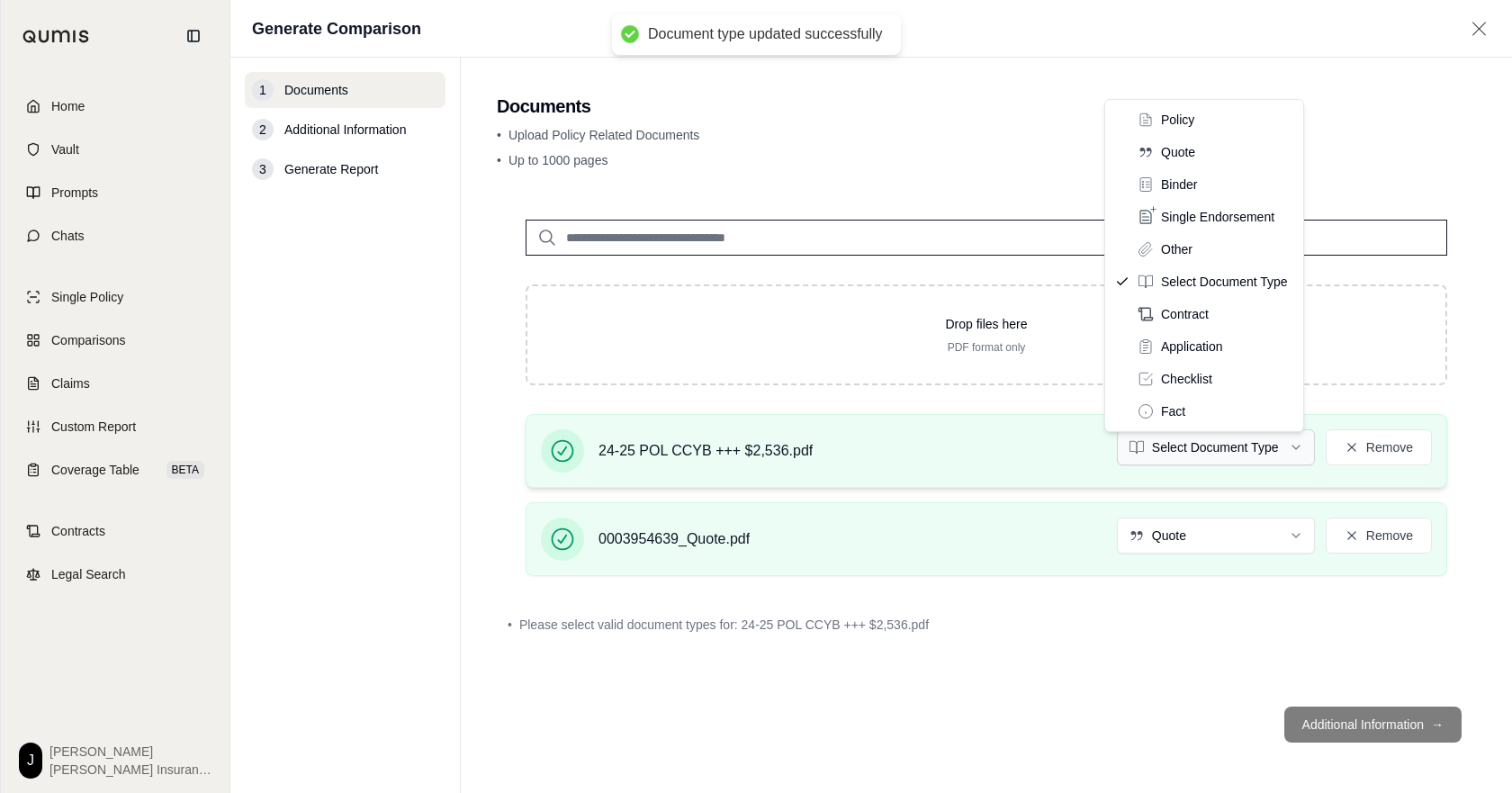
click at [1197, 476] on html "Document type updated successfully Home Vault Prompts Chats Single Policy Compa…" at bounding box center [756, 396] width 1512 height 793
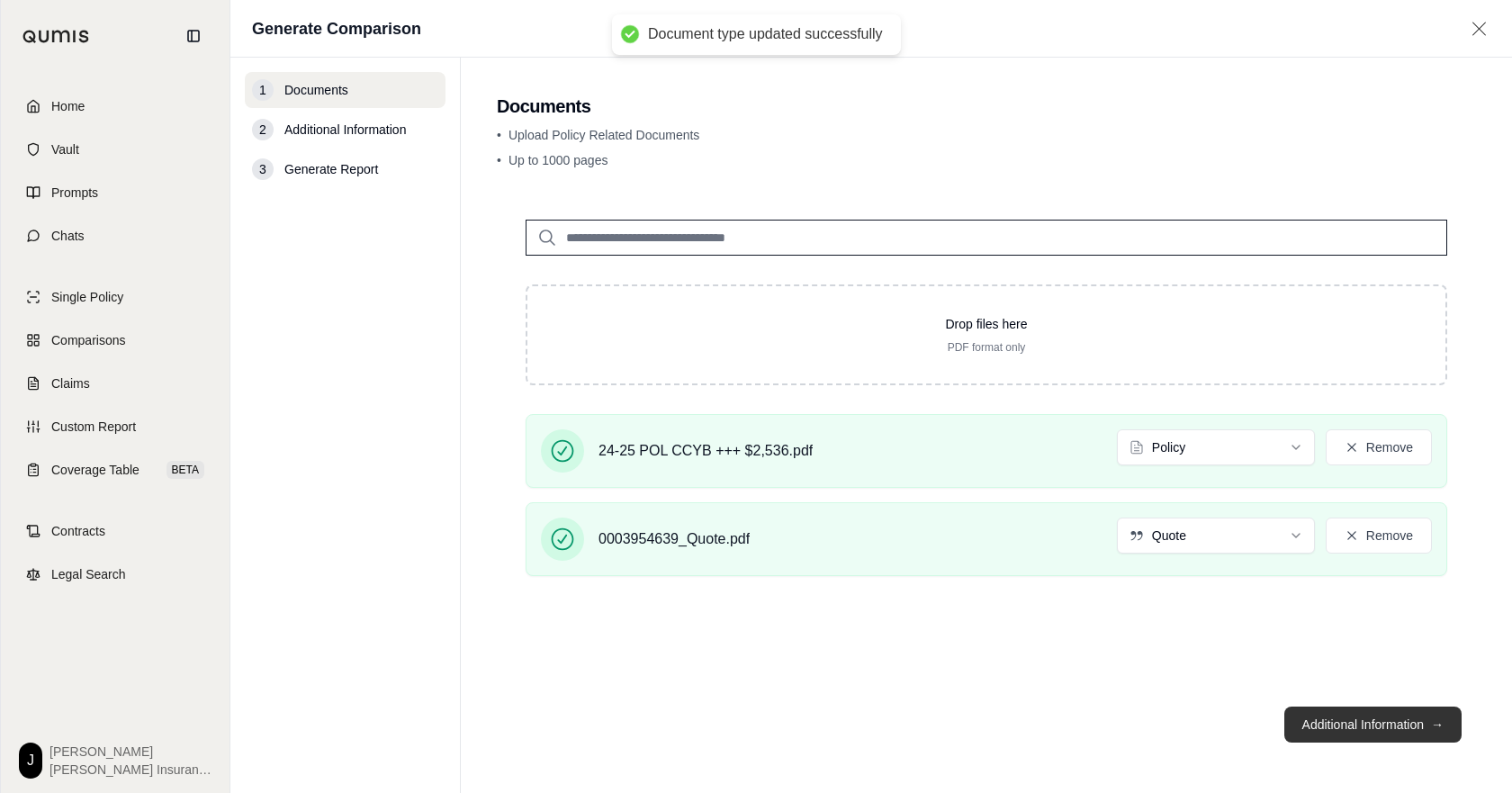
click at [1340, 722] on button "Additional Information →" at bounding box center [1373, 724] width 177 height 36
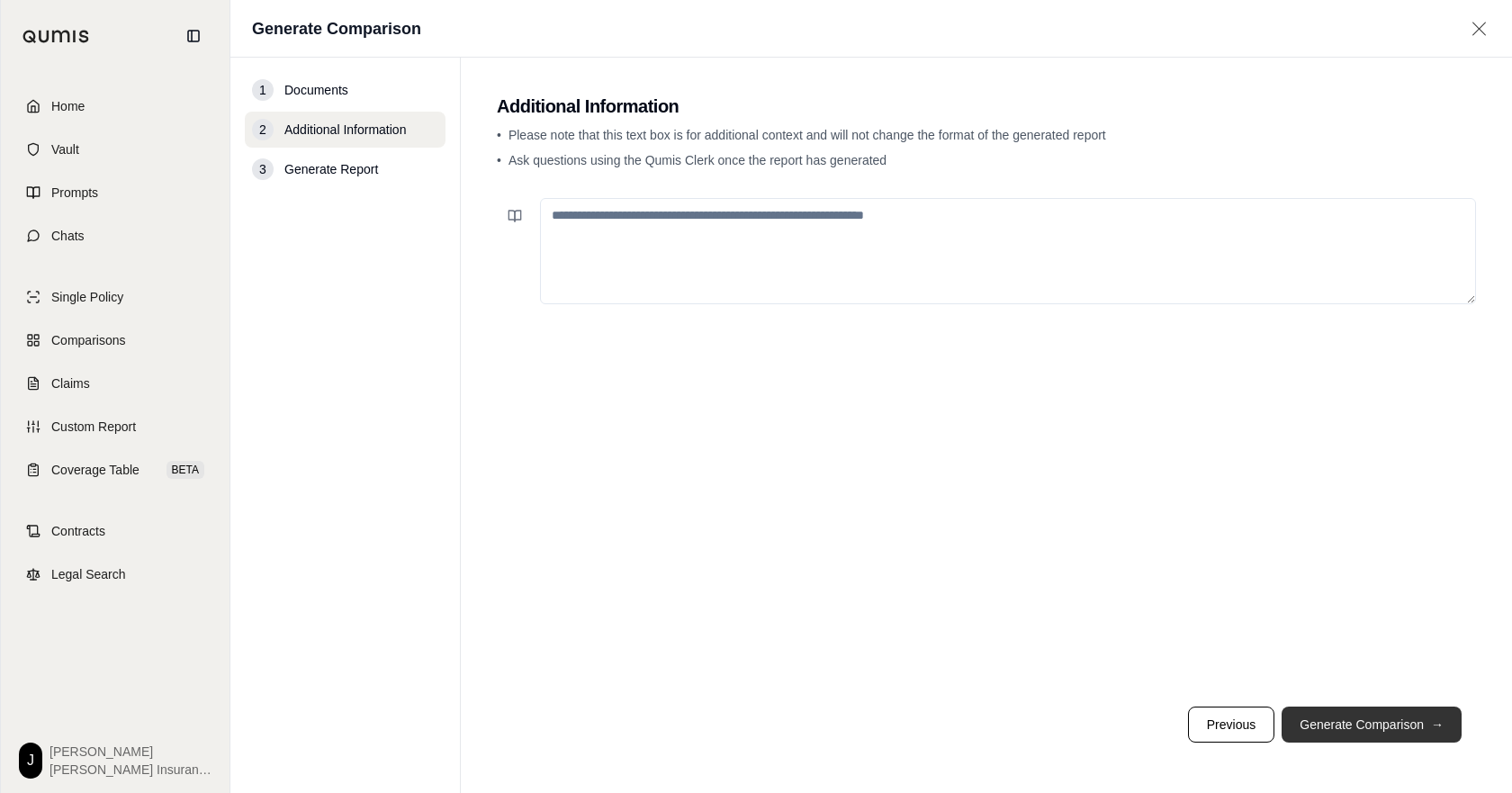
click at [1401, 724] on button "Generate Comparison →" at bounding box center [1371, 724] width 180 height 36
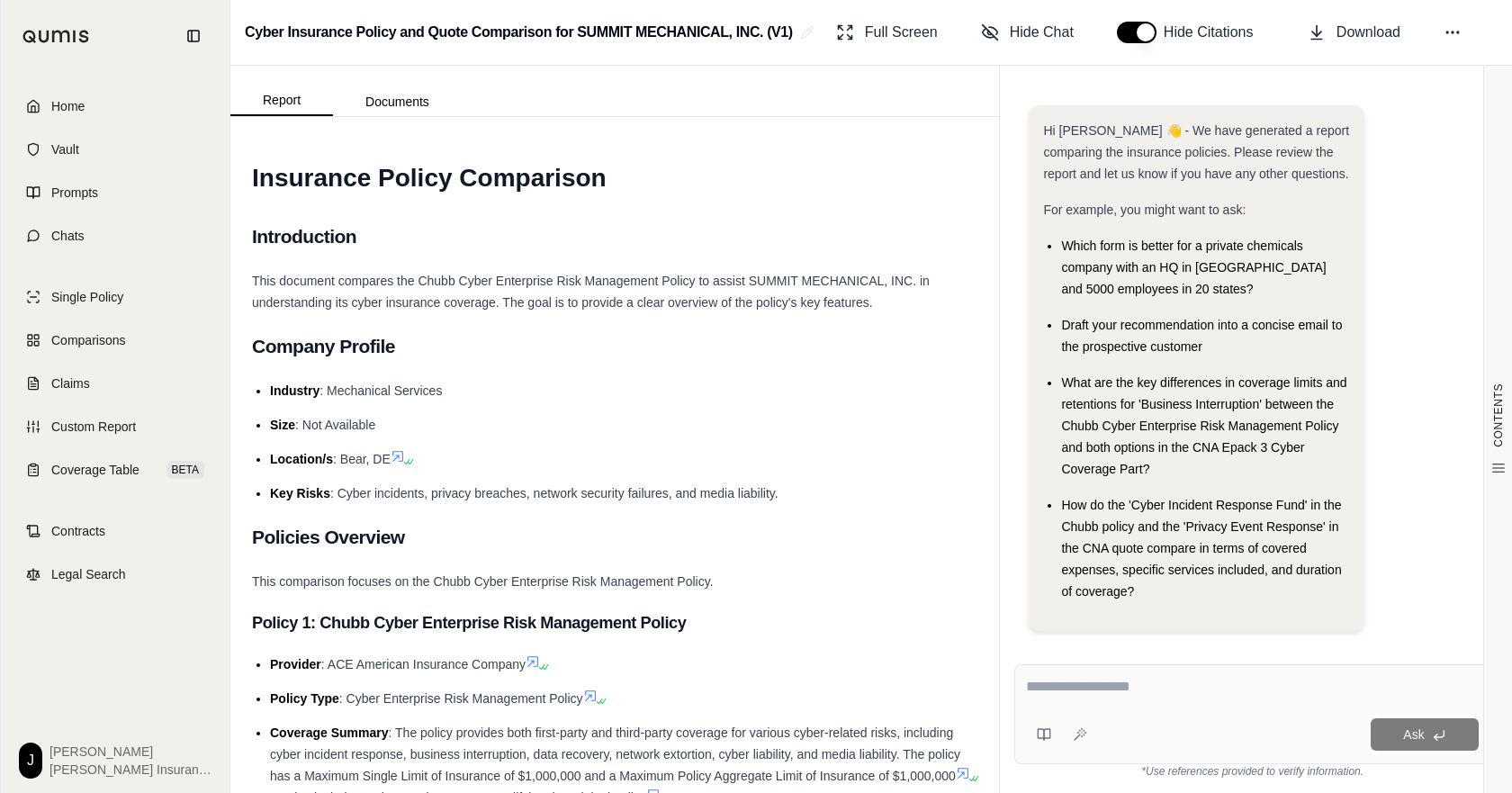
scroll to position [127, 0]
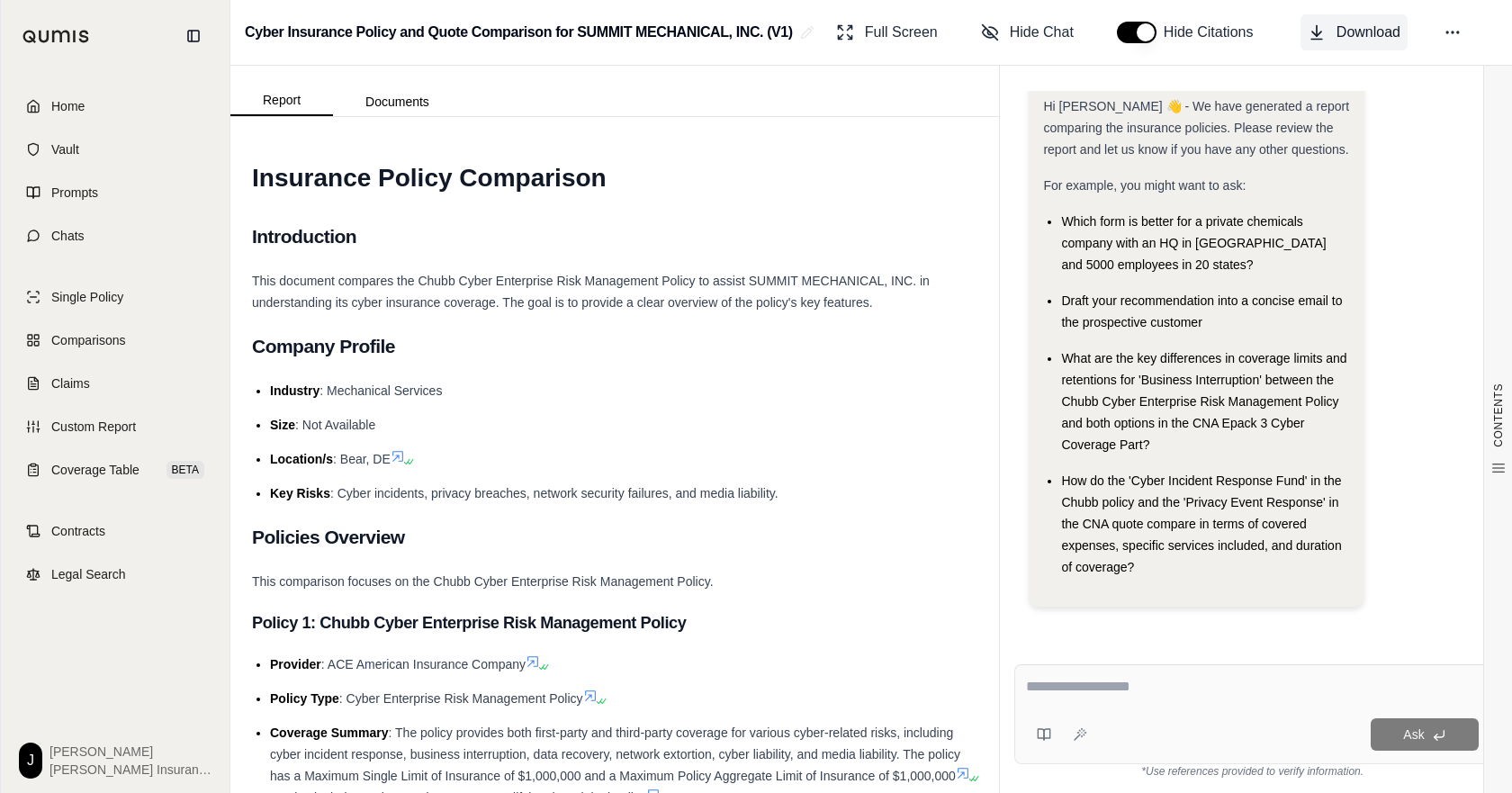
click at [1340, 43] on span "Download" at bounding box center [1368, 32] width 64 height 22
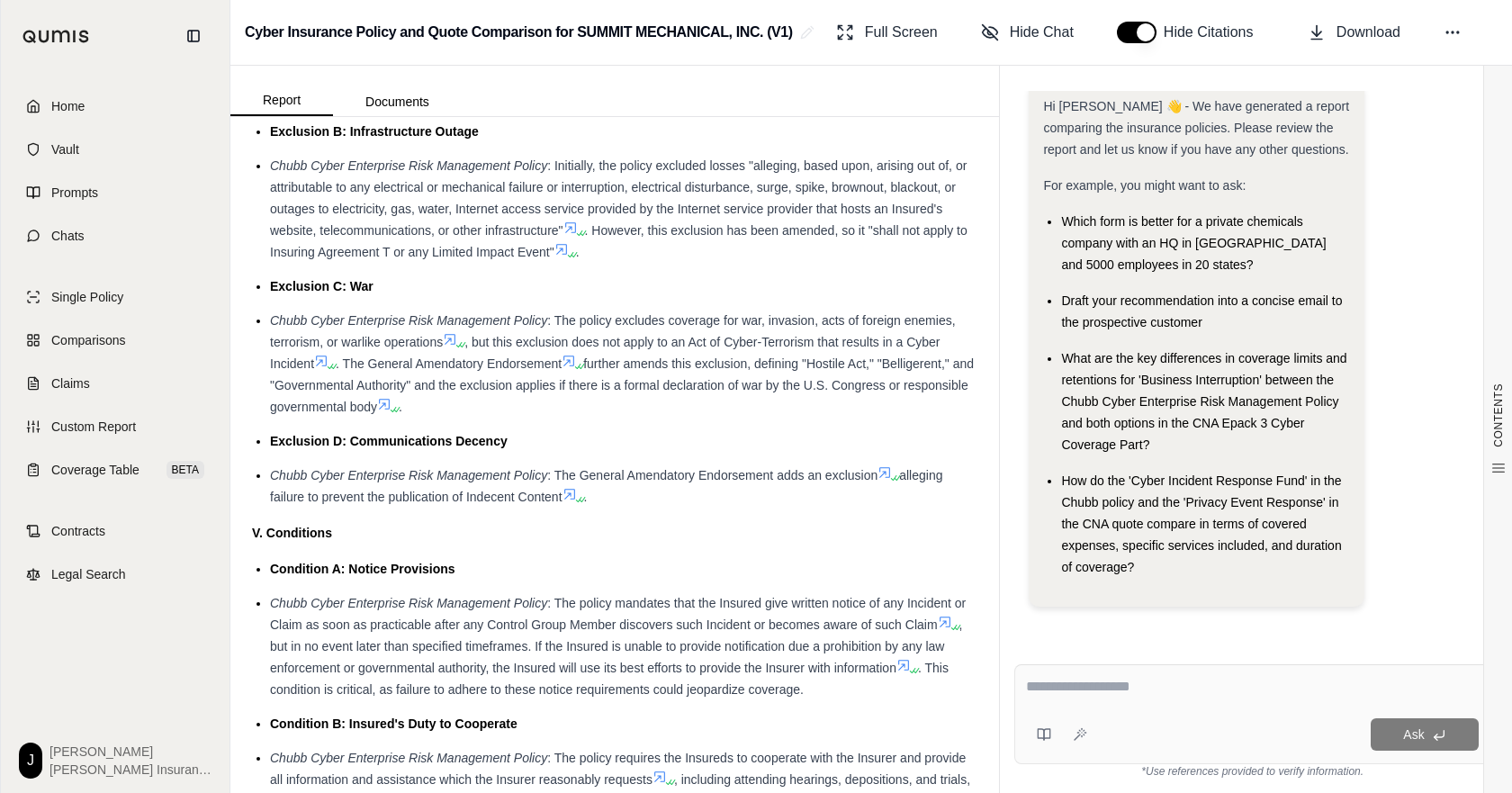
scroll to position [3601, 0]
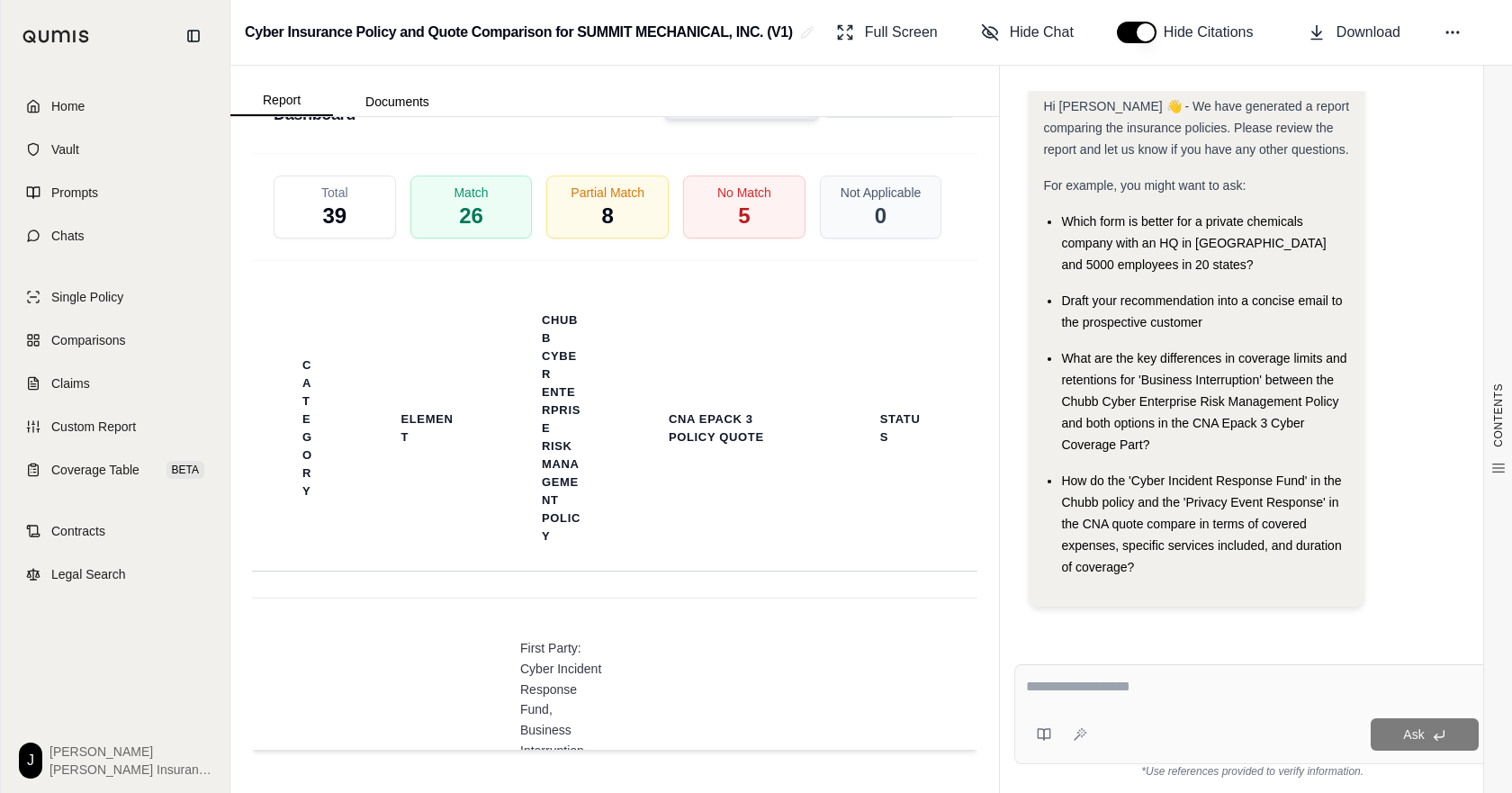
click at [758, 118] on span "Download Excel" at bounding box center [754, 99] width 90 height 38
click at [111, 349] on span "Comparisons" at bounding box center [88, 340] width 73 height 18
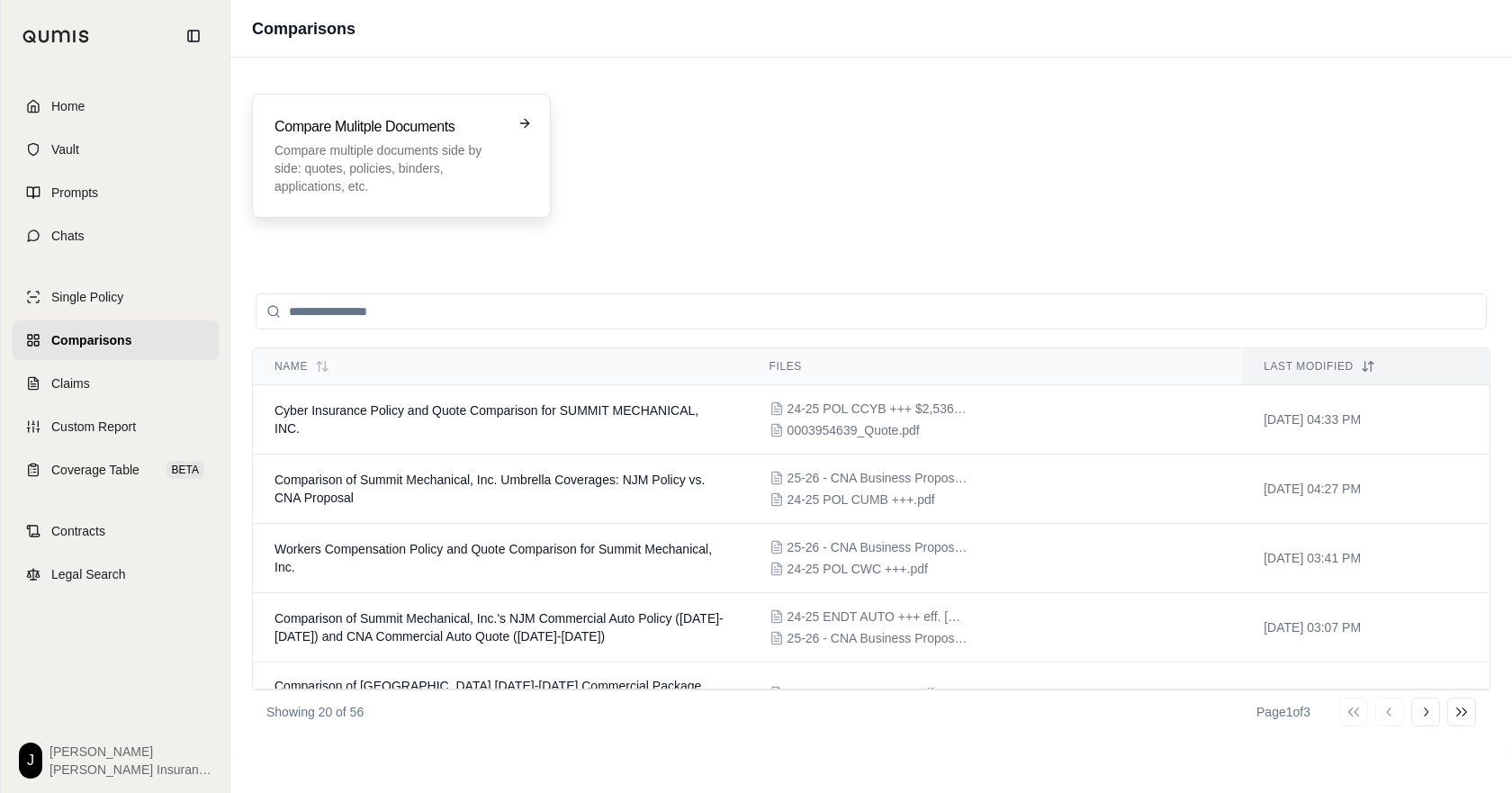
click at [375, 147] on div "Compare Mulitple Documents Compare multiple documents side by side: quotes, pol…" at bounding box center [389, 155] width 229 height 79
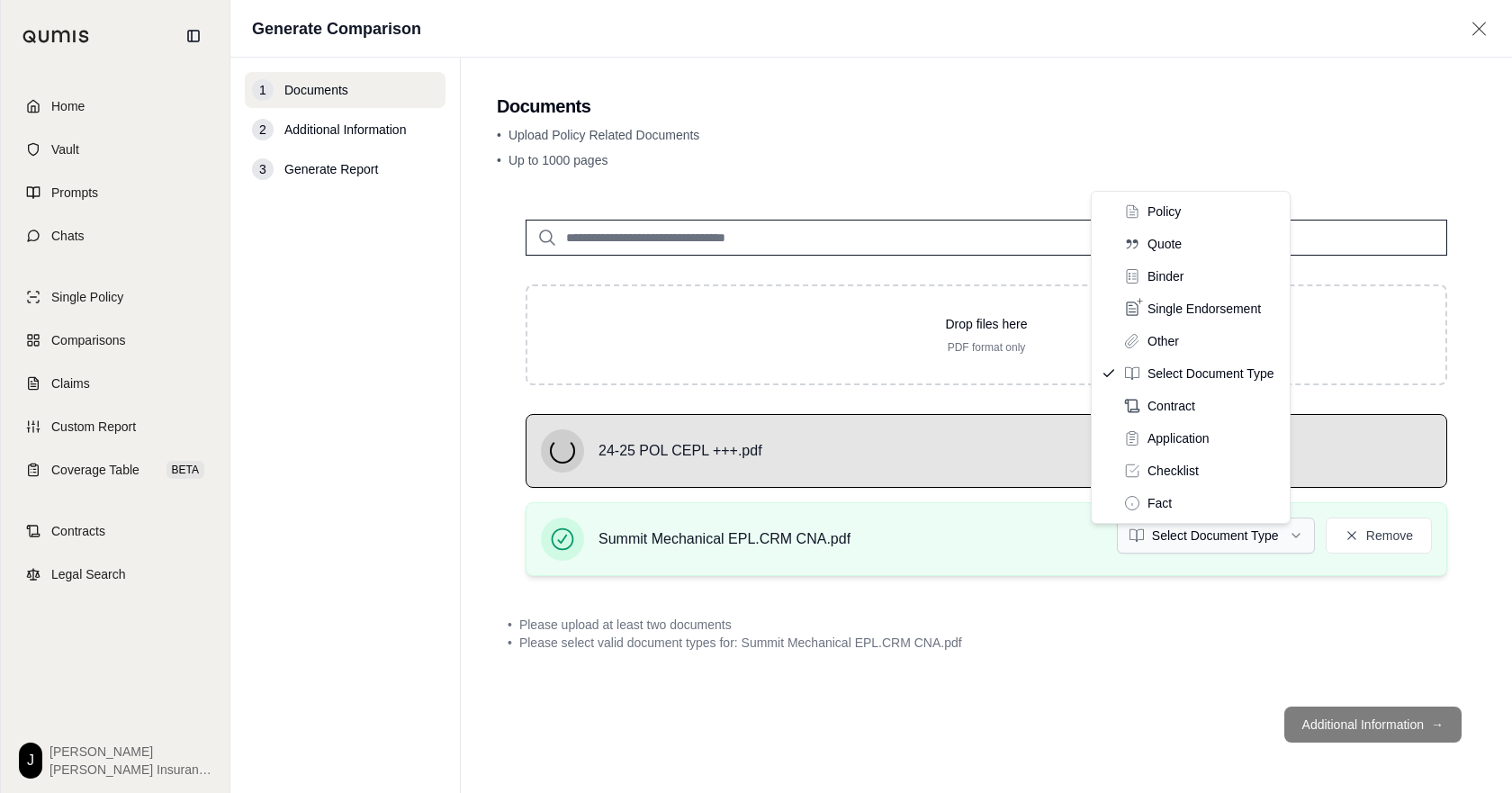
click at [1181, 568] on html "Home Vault Prompts Chats Single Policy Comparisons Claims Custom Report Coverag…" at bounding box center [756, 396] width 1512 height 793
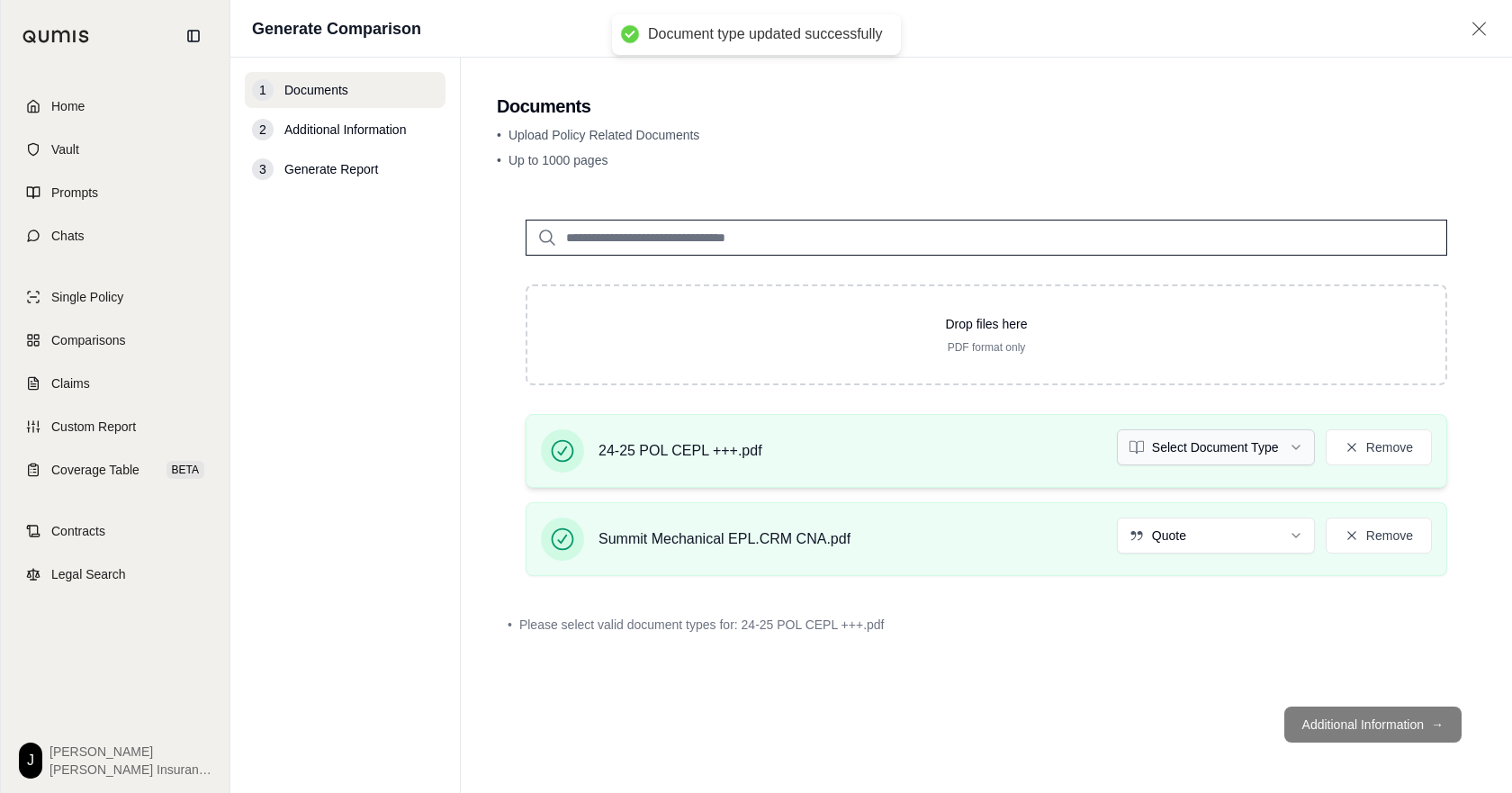
click at [1191, 470] on html "Document type updated successfully Home Vault Prompts Chats Single Policy Compa…" at bounding box center [756, 396] width 1512 height 793
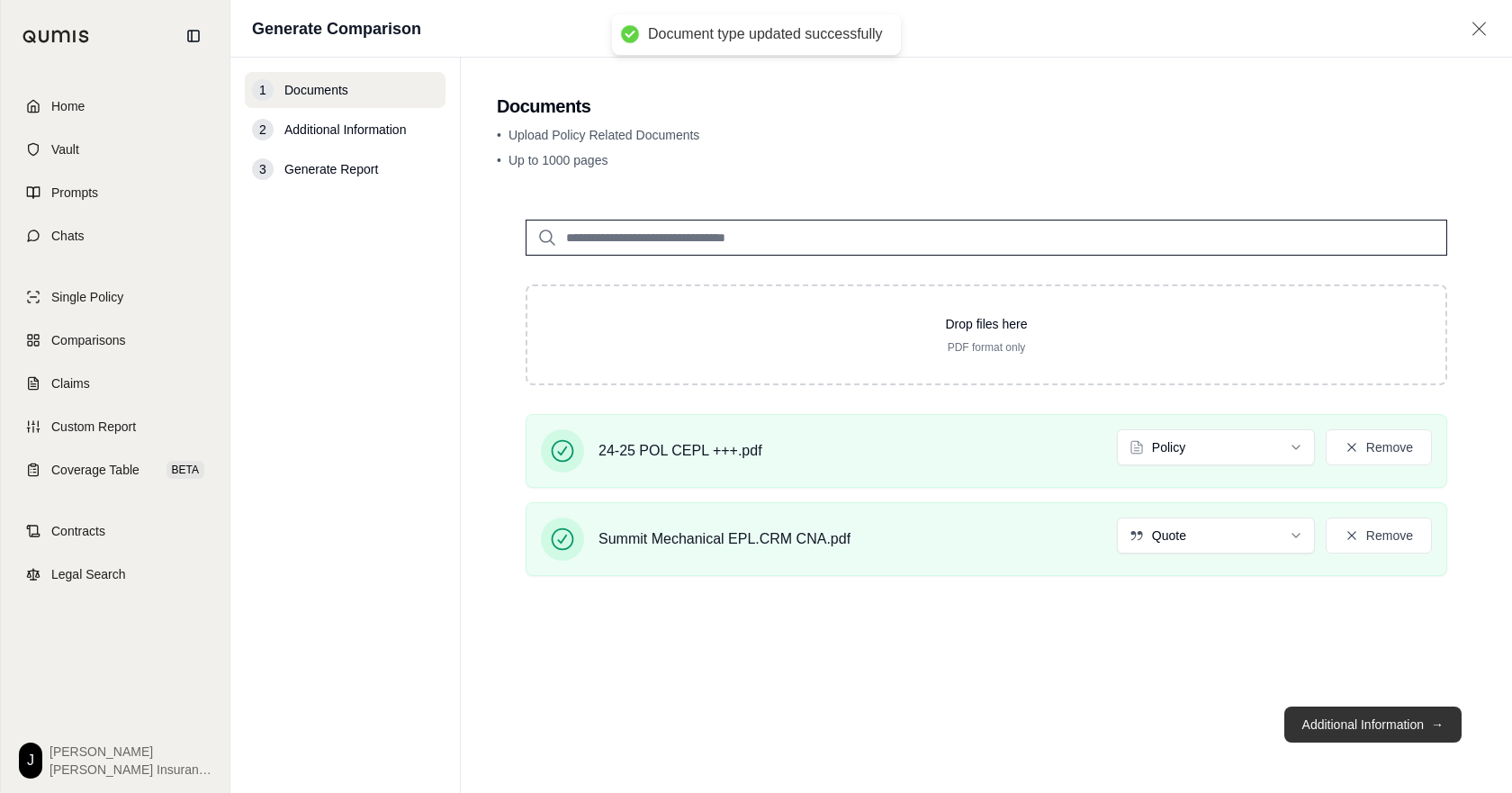
click at [1323, 731] on button "Additional Information →" at bounding box center [1373, 724] width 177 height 36
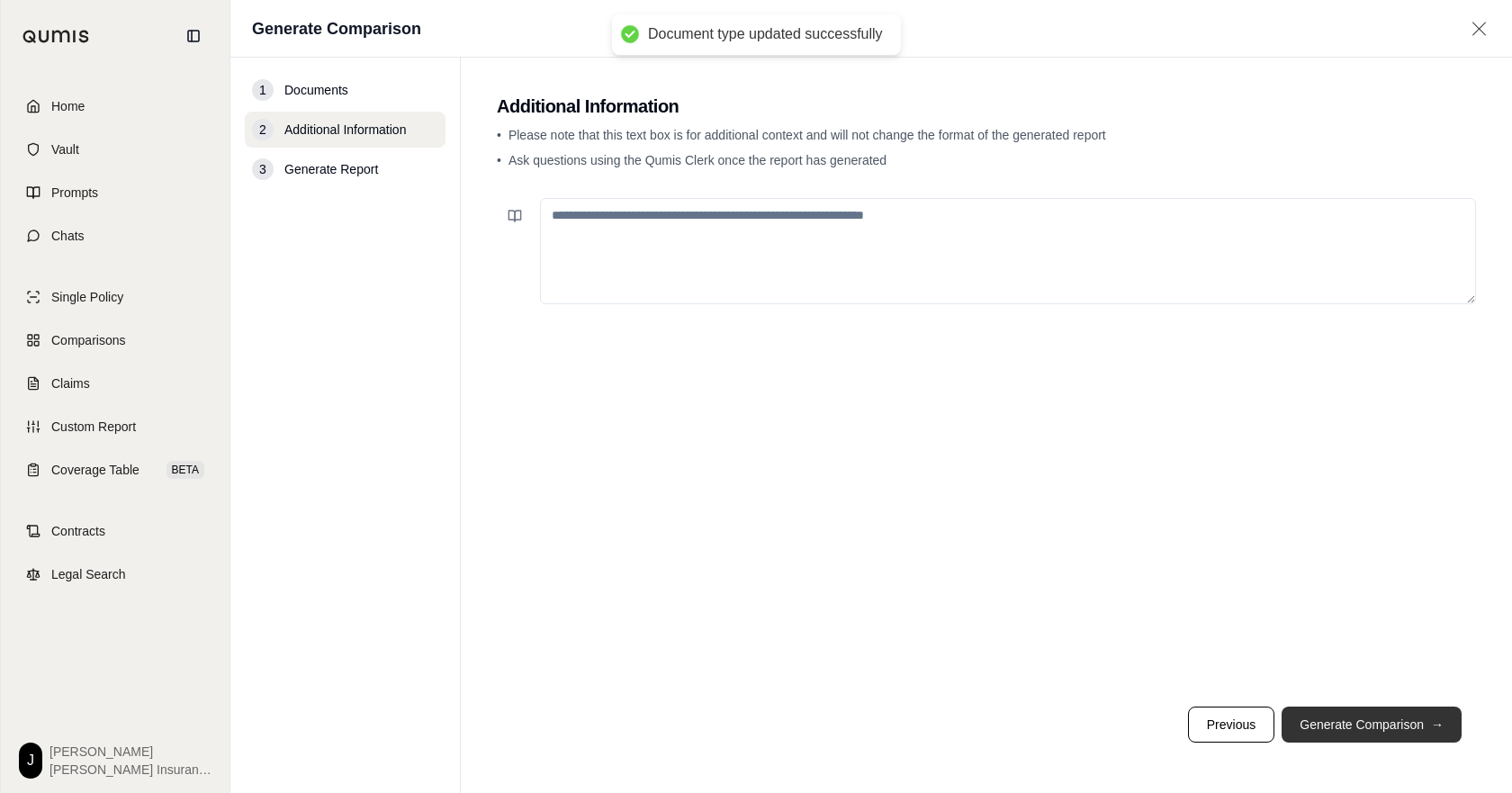
click at [1324, 731] on button "Generate Comparison →" at bounding box center [1371, 724] width 180 height 36
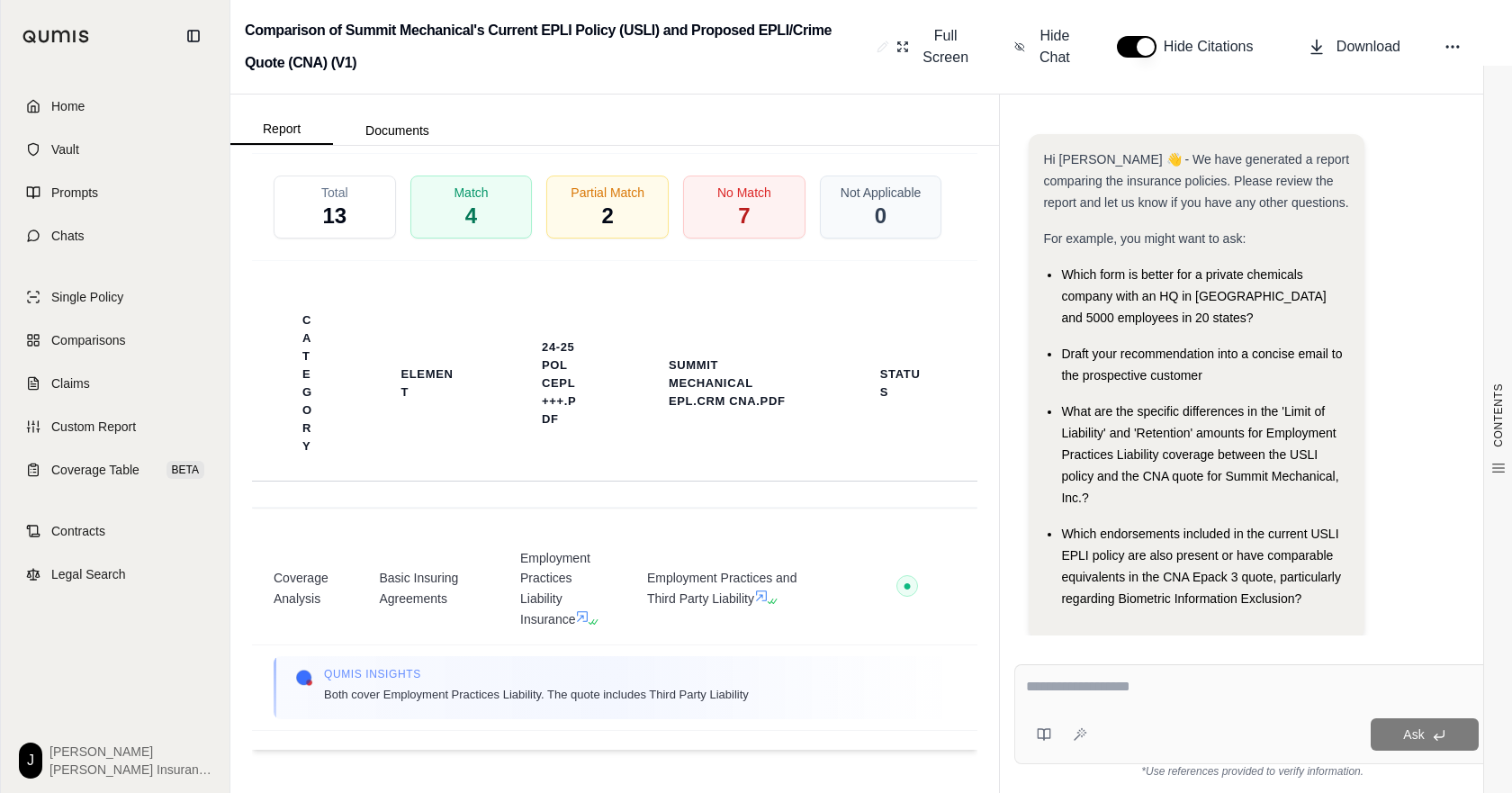
scroll to position [3961, 0]
click at [726, 201] on span "No Match" at bounding box center [744, 192] width 57 height 19
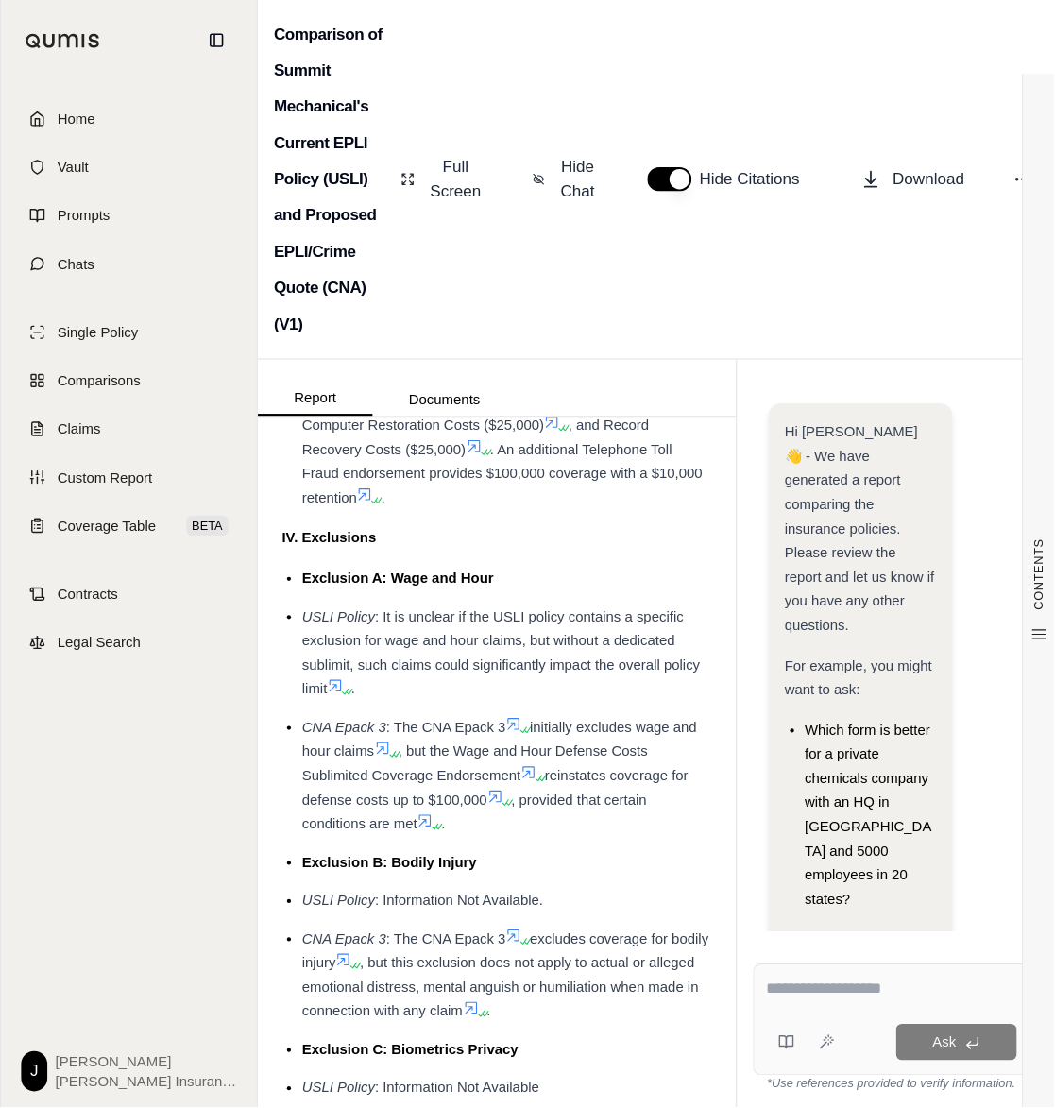
scroll to position [4308, 0]
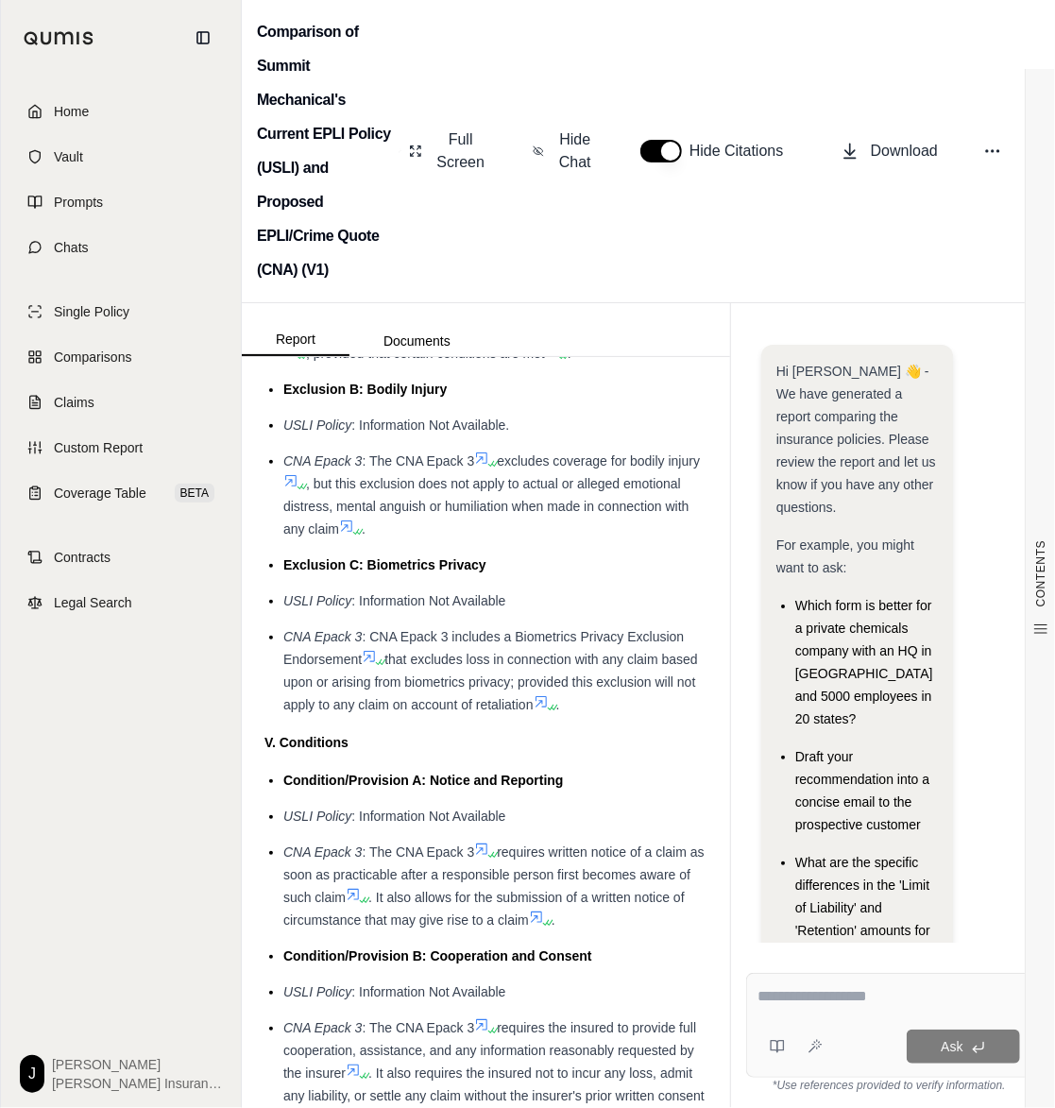
drag, startPoint x: 764, startPoint y: 4, endPoint x: 606, endPoint y: 329, distance: 361.2
click at [605, 303] on div "Comparison of Summit Mechanical's Current EPLI Policy (USLI) and Proposed EPLI/…" at bounding box center [648, 151] width 813 height 303
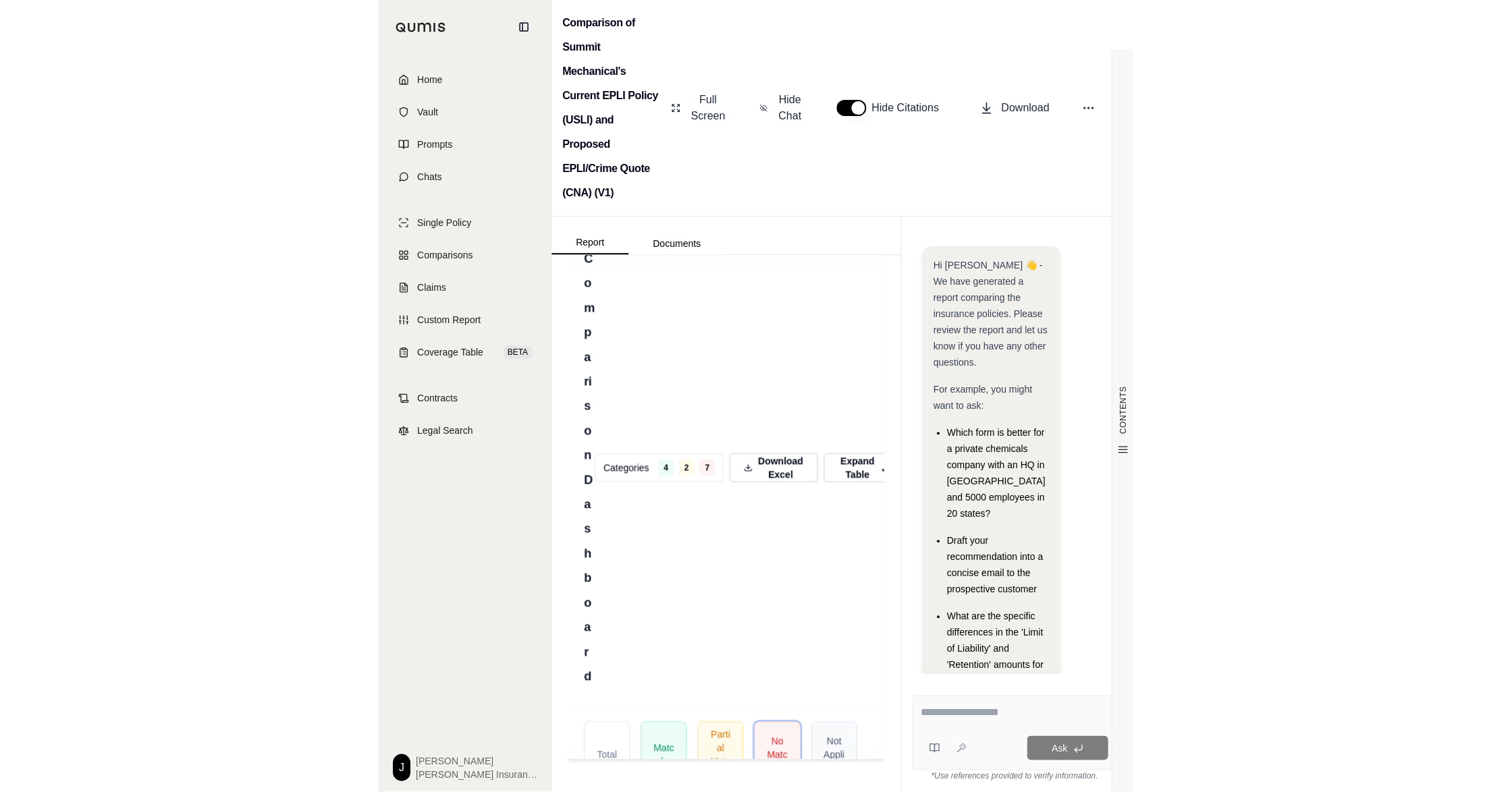
scroll to position [2442, 0]
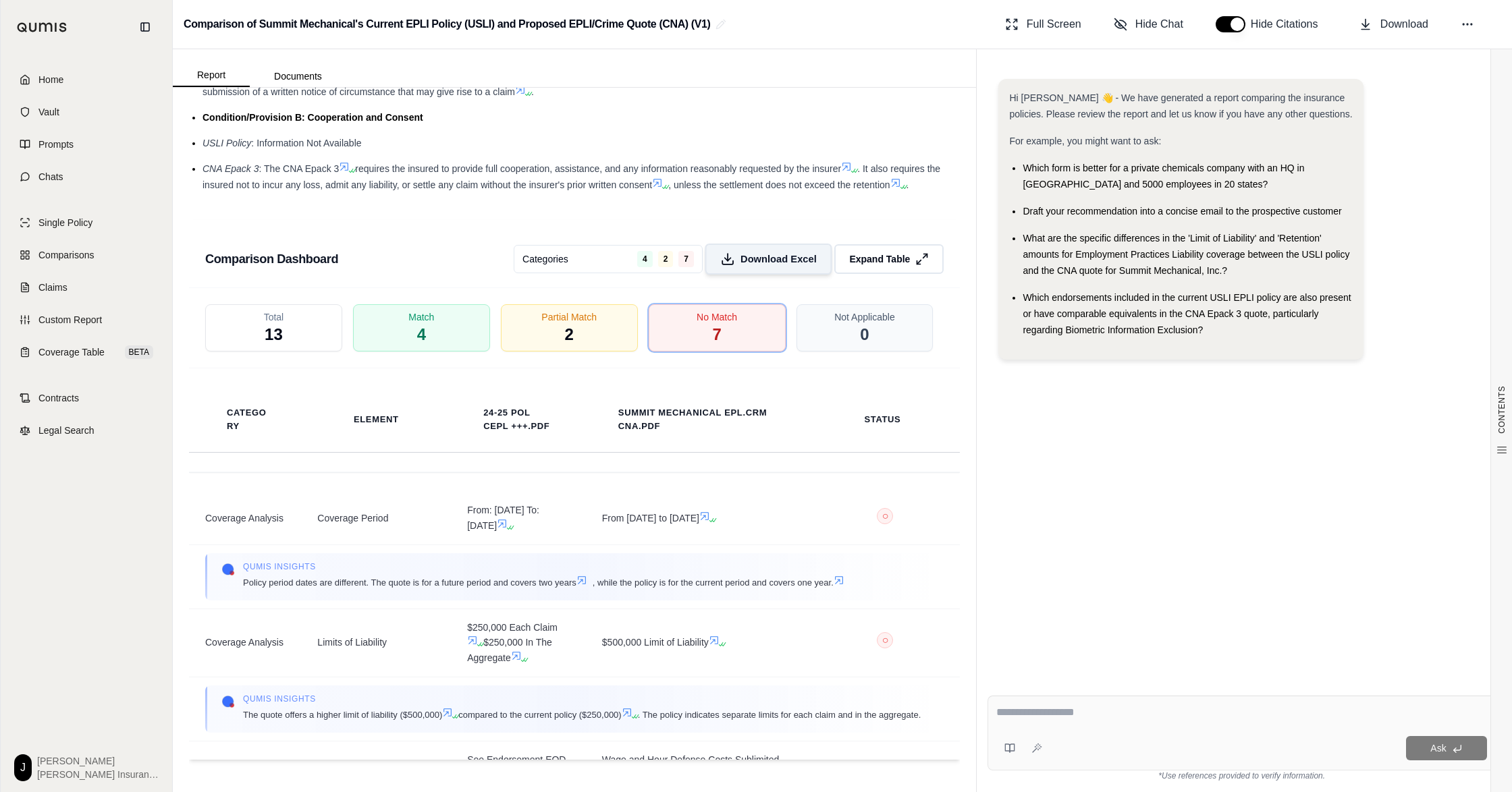
click at [740, 261] on span "Download Excel" at bounding box center [778, 259] width 76 height 14
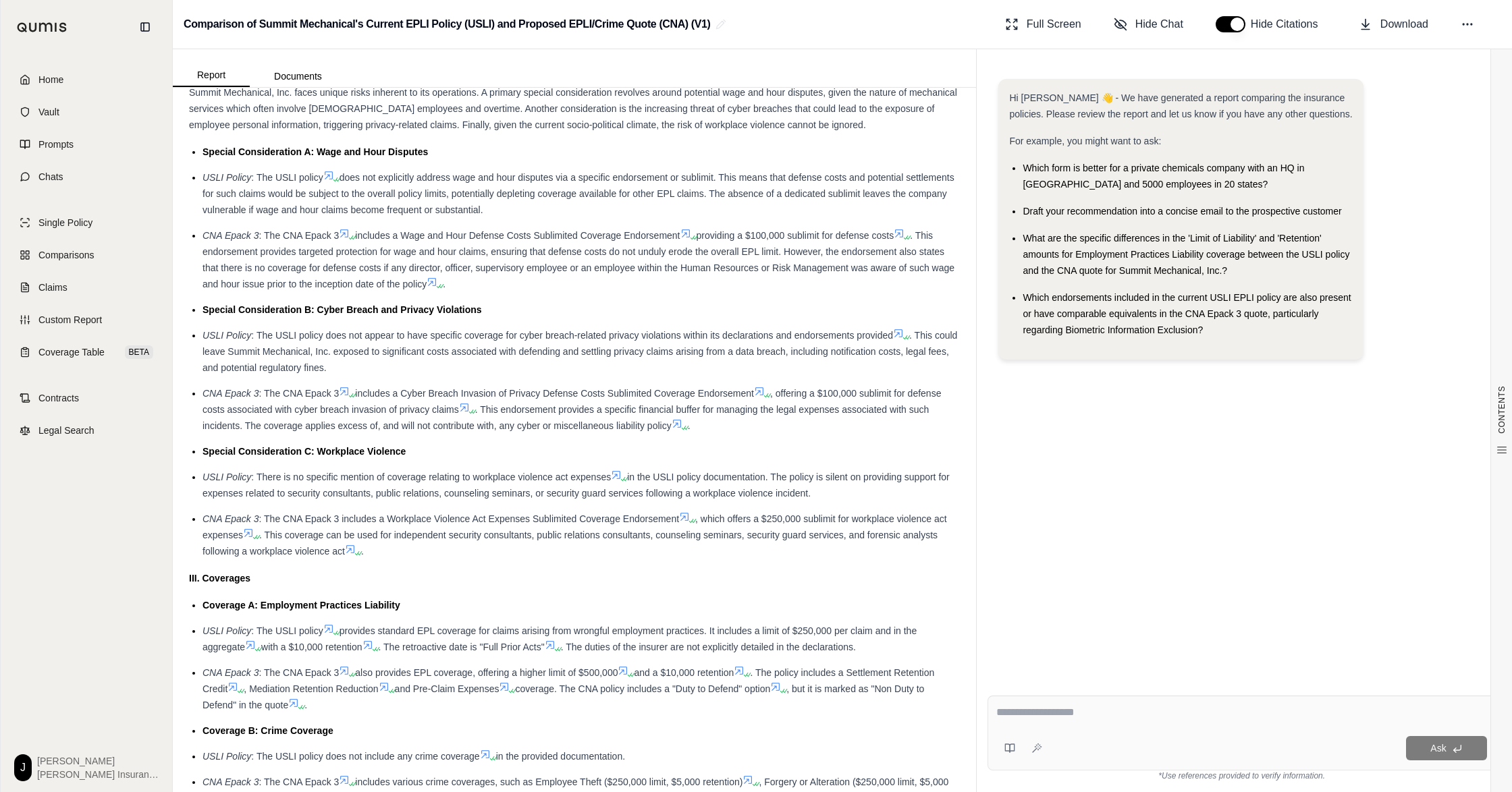
scroll to position [0, 0]
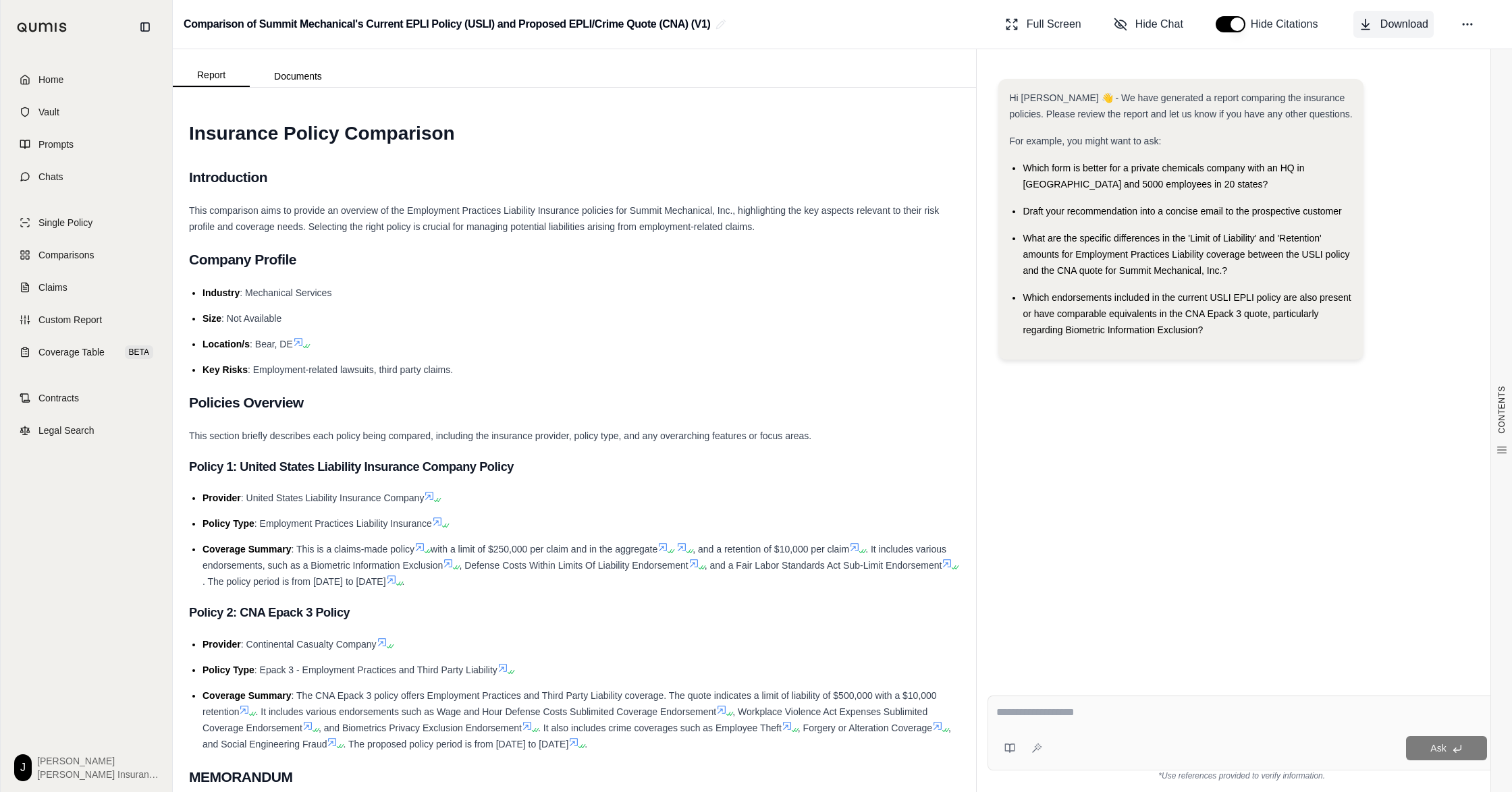
click at [1133, 18] on span "Download" at bounding box center [1404, 24] width 48 height 16
